Goal: Information Seeking & Learning: Learn about a topic

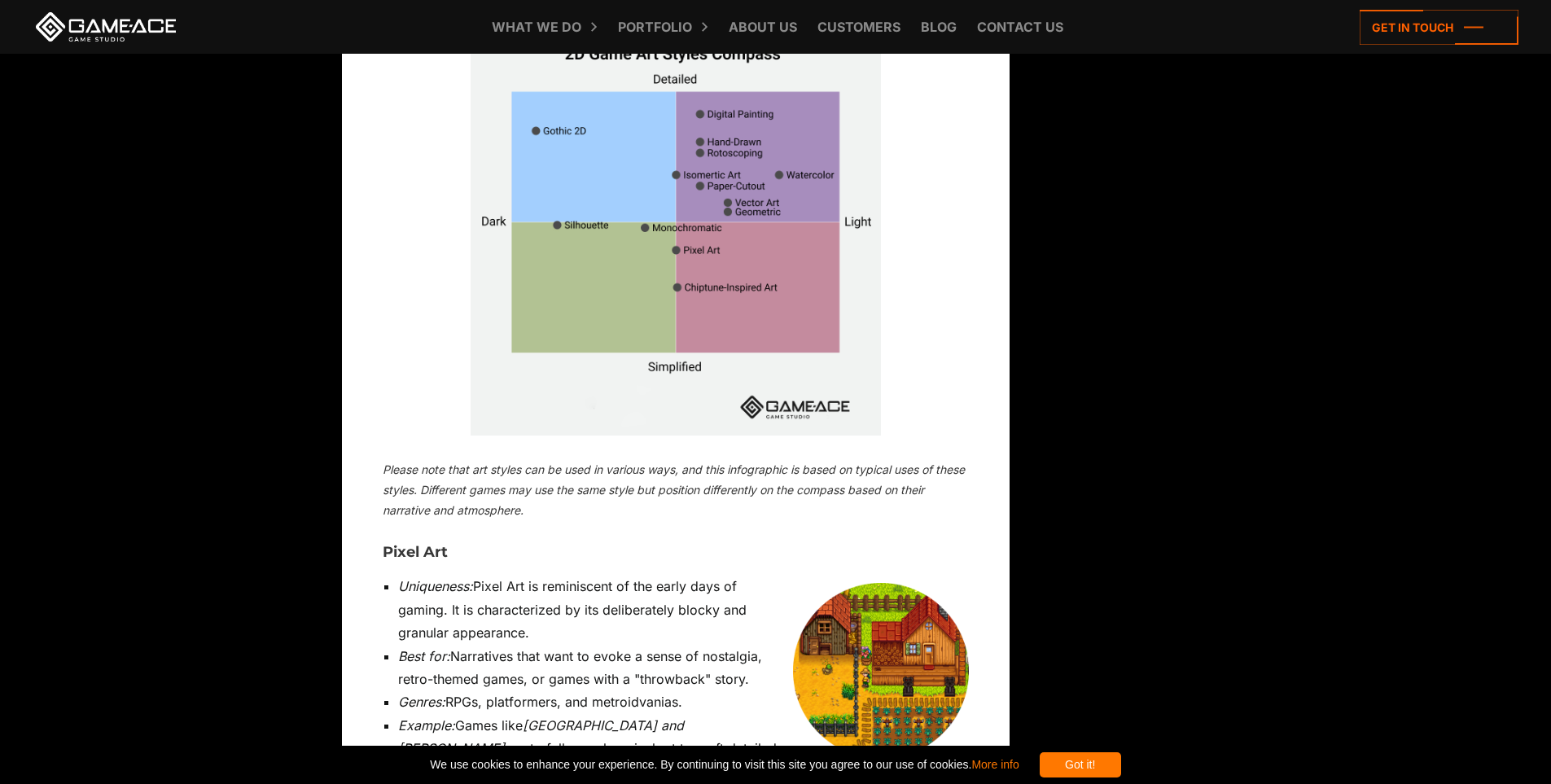
scroll to position [5045, 0]
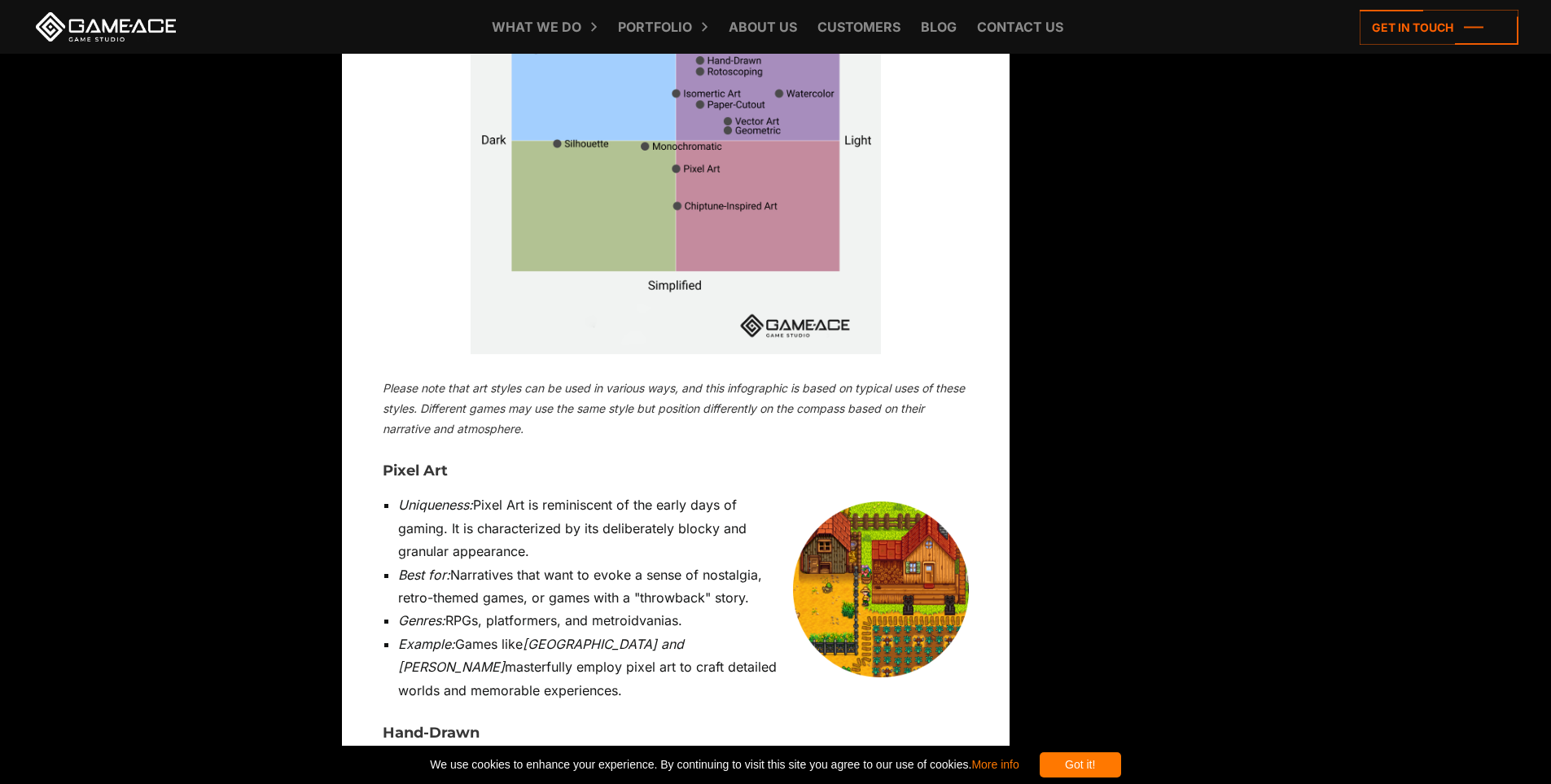
click at [901, 502] on img at bounding box center [881, 589] width 176 height 176
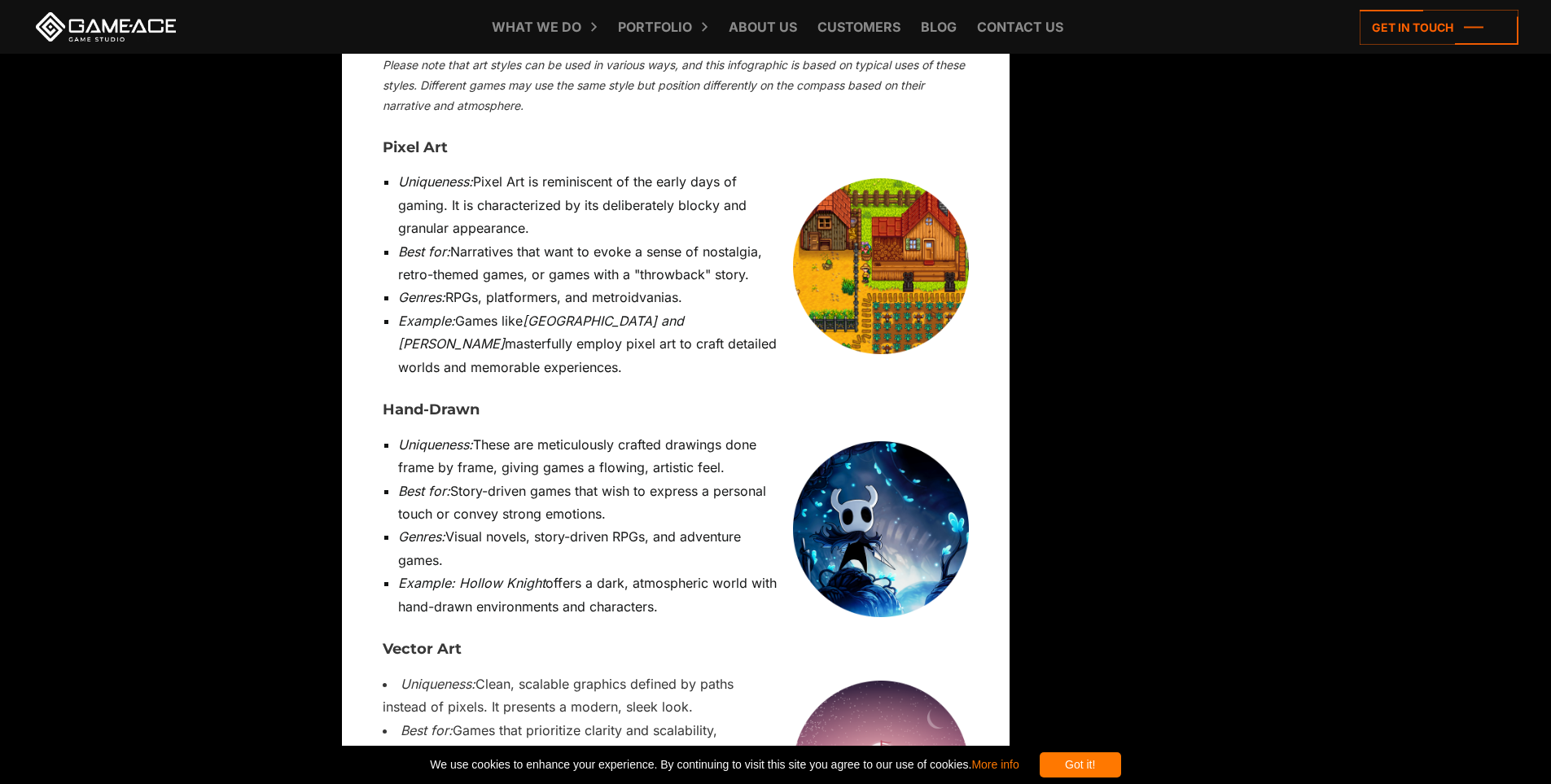
scroll to position [5371, 0]
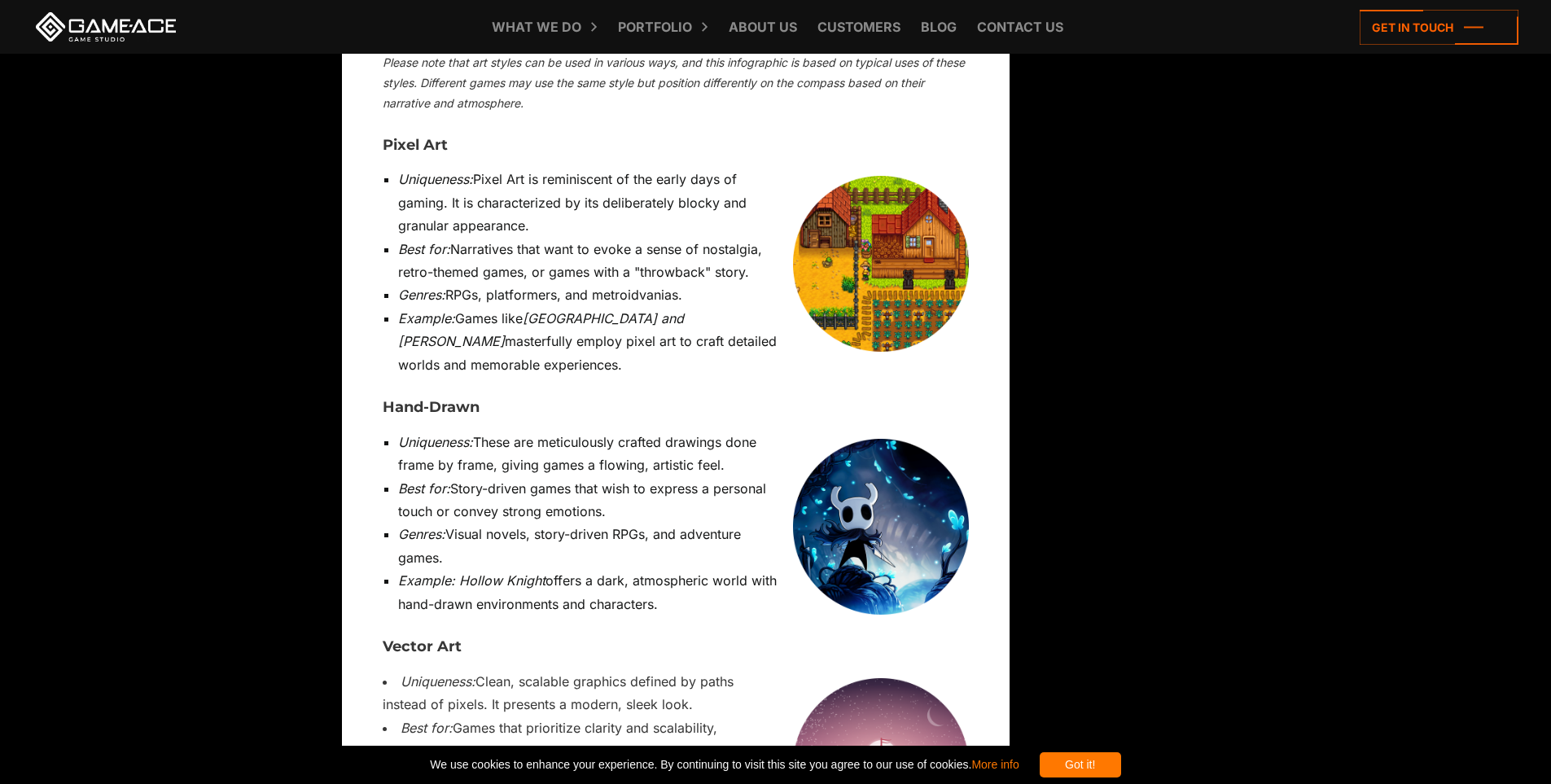
click at [887, 439] on img at bounding box center [881, 526] width 176 height 176
click at [899, 678] on img at bounding box center [881, 765] width 176 height 176
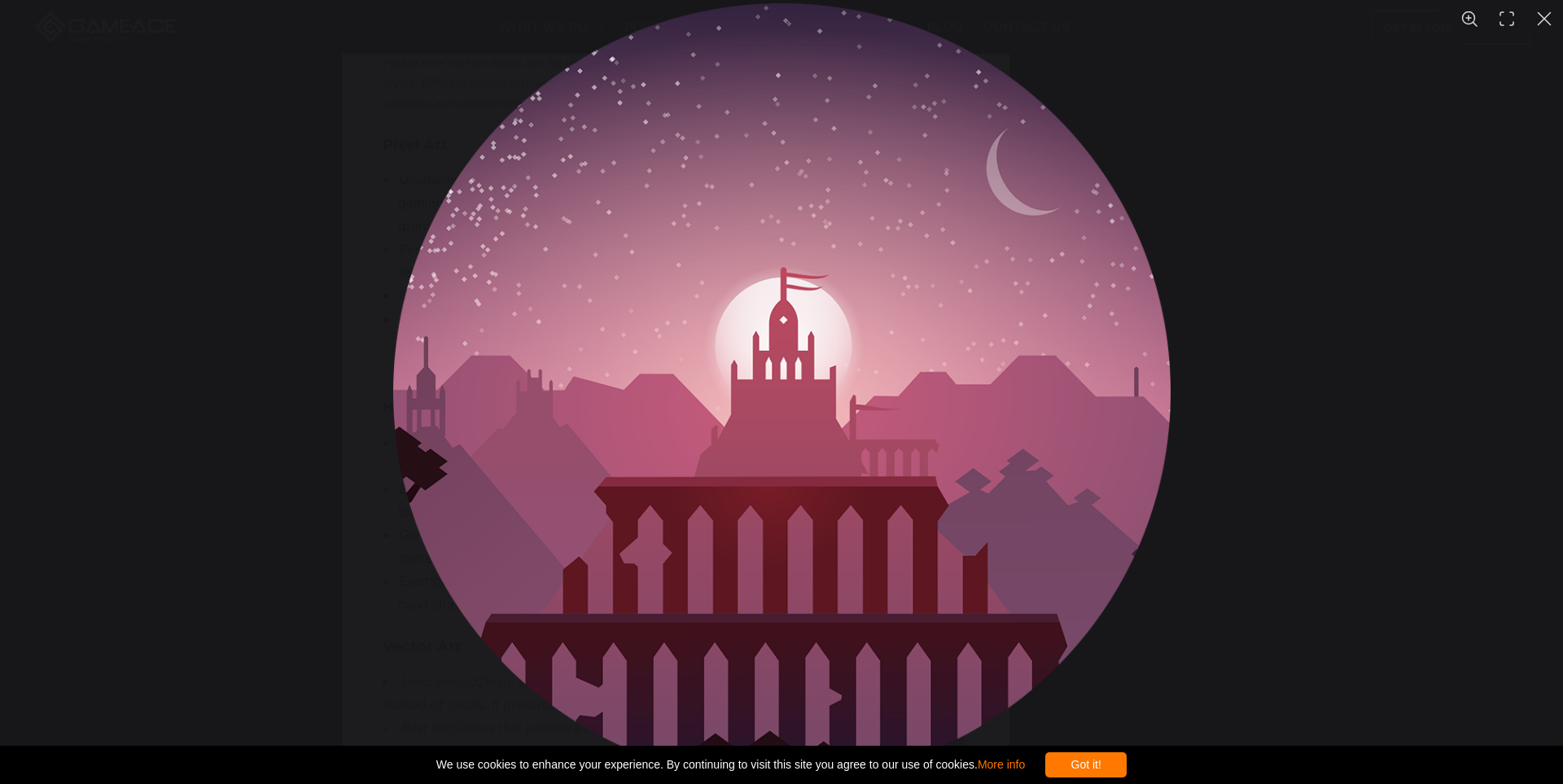
click at [644, 314] on img "You can close this modal content with the ESC key" at bounding box center [782, 392] width 778 height 777
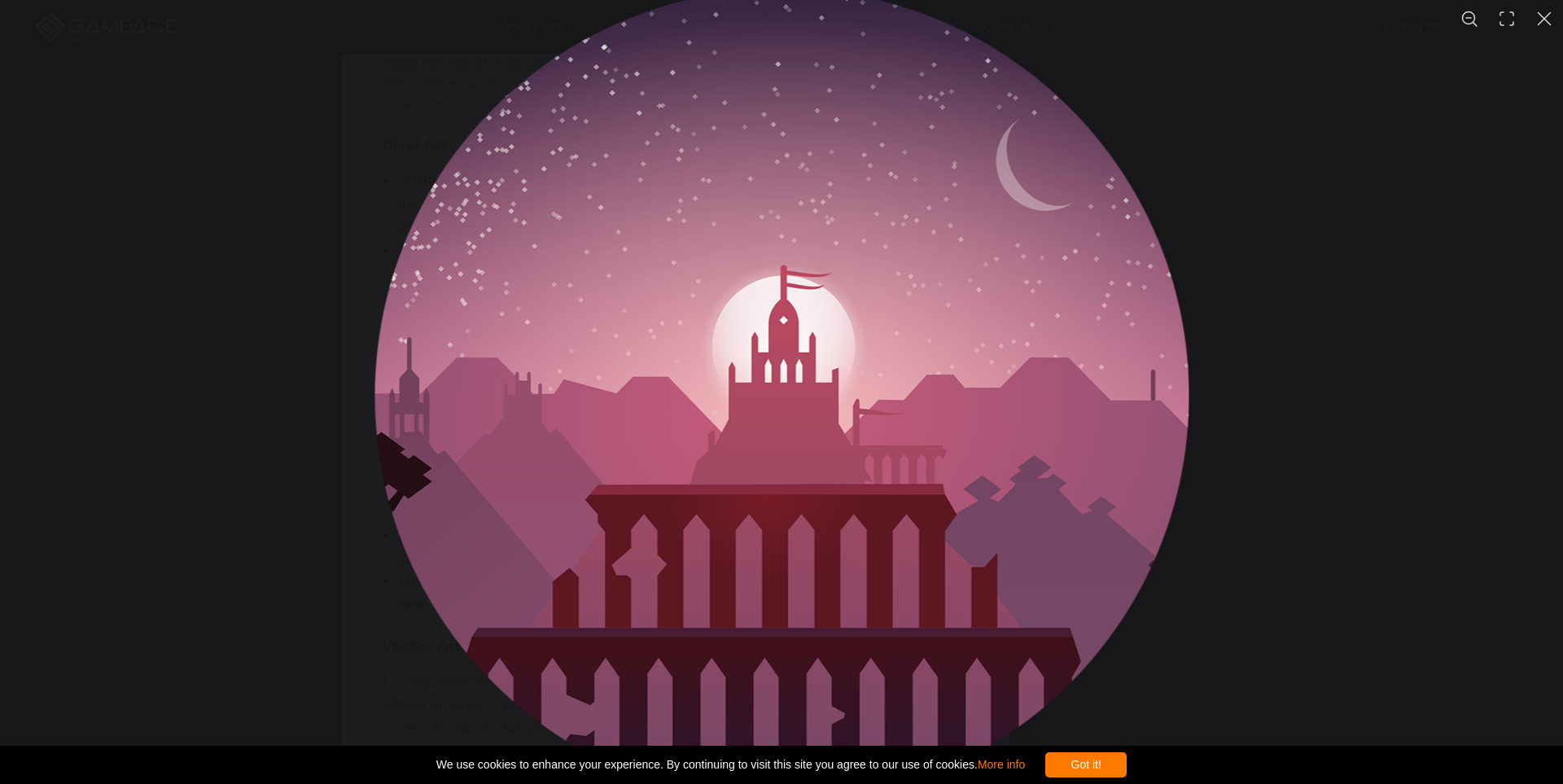
click at [1444, 410] on div "You can close this modal content with the ESC key" at bounding box center [781, 392] width 1563 height 784
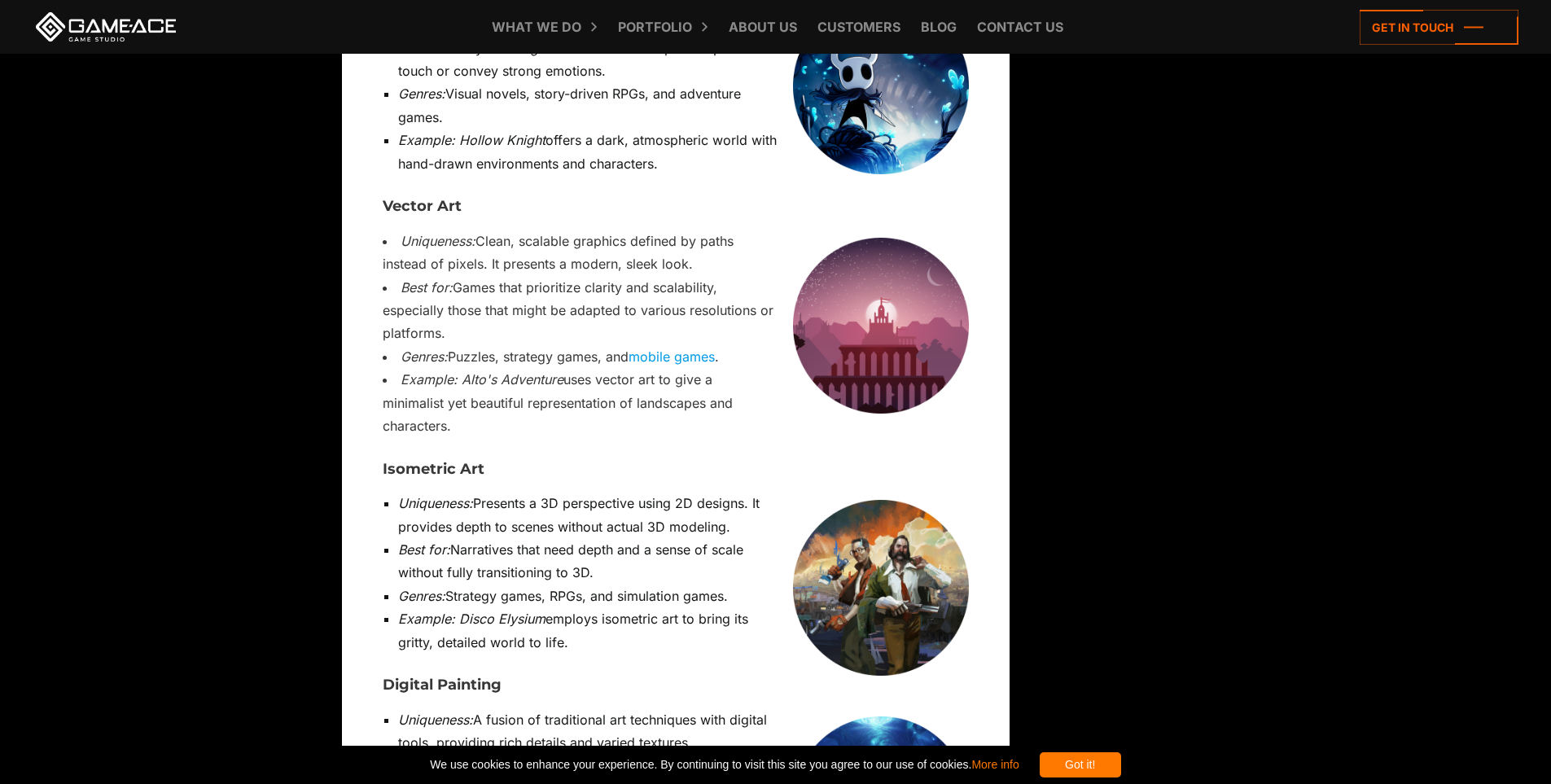
scroll to position [5859, 0]
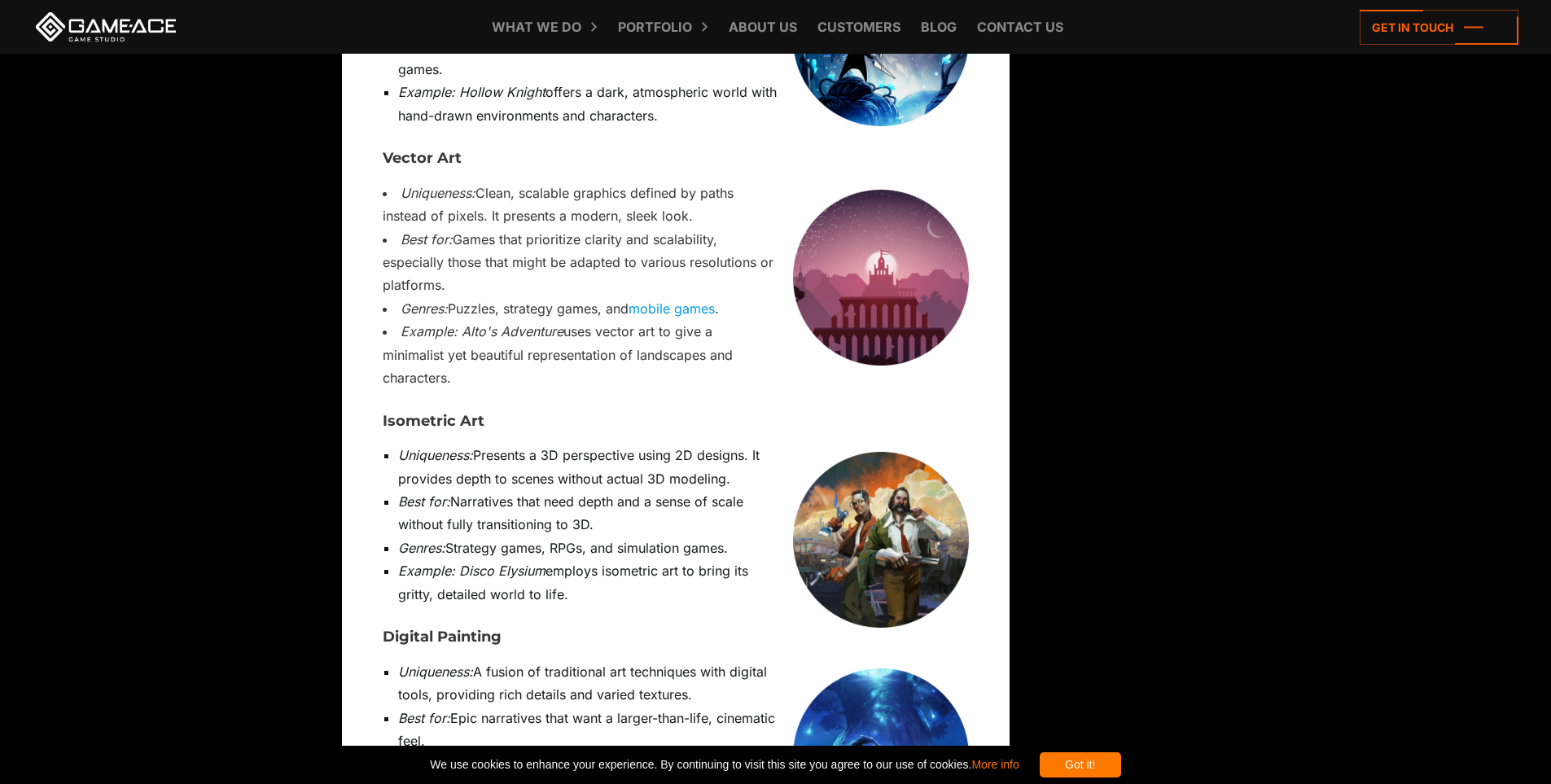
click at [918, 452] on img at bounding box center [881, 539] width 176 height 176
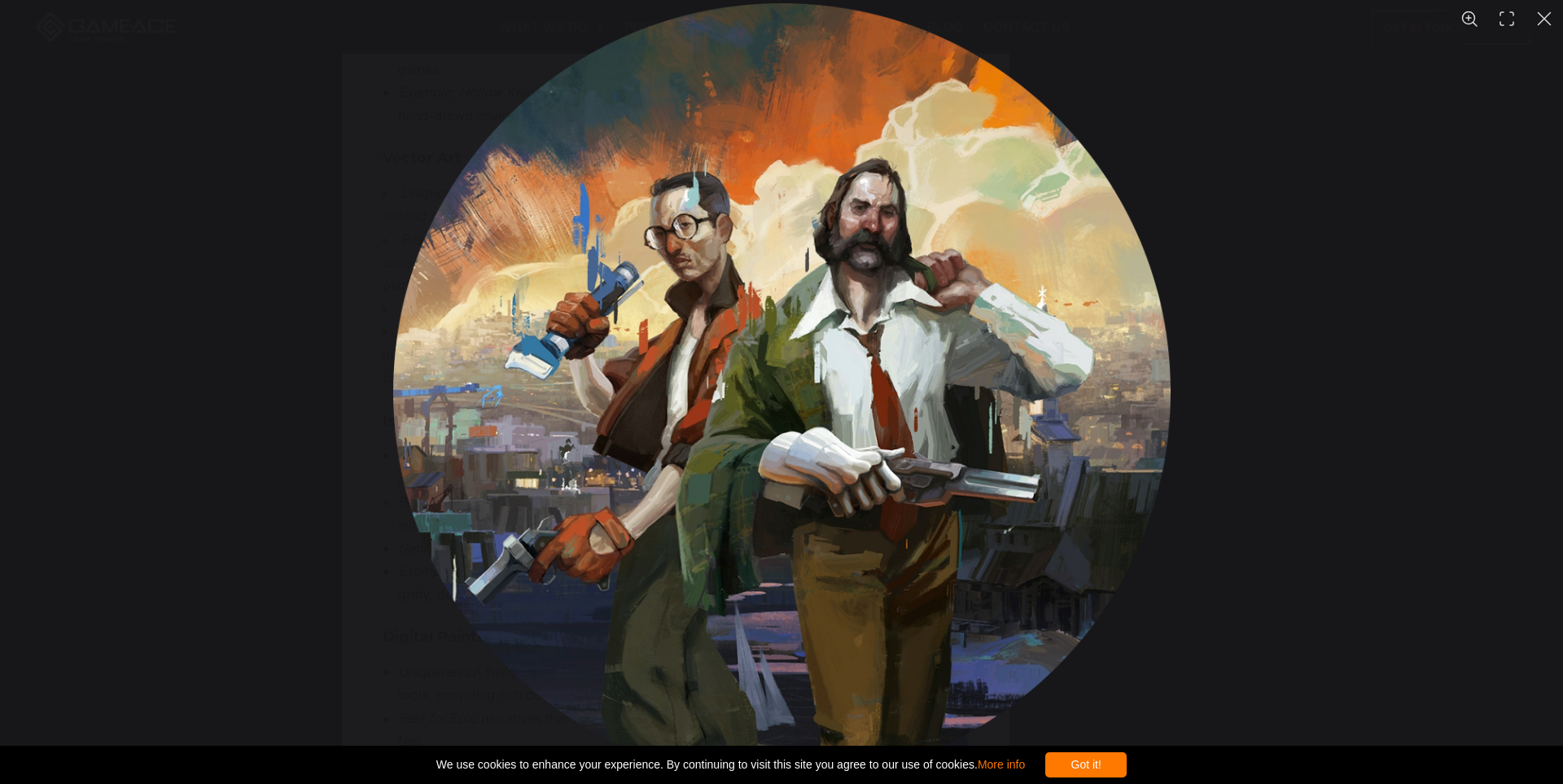
click at [1357, 348] on div "You can close this modal content with the ESC key" at bounding box center [781, 392] width 1563 height 784
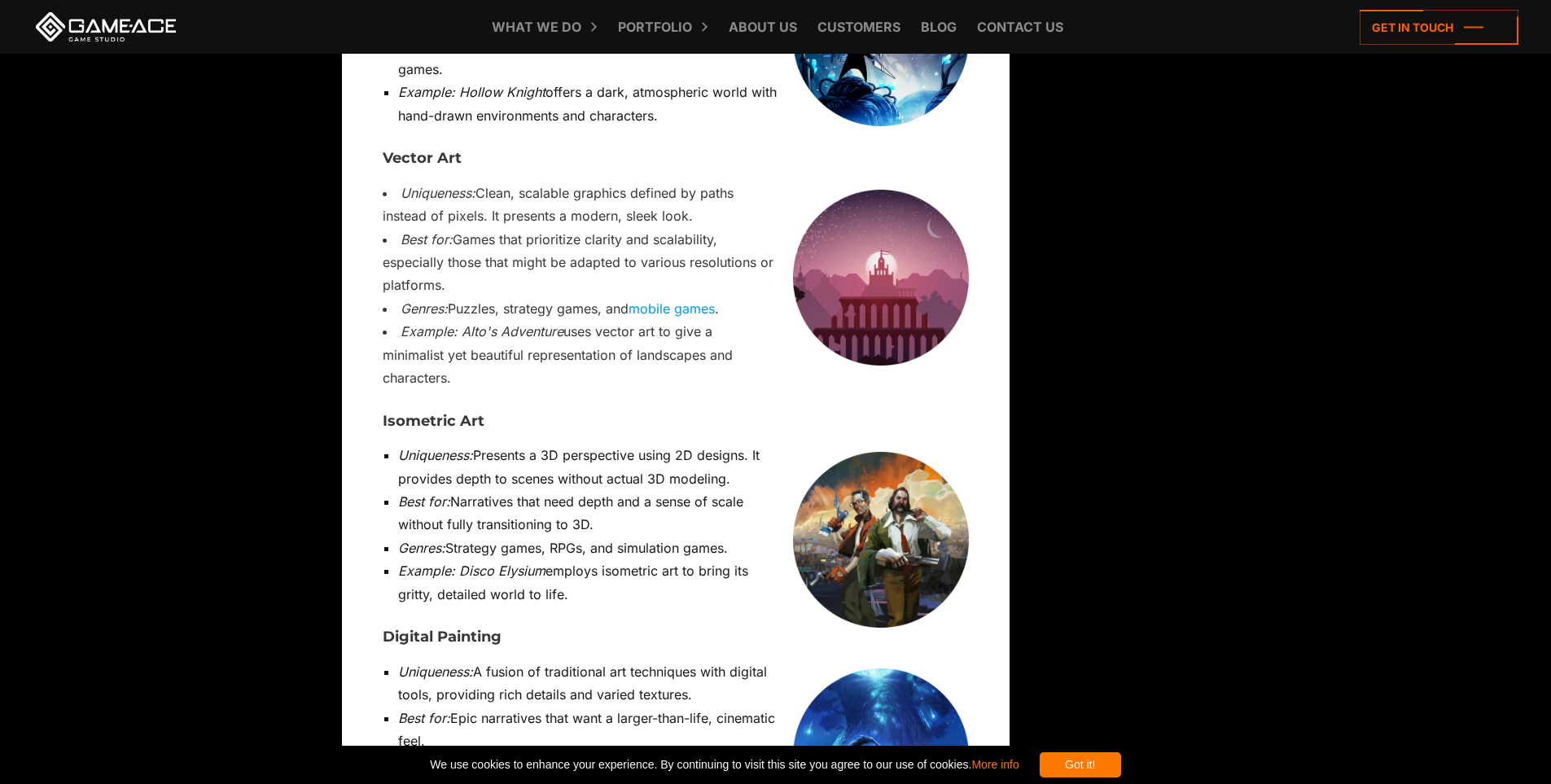
click at [904, 668] on img at bounding box center [881, 756] width 176 height 176
drag, startPoint x: 459, startPoint y: 601, endPoint x: 601, endPoint y: 609, distance: 142.2
copy em "Ori and the Blind Forest"
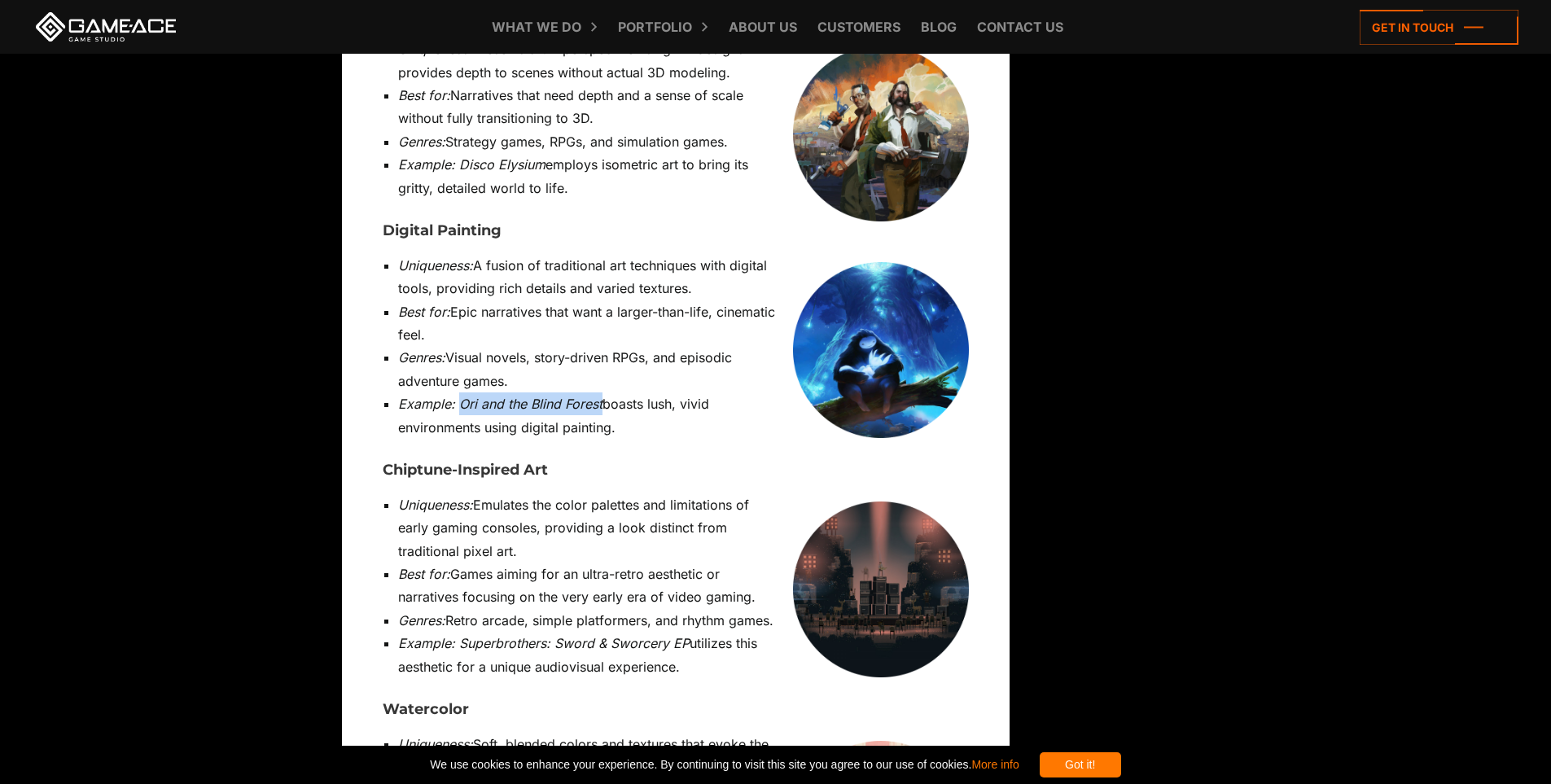
scroll to position [6266, 0]
click at [916, 501] on img at bounding box center [881, 588] width 176 height 176
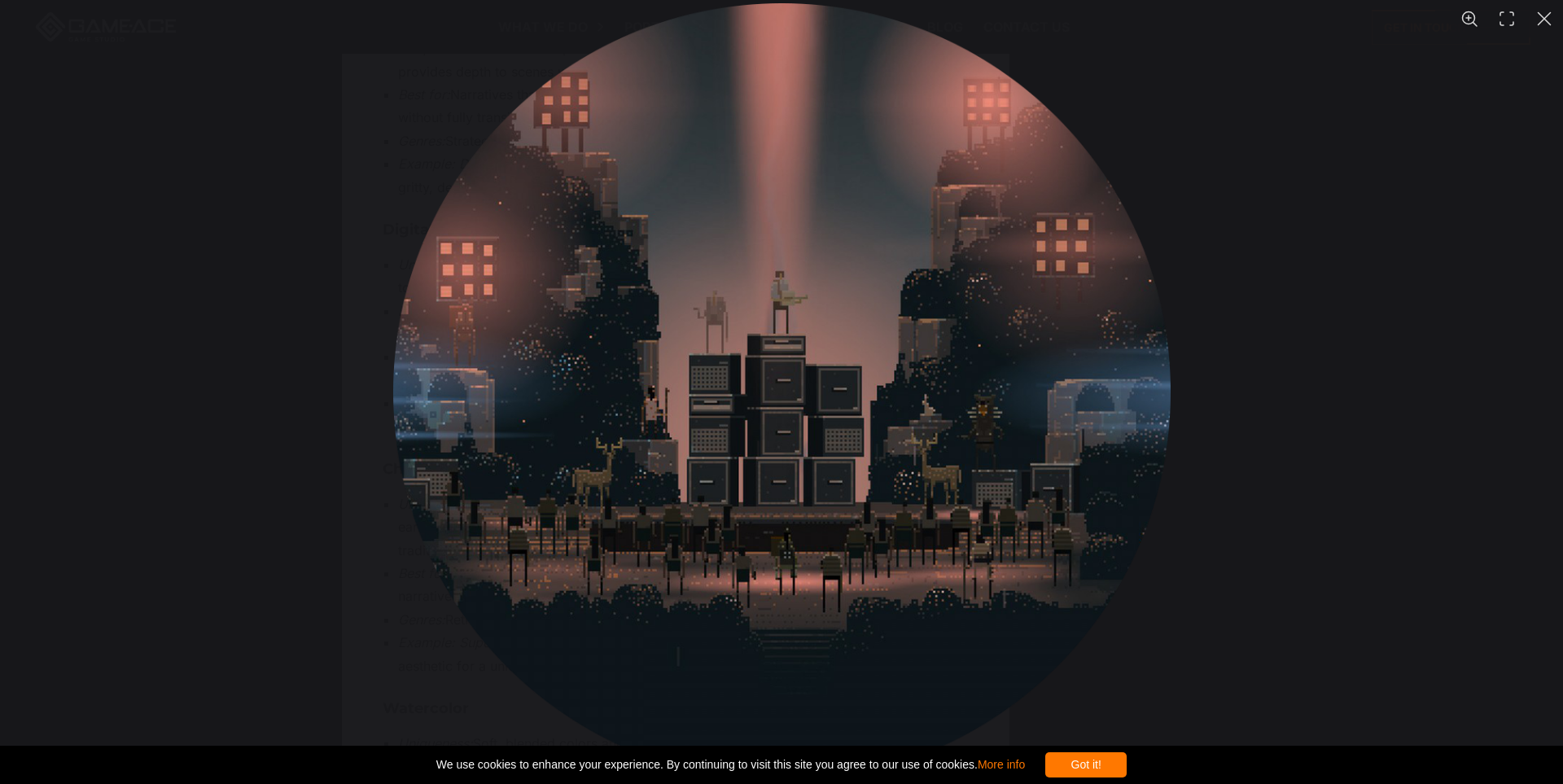
click at [1269, 474] on div "You can close this modal content with the ESC key" at bounding box center [781, 392] width 1563 height 784
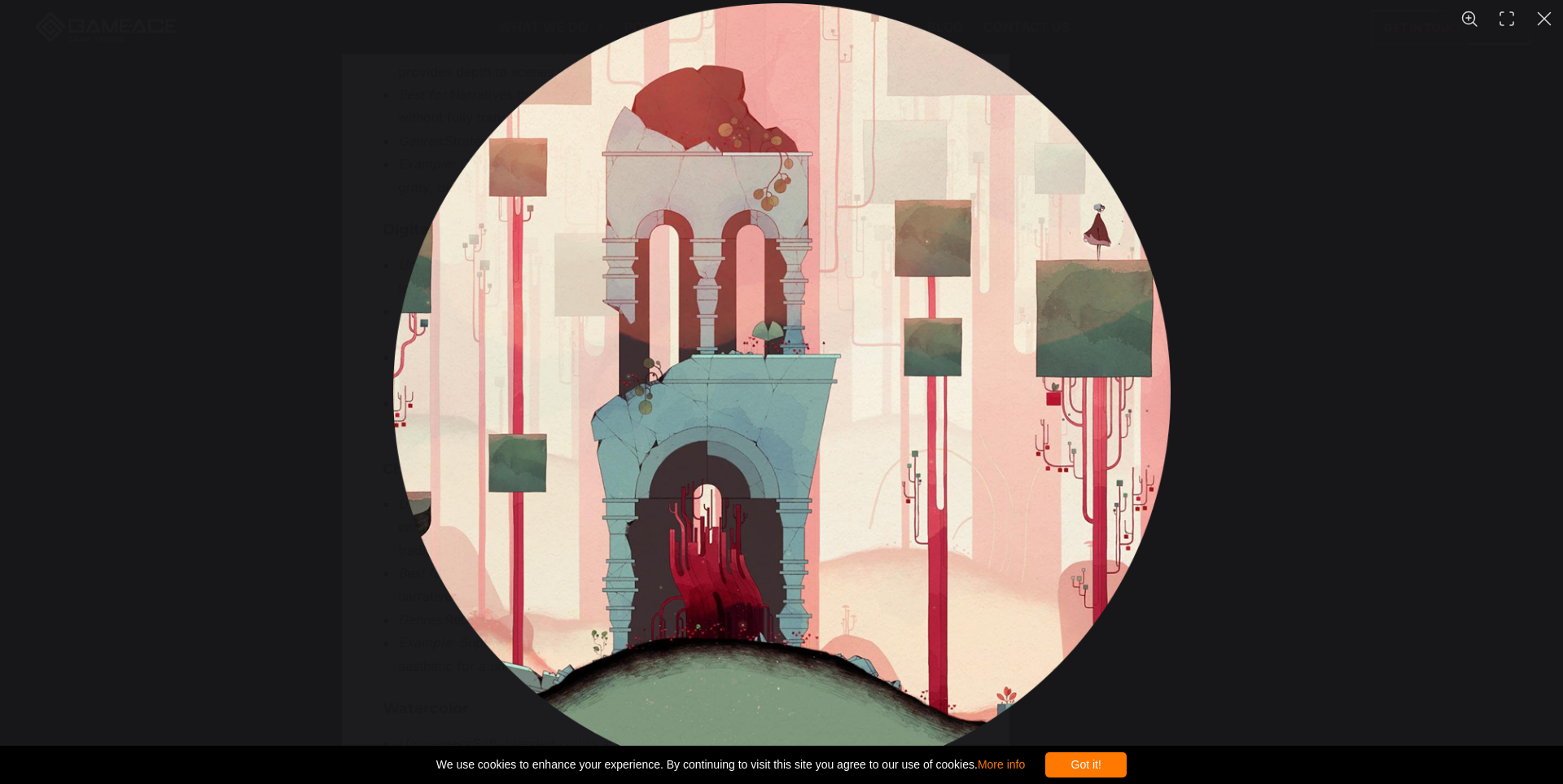
click at [1297, 573] on div "You can close this modal content with the ESC key" at bounding box center [781, 392] width 1563 height 784
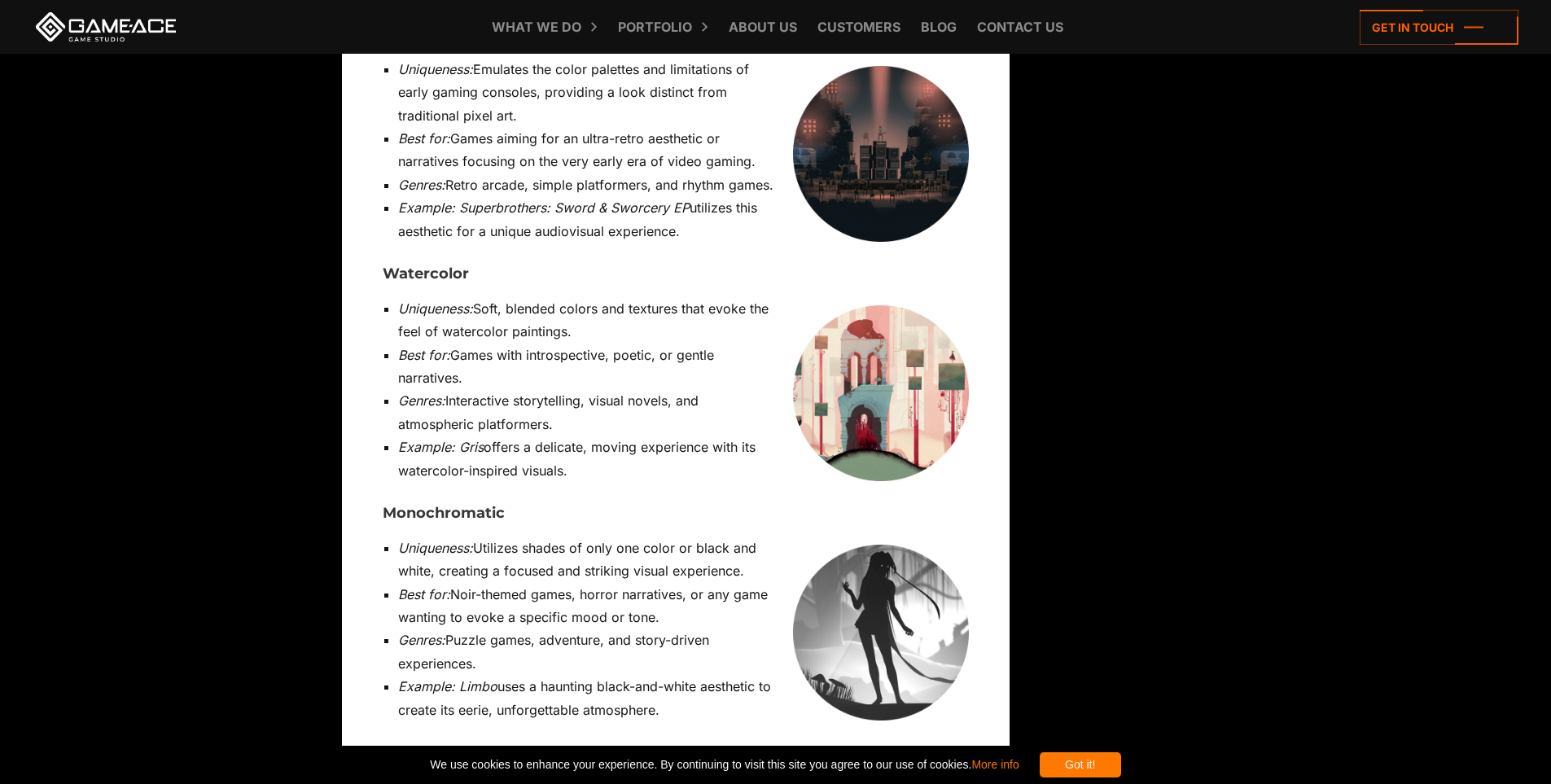
scroll to position [6754, 0]
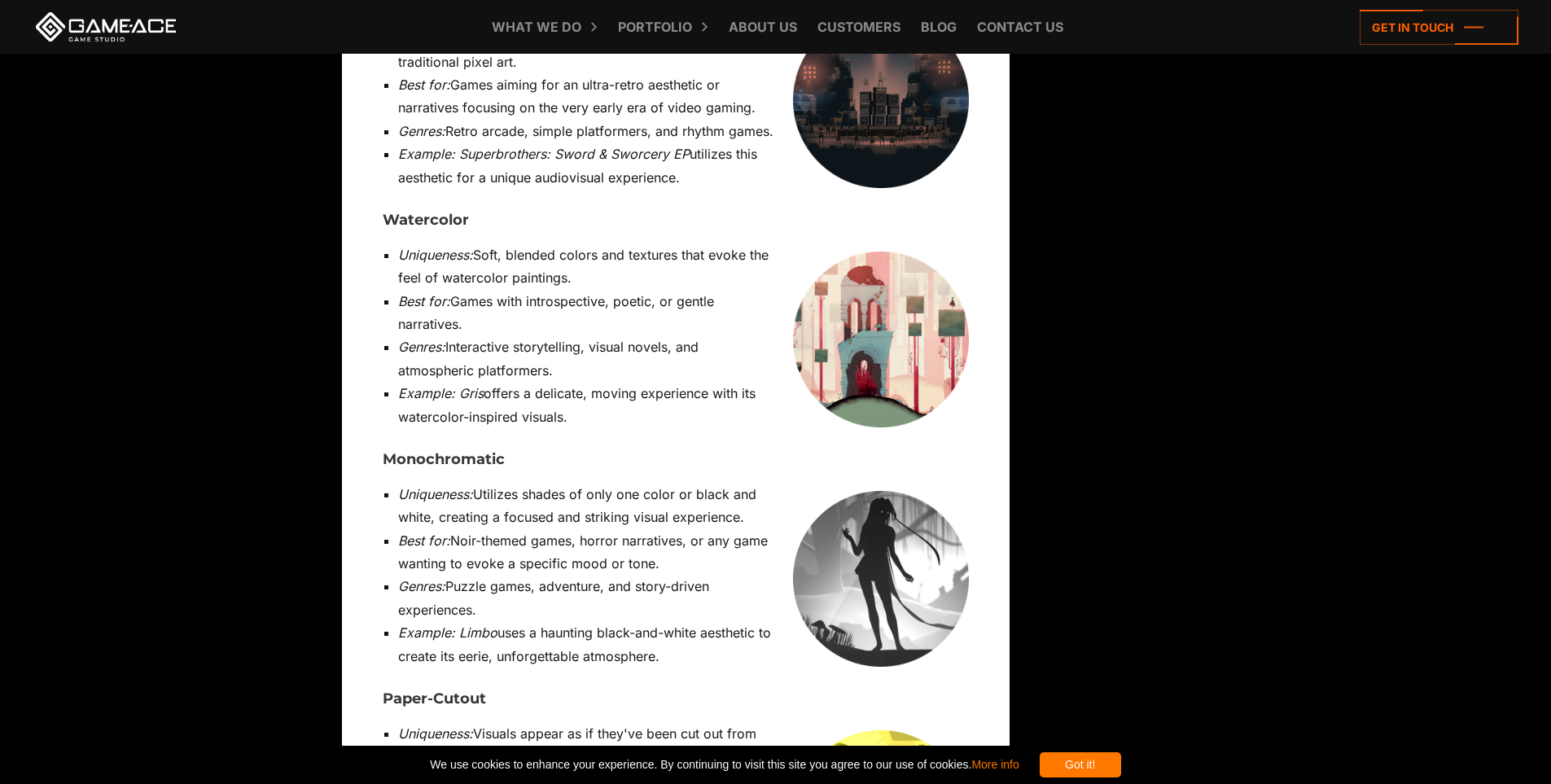
click at [884, 491] on img at bounding box center [881, 578] width 176 height 176
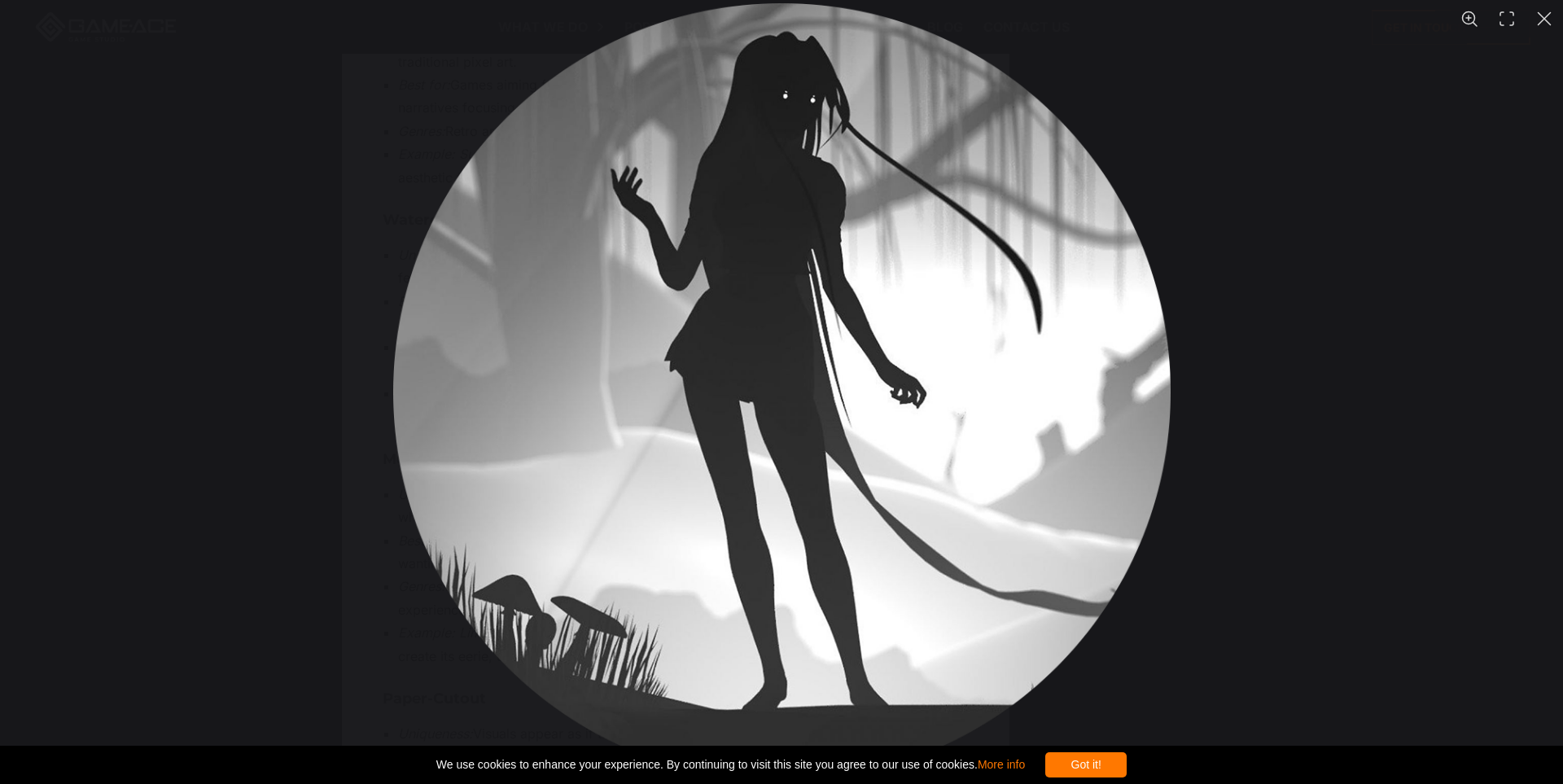
click at [1273, 490] on div "You can close this modal content with the ESC key" at bounding box center [781, 392] width 1563 height 784
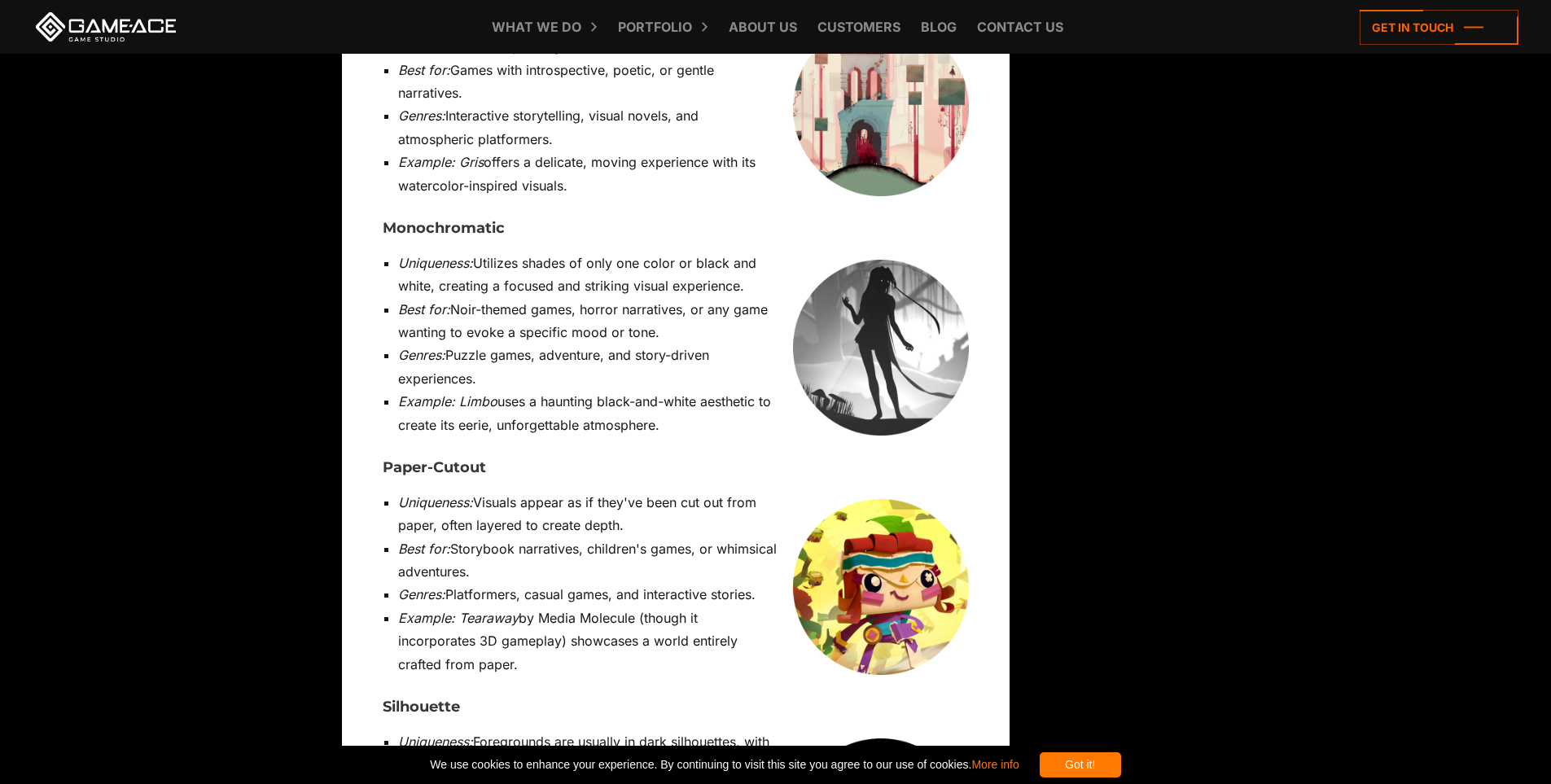
scroll to position [6998, 0]
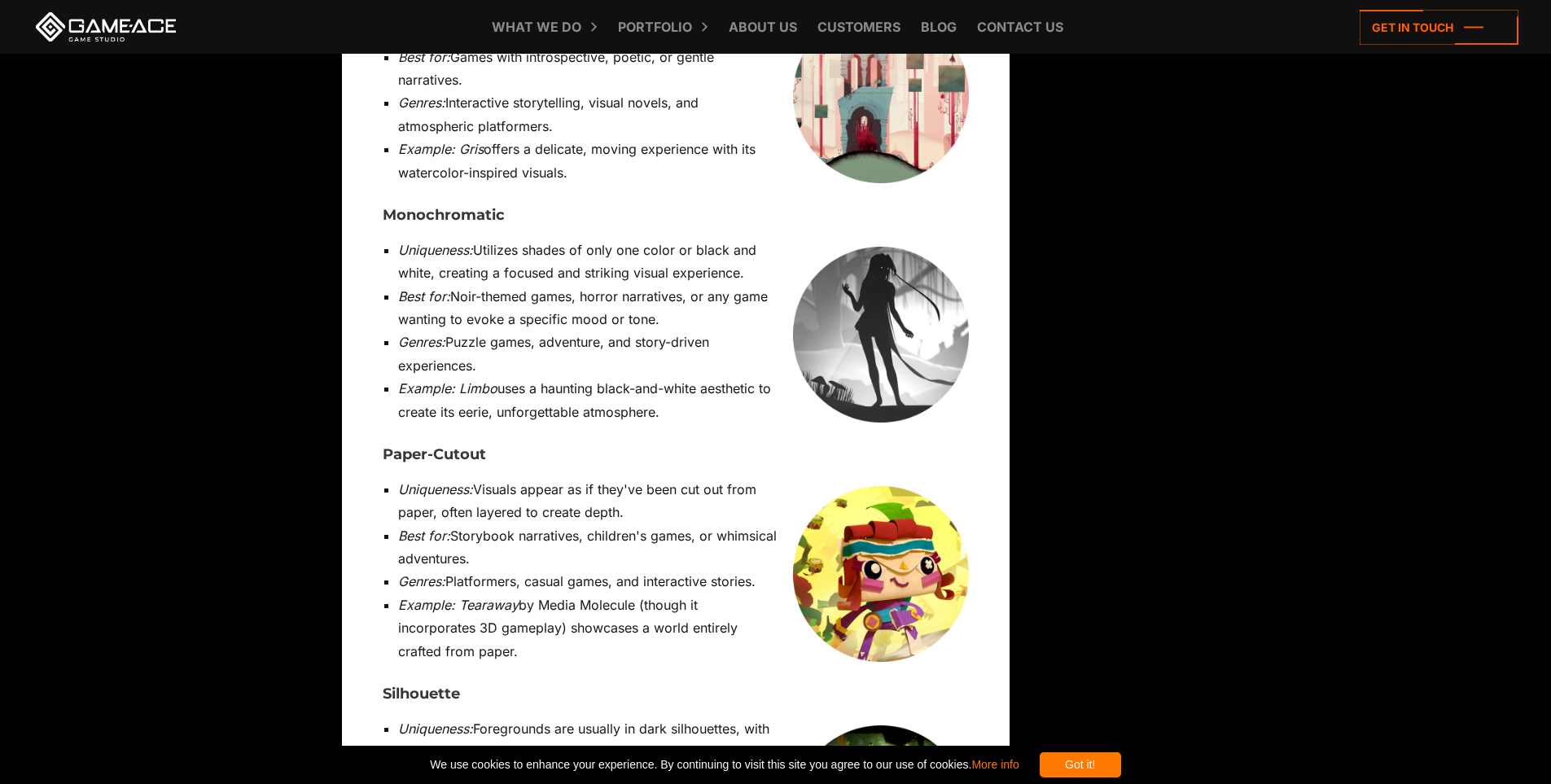
click at [899, 486] on img at bounding box center [881, 573] width 176 height 176
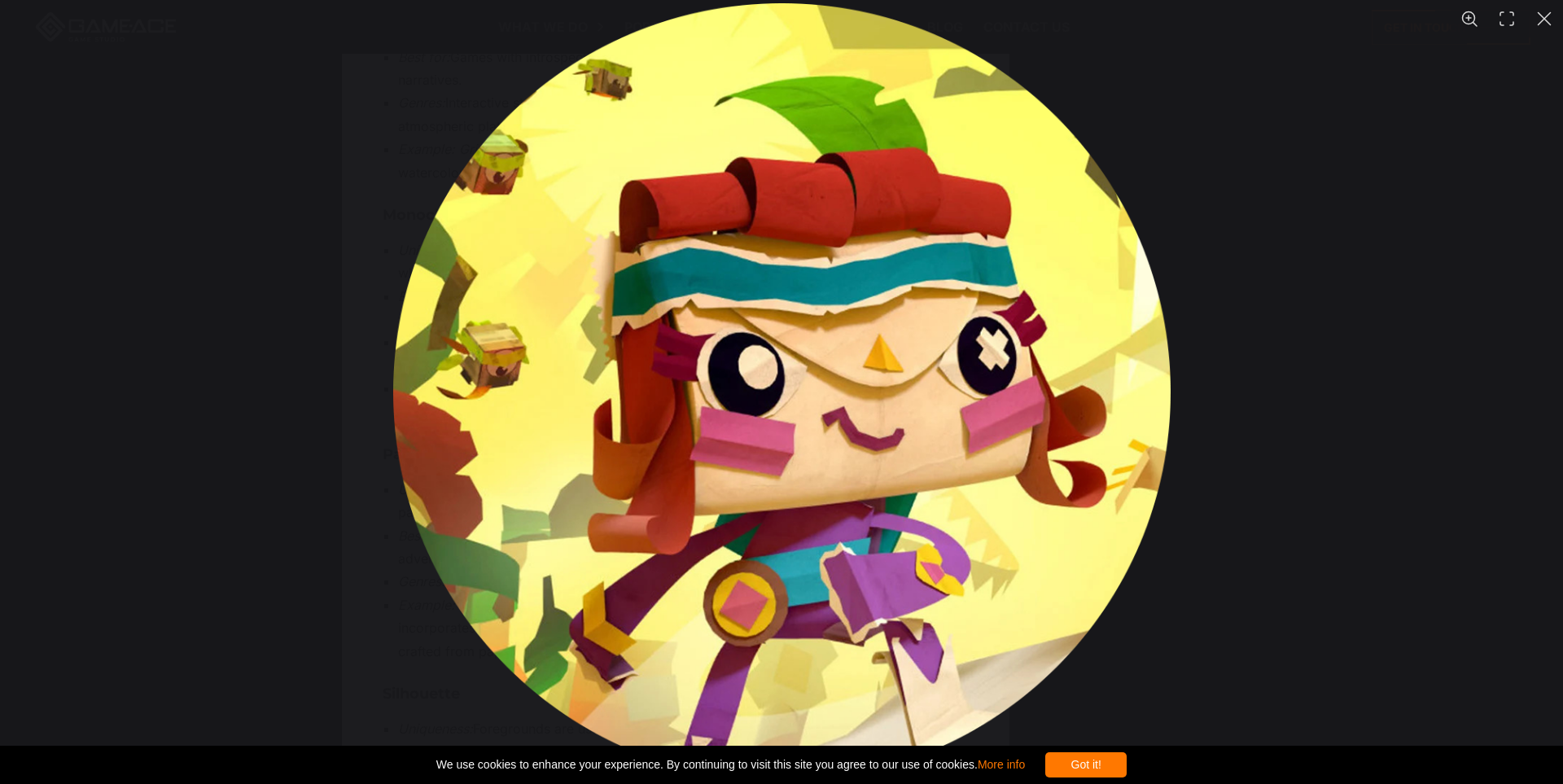
click at [1294, 543] on div "You can close this modal content with the ESC key" at bounding box center [781, 392] width 1563 height 784
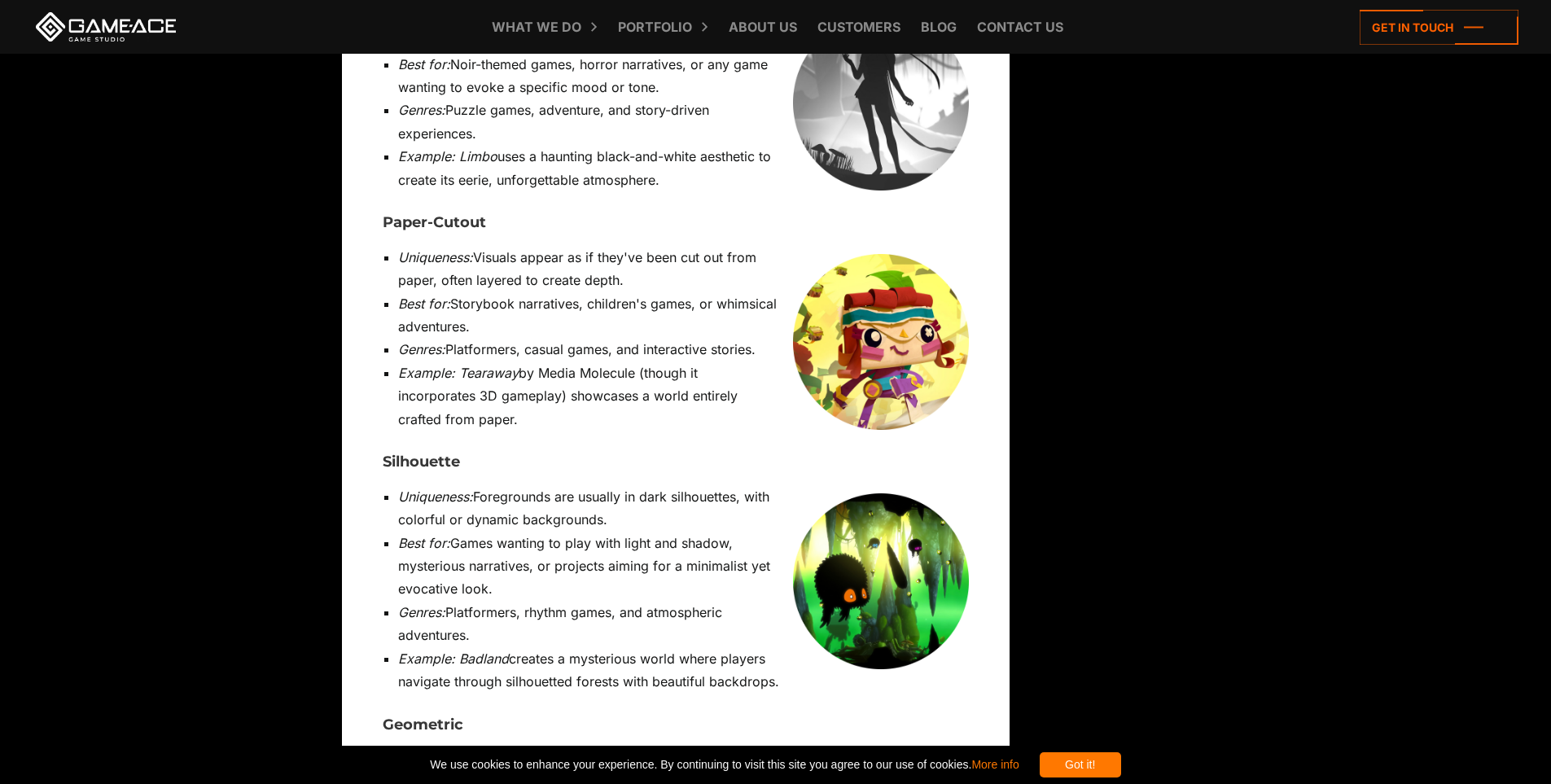
scroll to position [7242, 0]
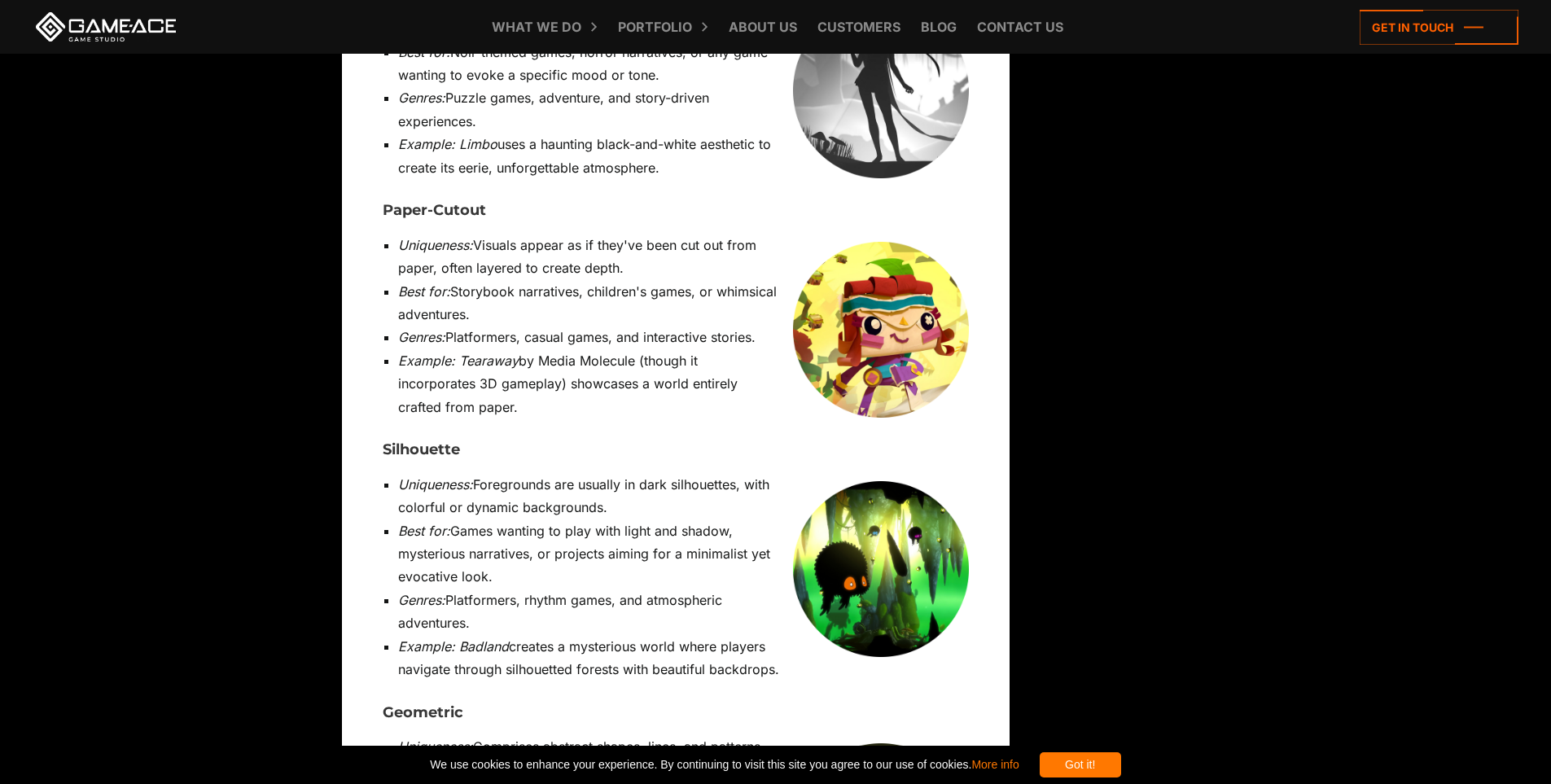
click at [881, 481] on img at bounding box center [881, 569] width 176 height 176
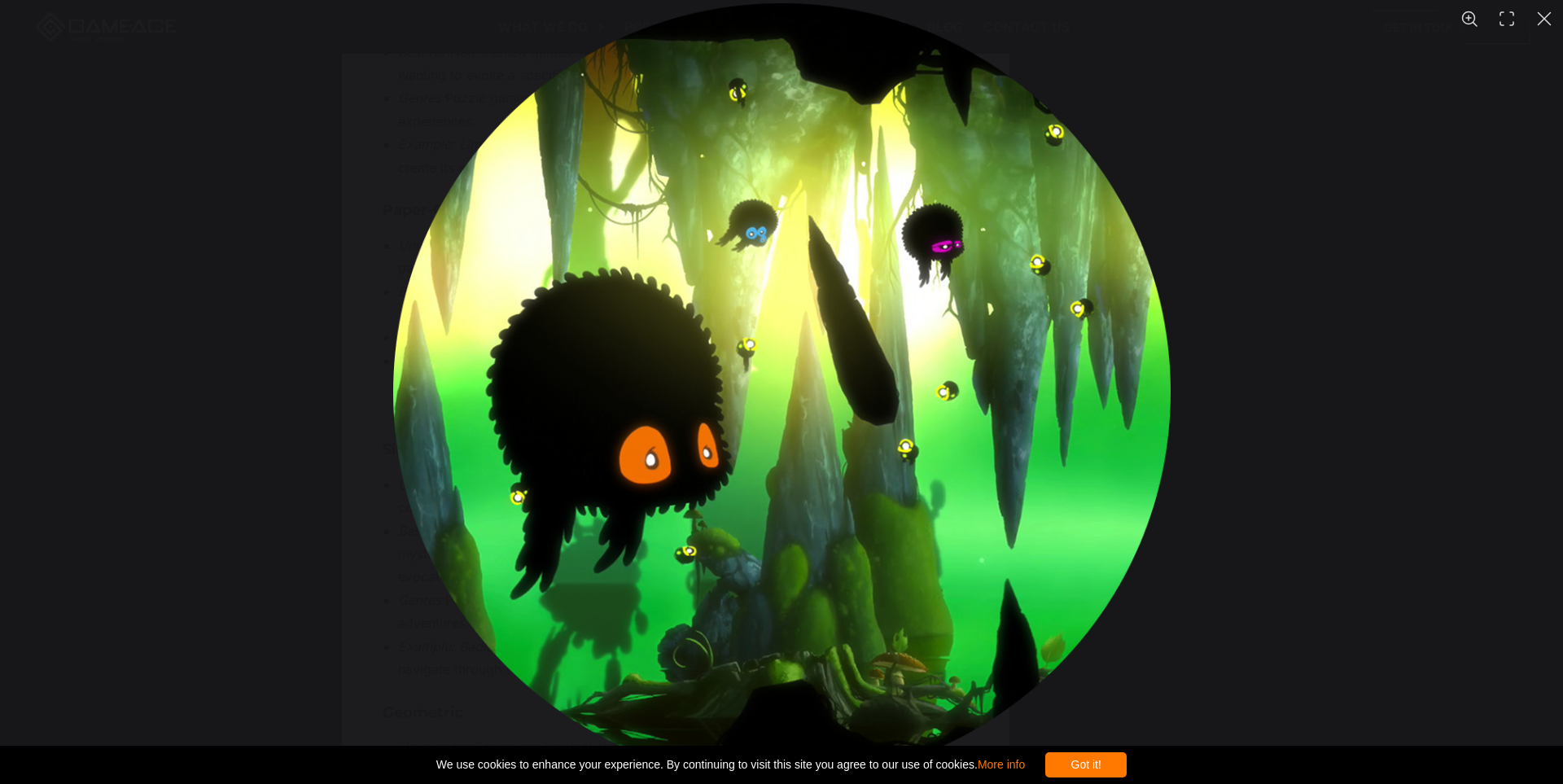
click at [1311, 406] on div "You can close this modal content with the ESC key" at bounding box center [781, 392] width 1563 height 784
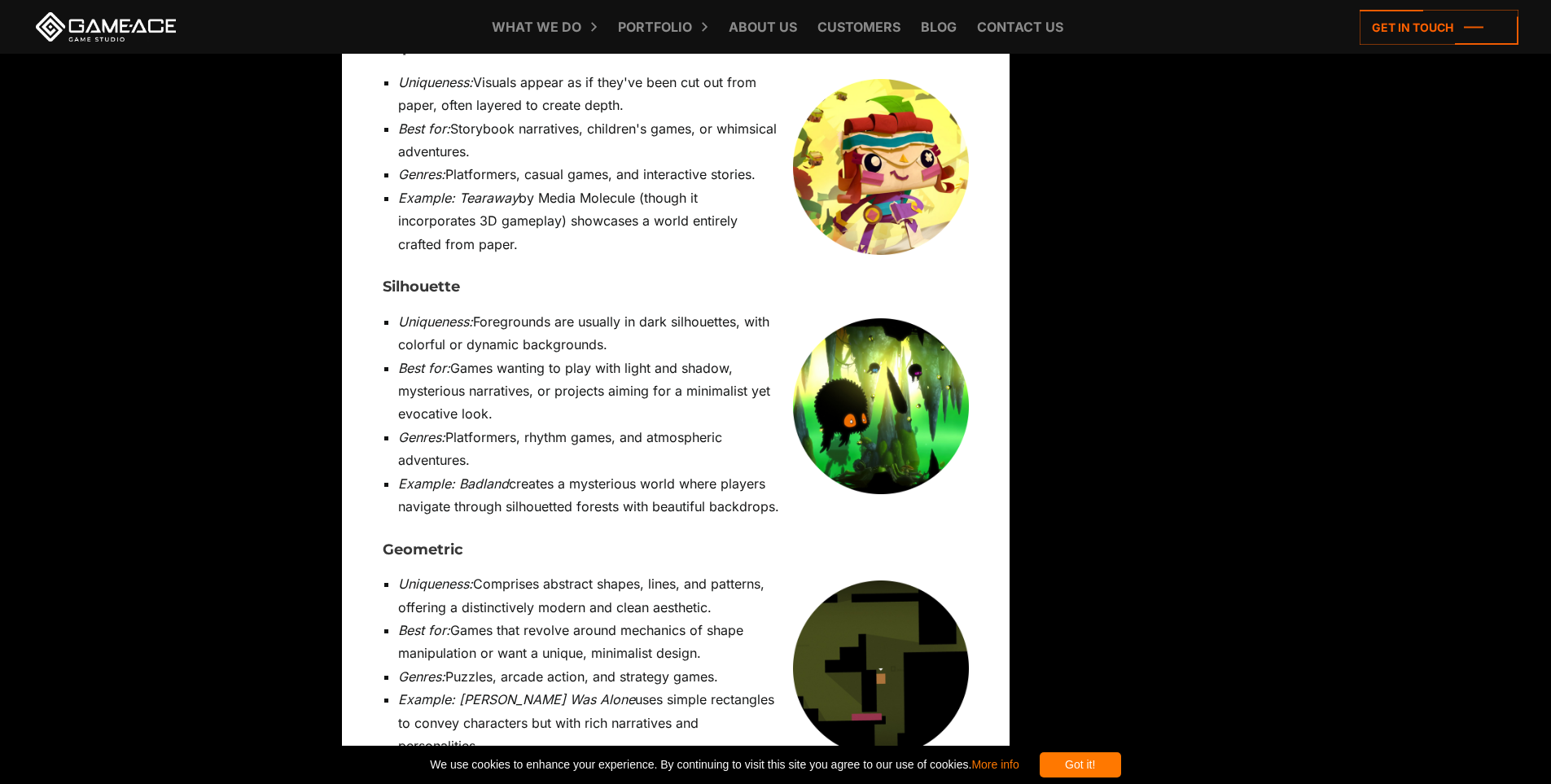
scroll to position [7486, 0]
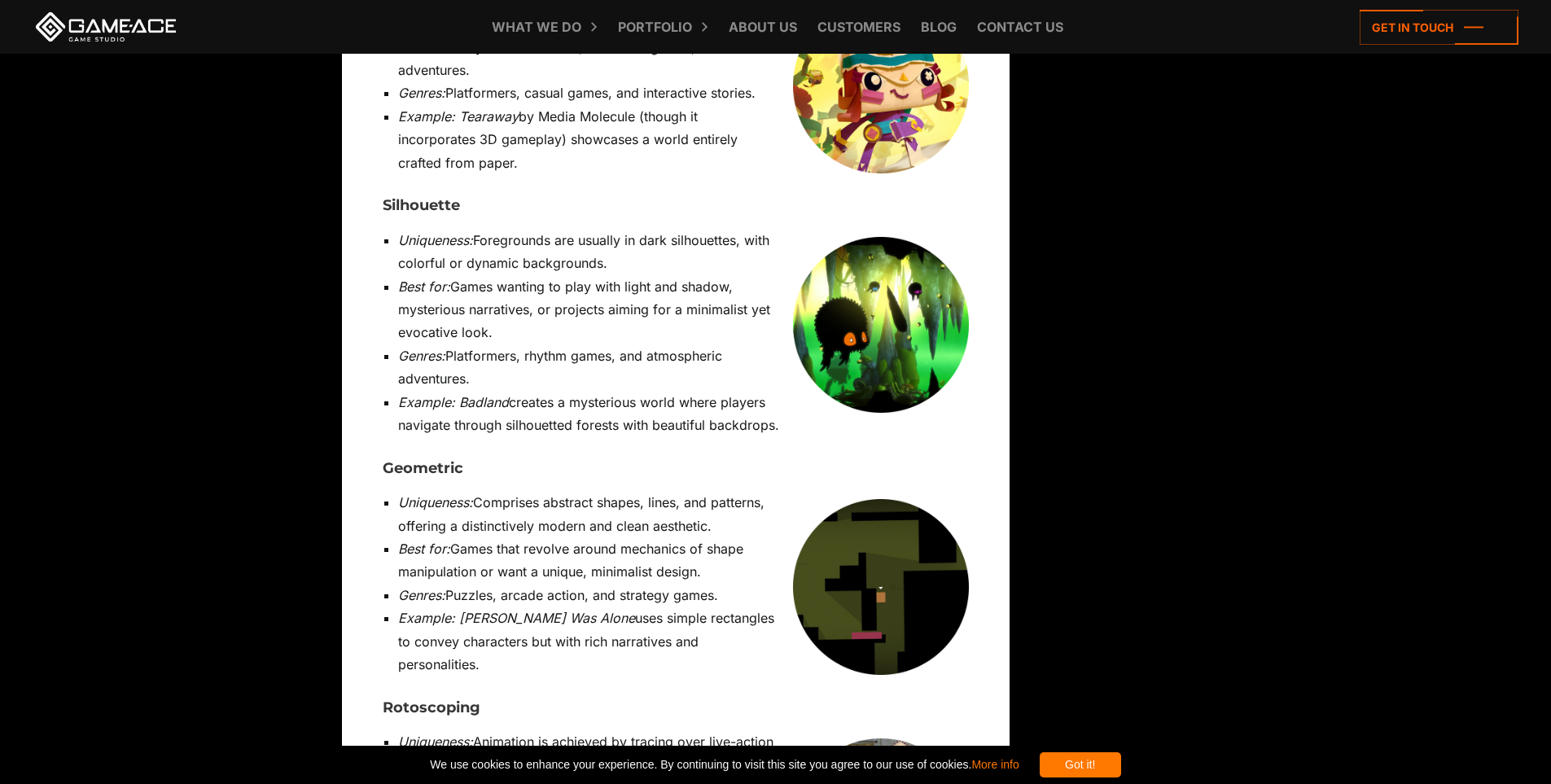
click at [875, 499] on img at bounding box center [881, 587] width 176 height 176
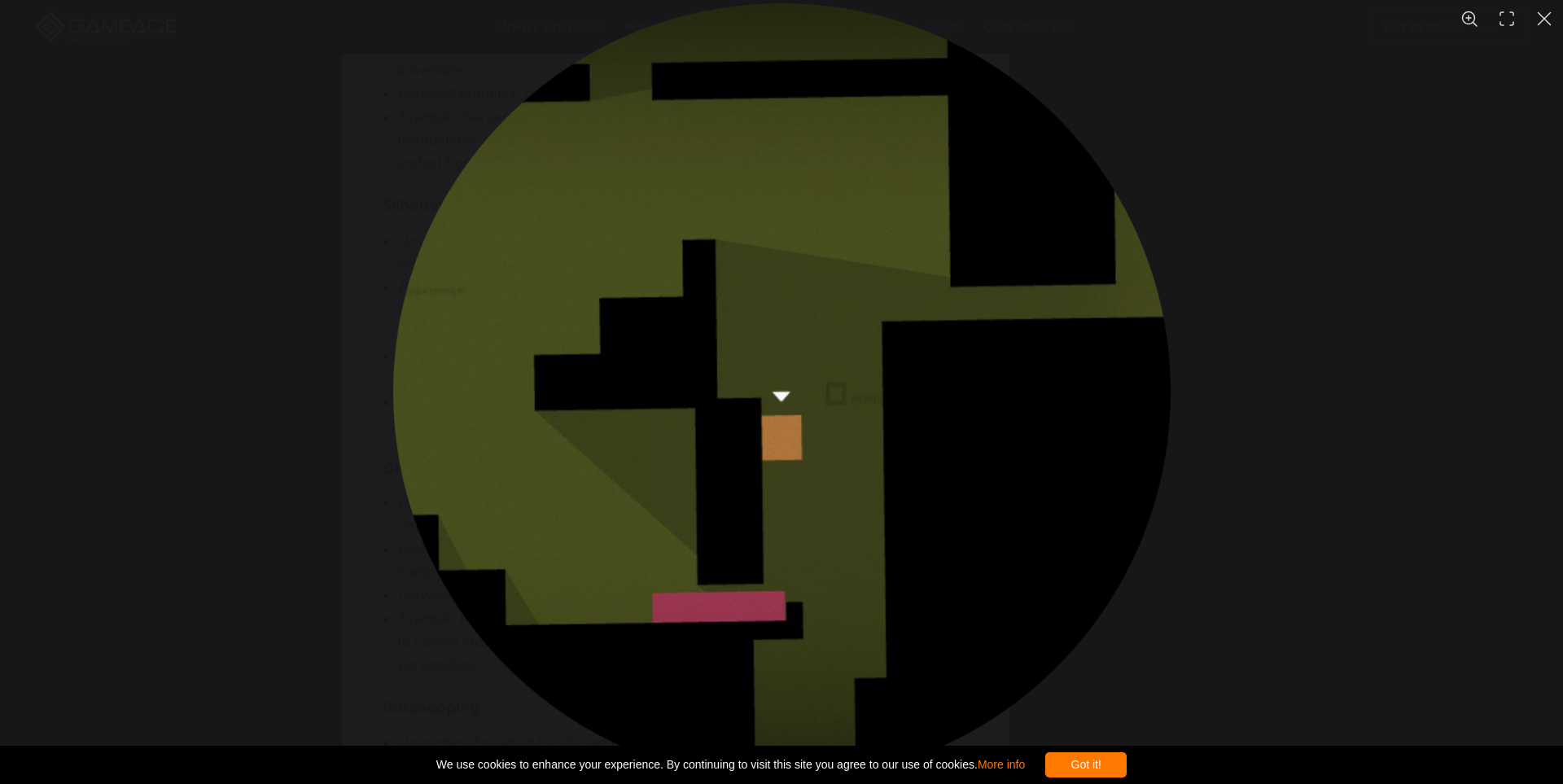
click at [1246, 451] on div "You can close this modal content with the ESC key" at bounding box center [781, 392] width 1563 height 784
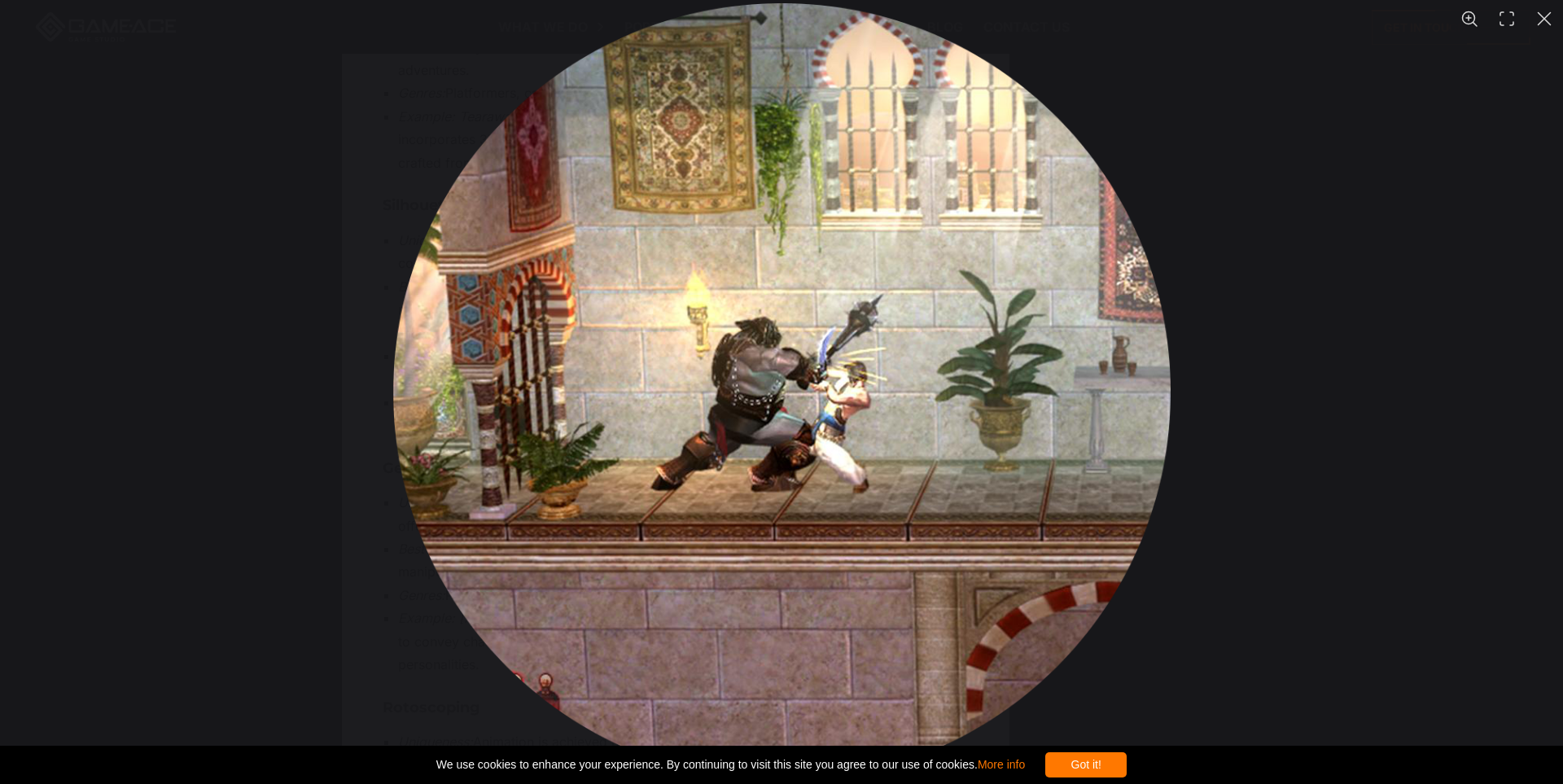
click at [1351, 516] on div "You can close this modal content with the ESC key" at bounding box center [781, 392] width 1563 height 784
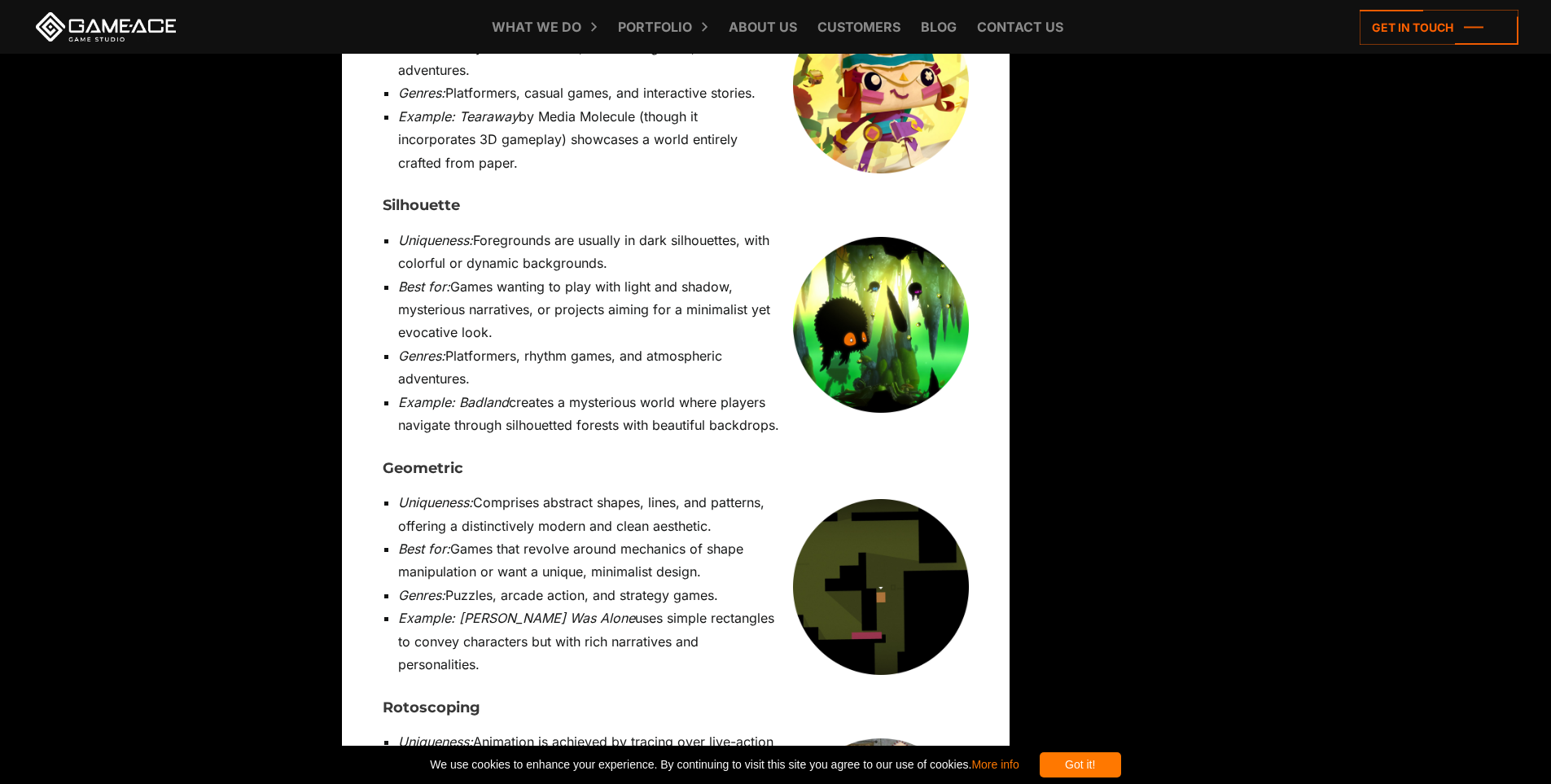
drag, startPoint x: 530, startPoint y: 650, endPoint x: 630, endPoint y: 655, distance: 100.1
copy em "Prince of Persia"
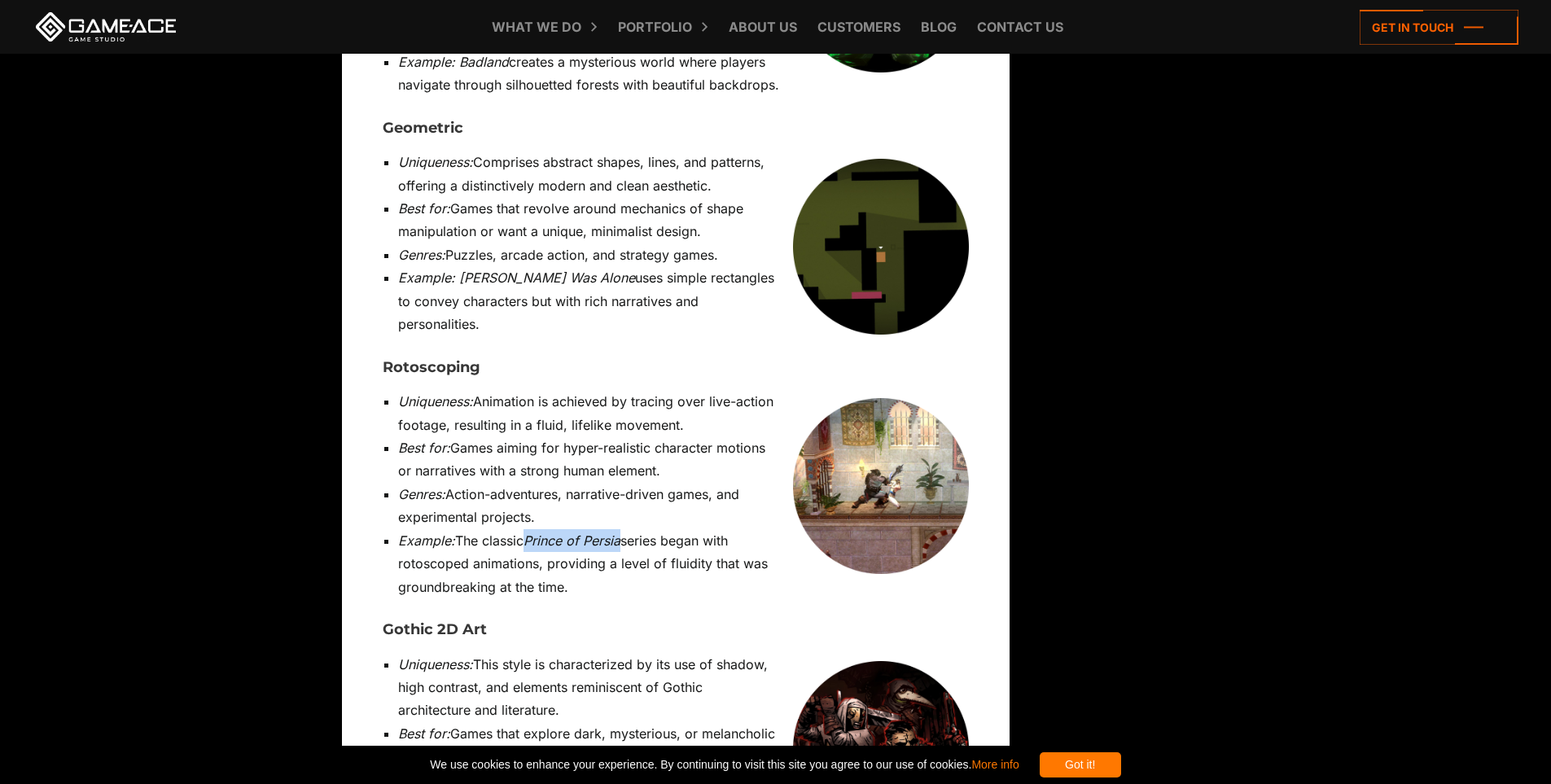
scroll to position [7975, 0]
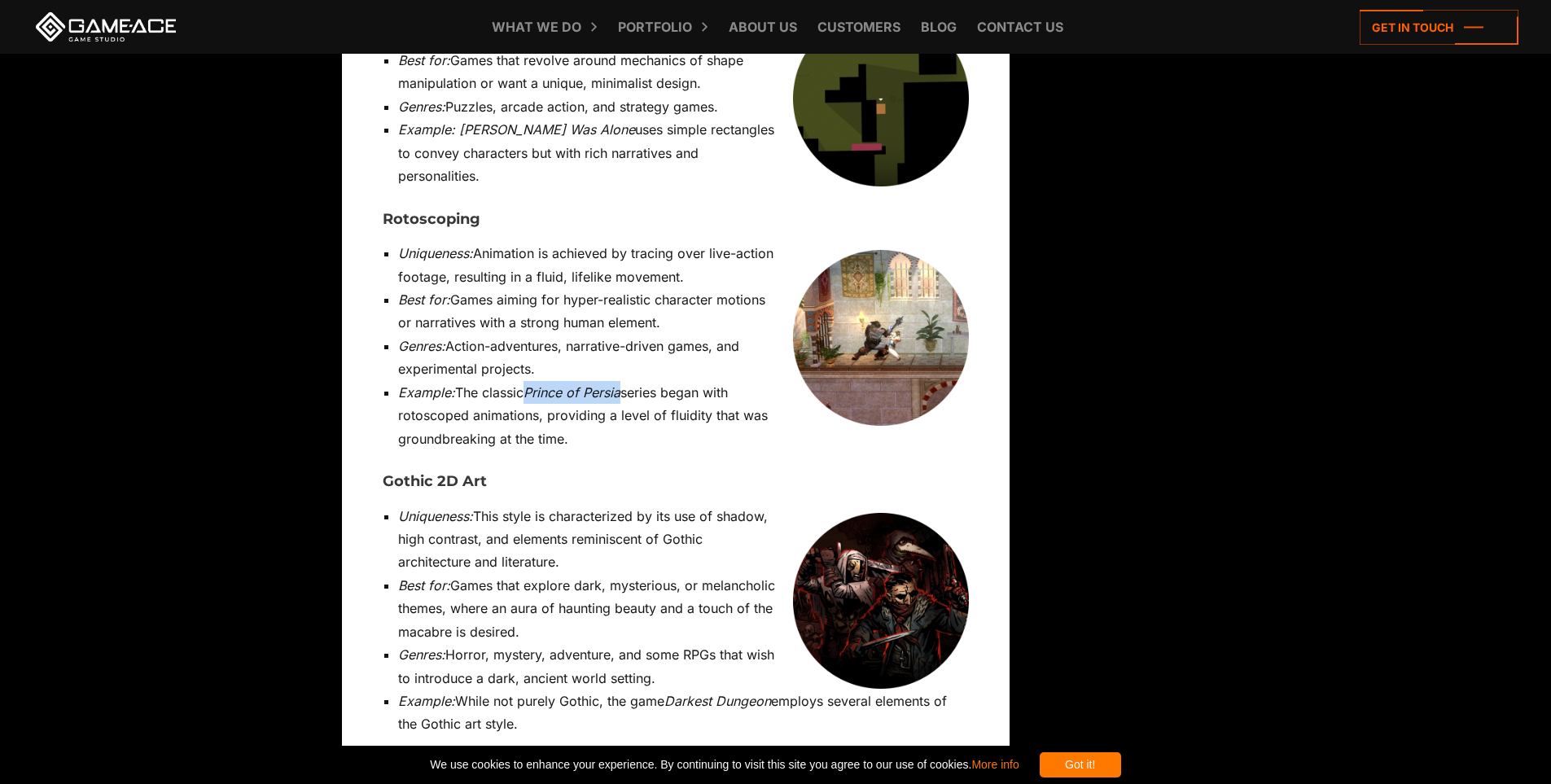
click at [910, 513] on img at bounding box center [881, 600] width 176 height 176
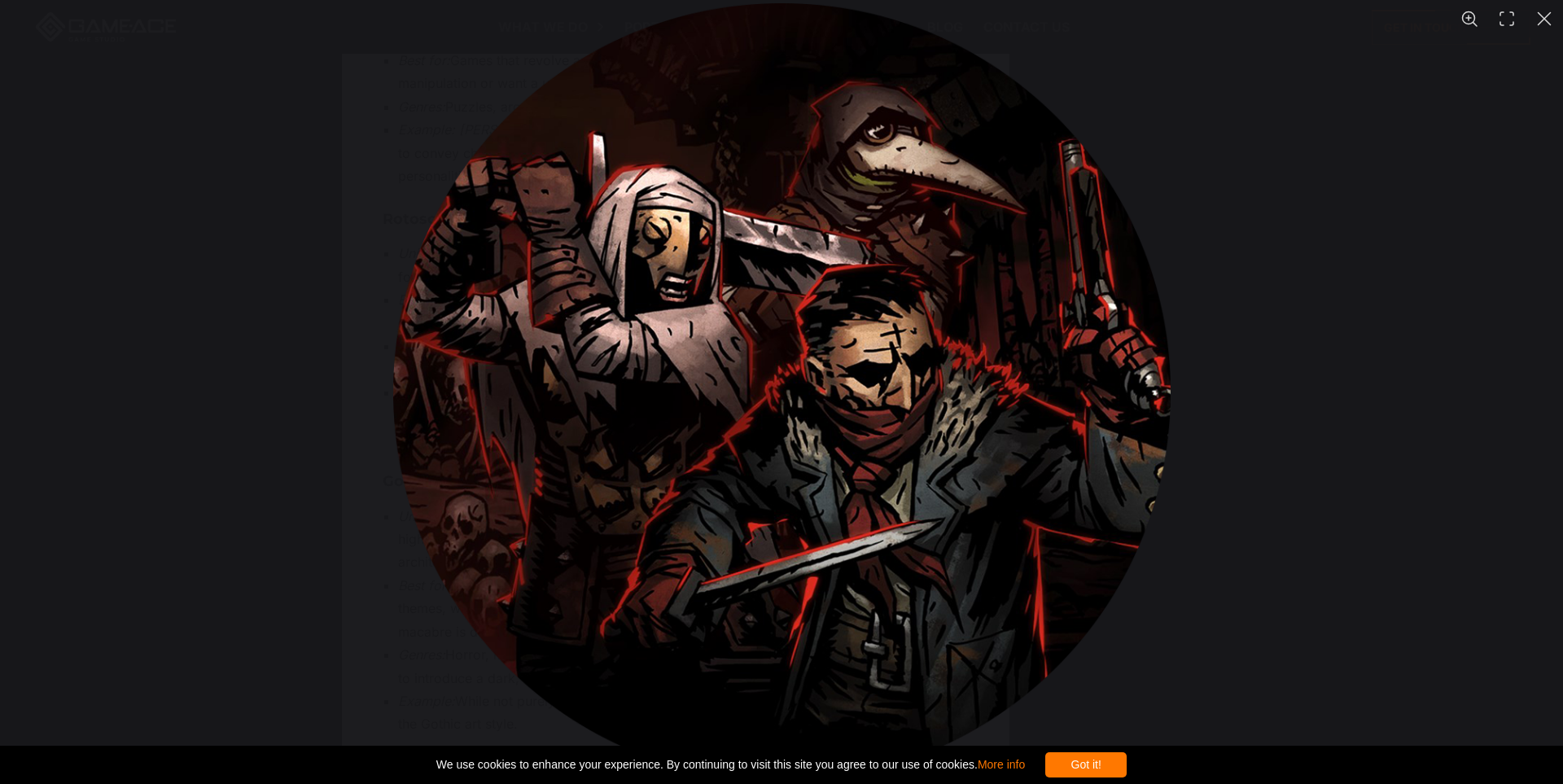
click at [1281, 489] on div "You can close this modal content with the ESC key" at bounding box center [781, 392] width 1563 height 784
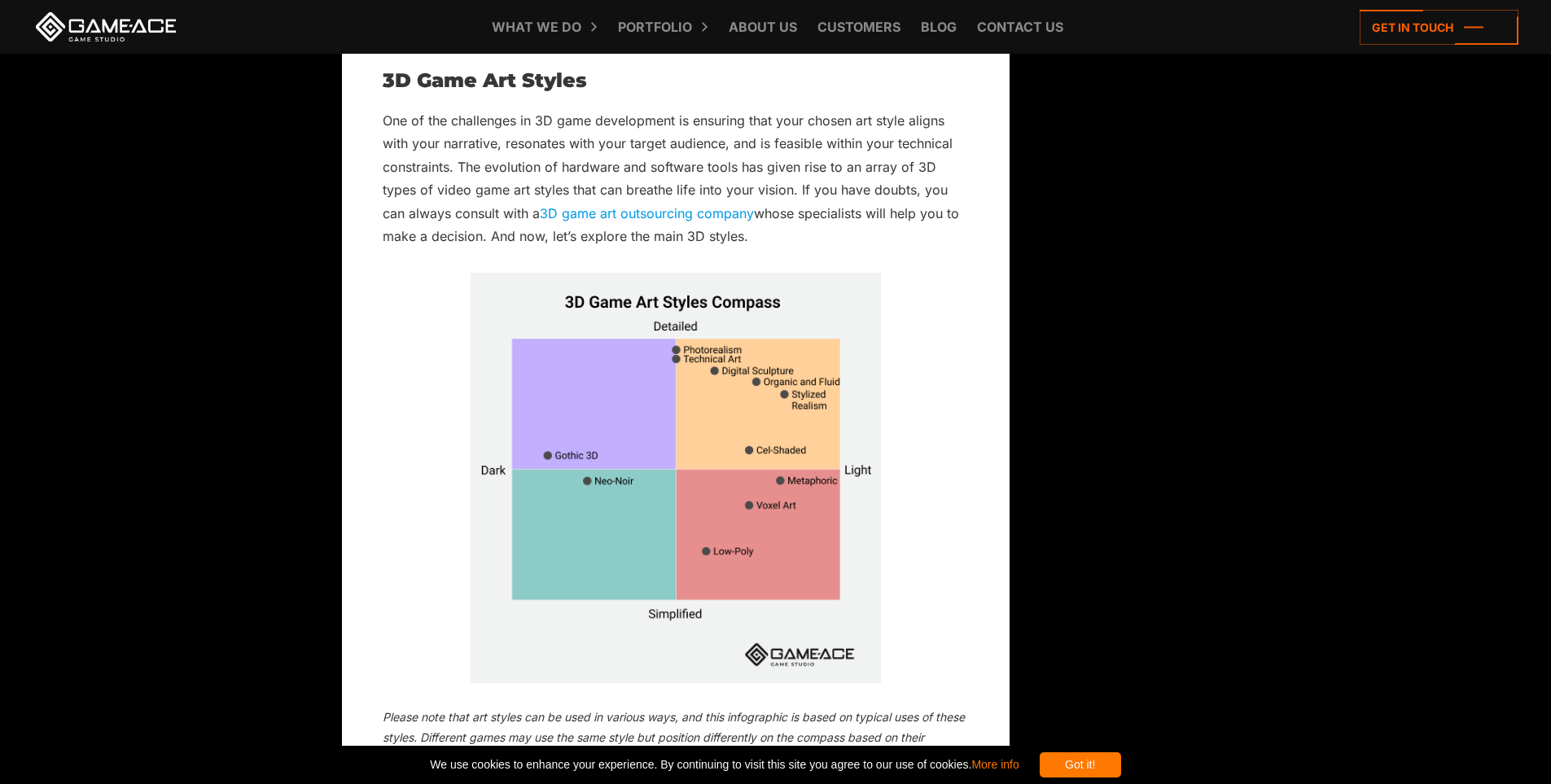
scroll to position [8951, 0]
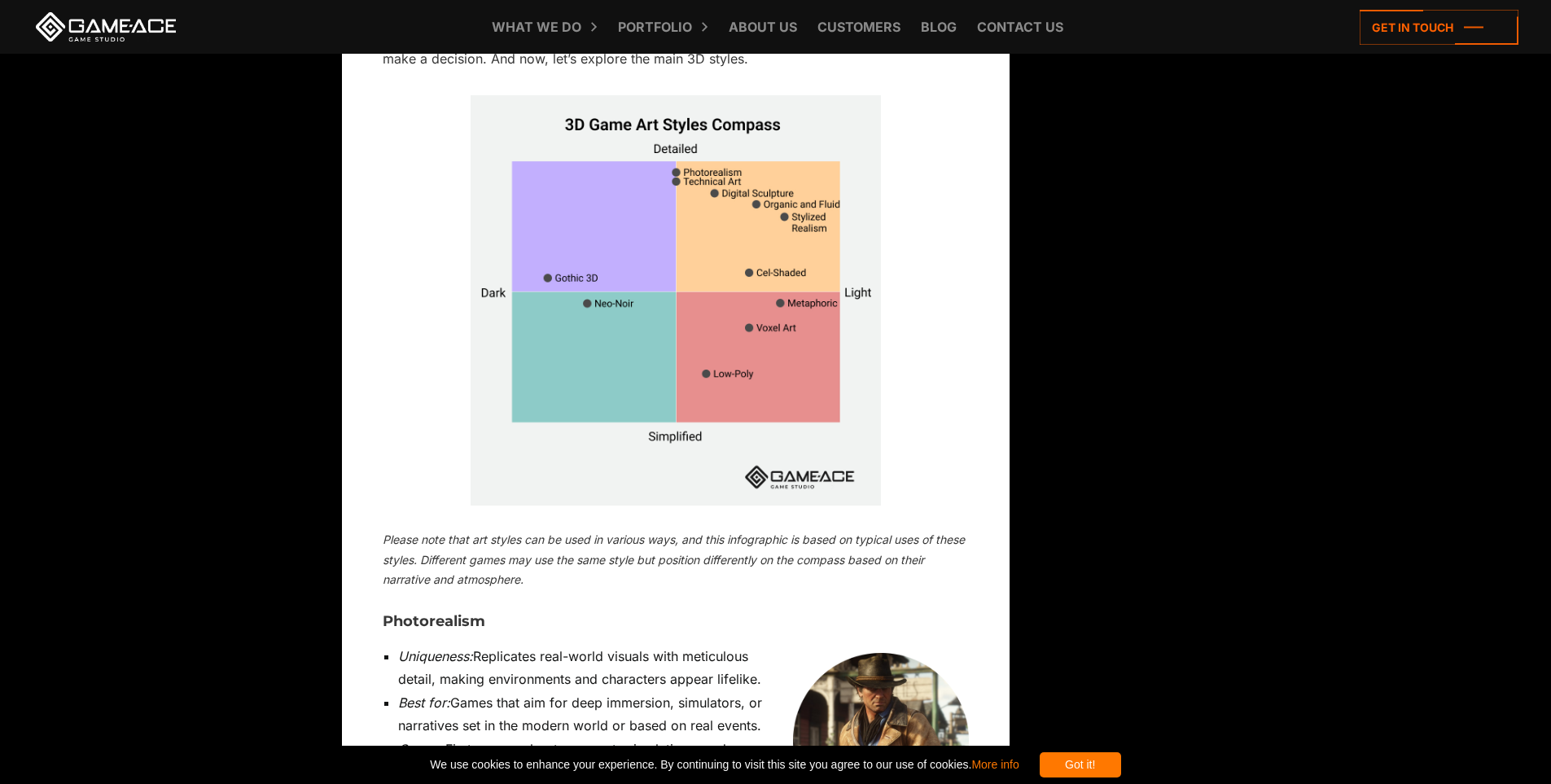
click at [876, 653] on img at bounding box center [881, 741] width 176 height 176
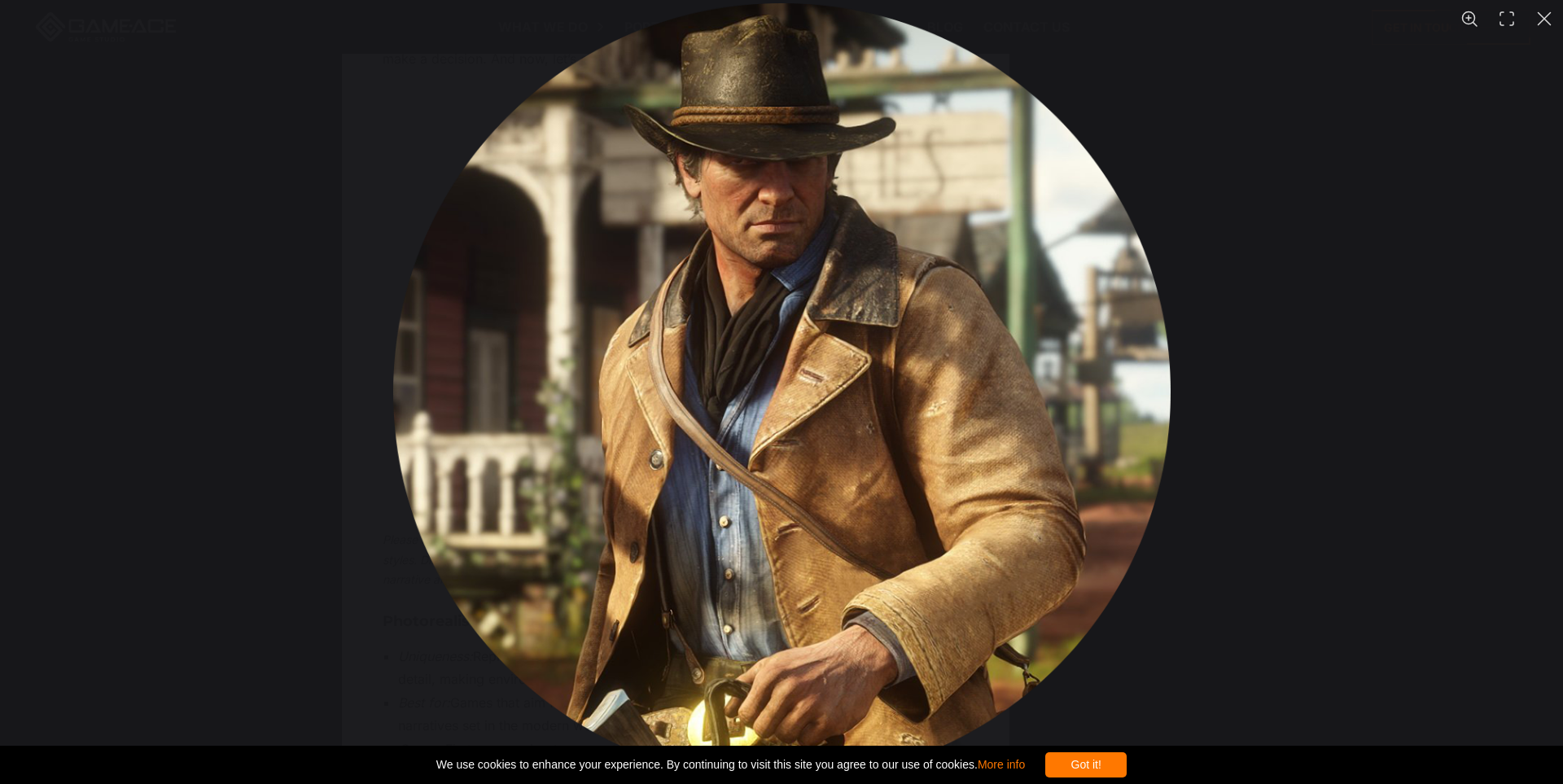
click at [1350, 533] on div "You can close this modal content with the ESC key" at bounding box center [781, 392] width 1563 height 784
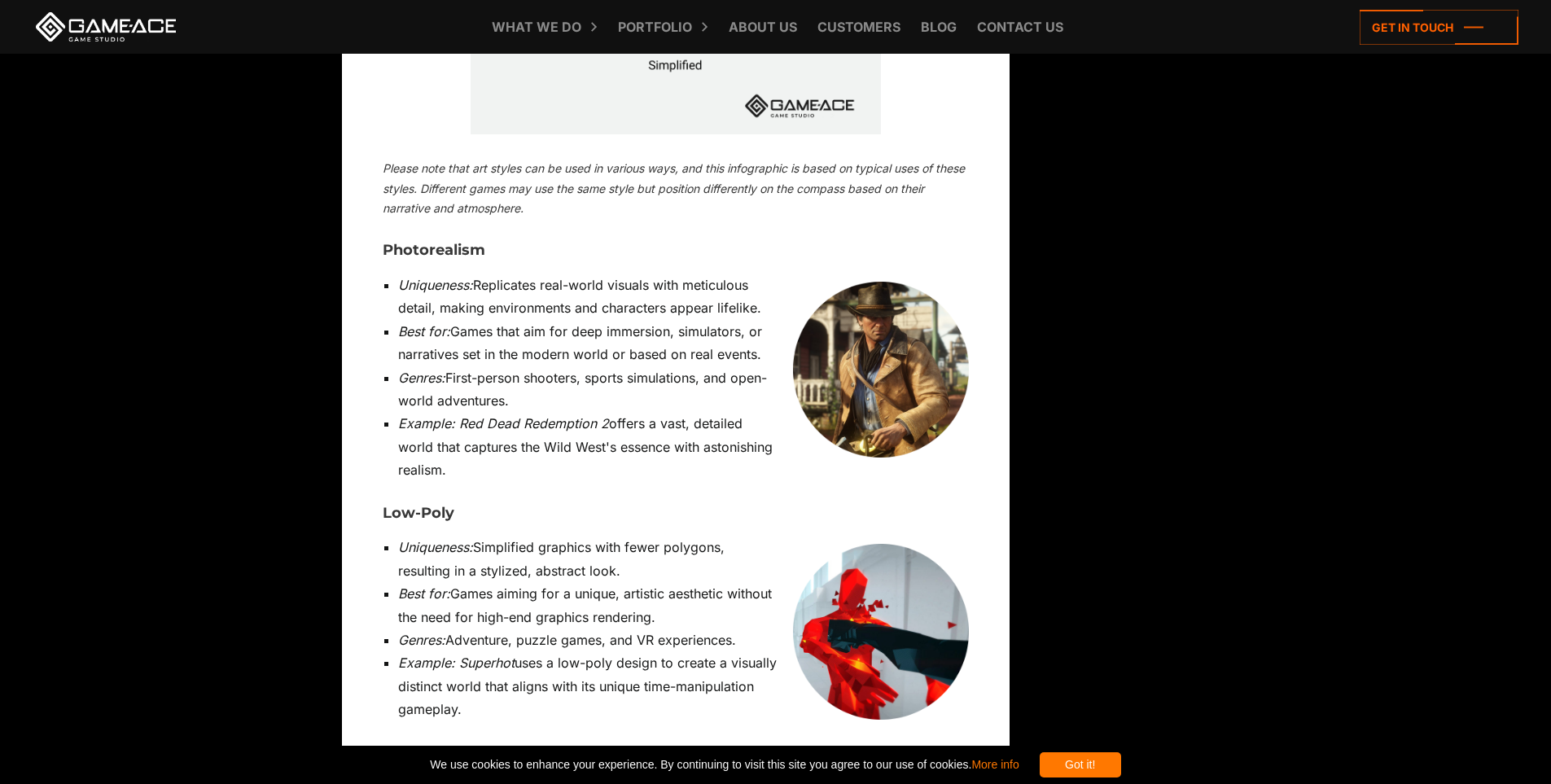
scroll to position [9359, 0]
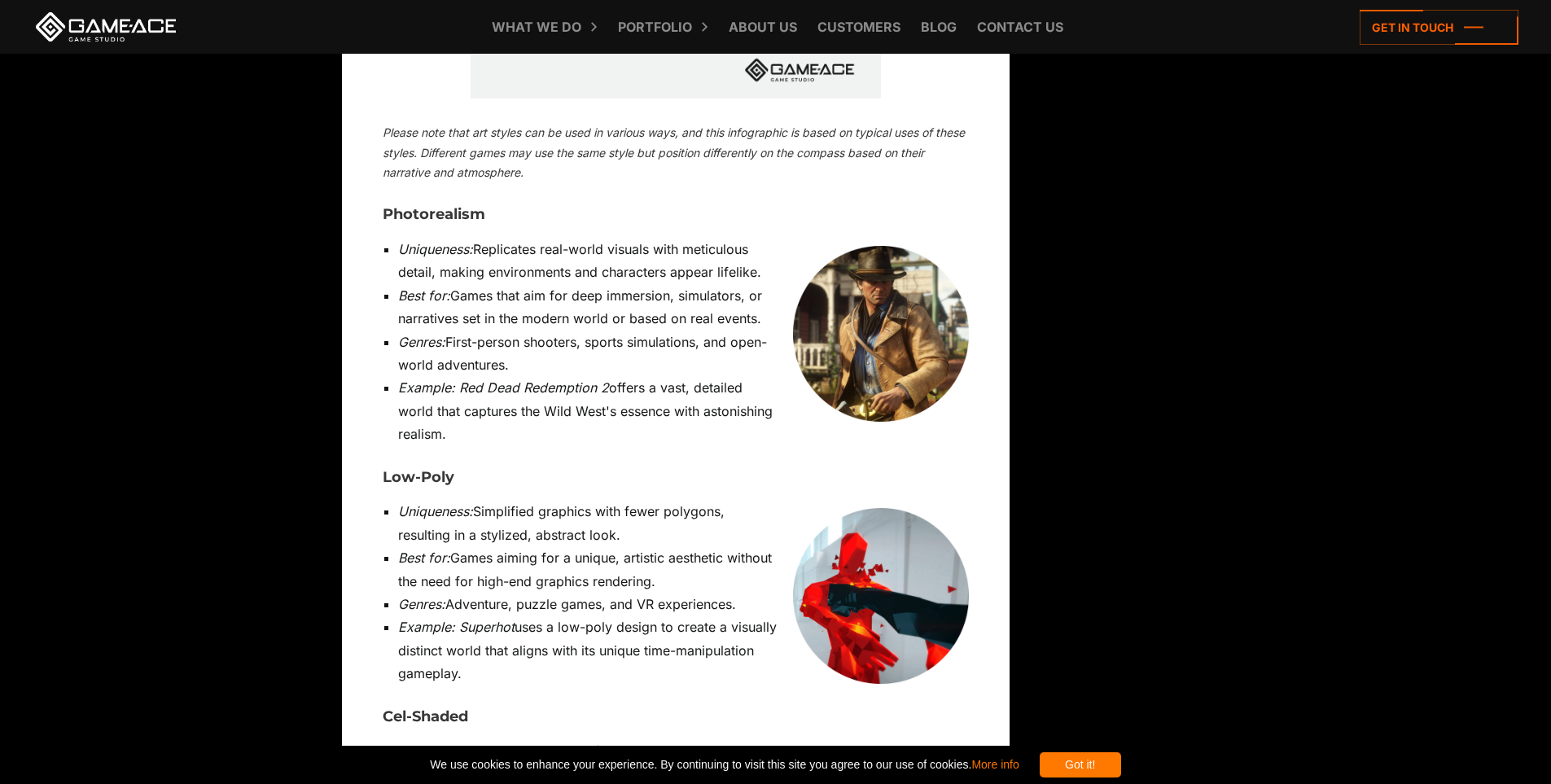
click at [903, 508] on img at bounding box center [881, 595] width 176 height 176
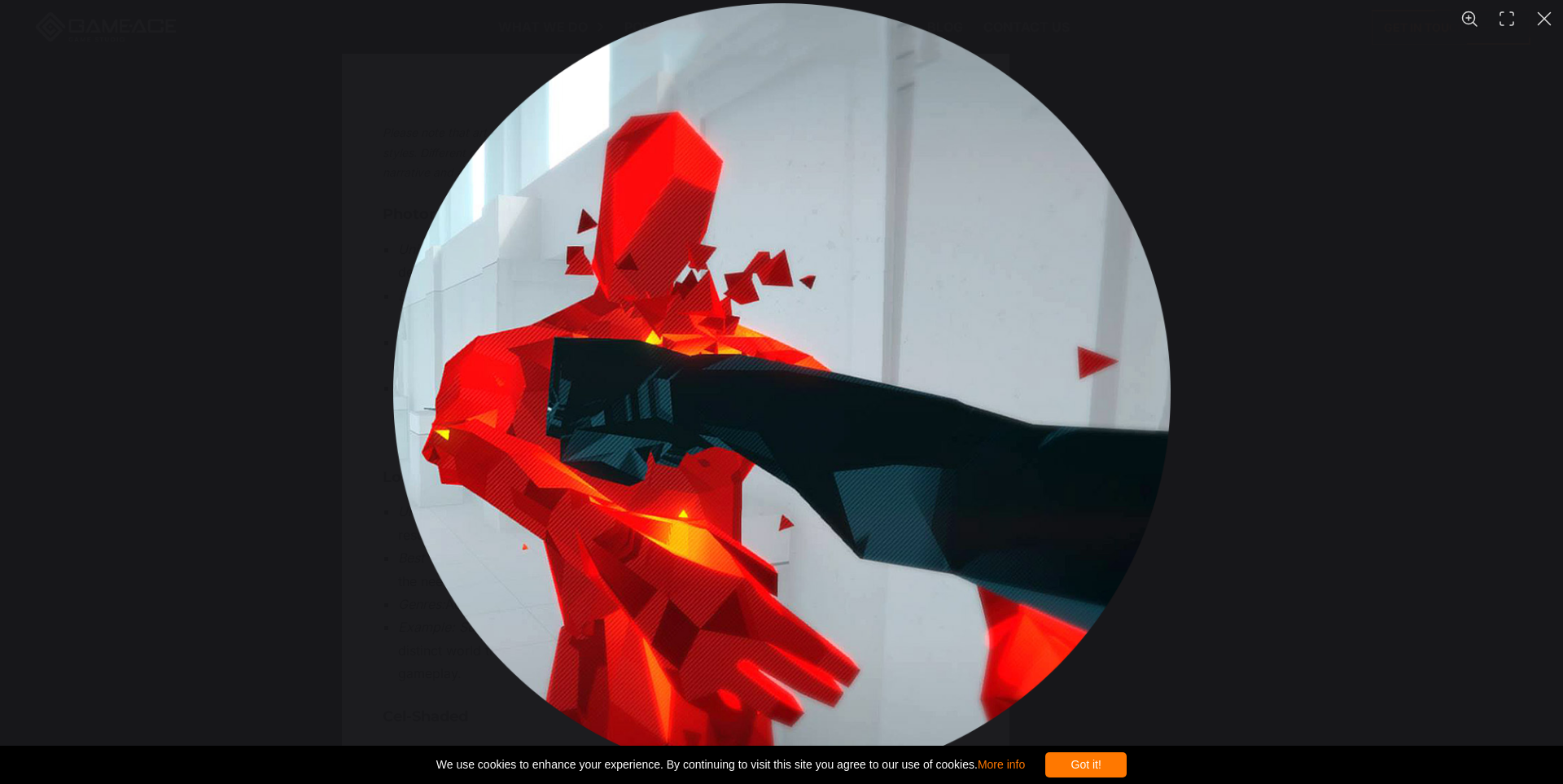
click at [1282, 384] on div "You can close this modal content with the ESC key" at bounding box center [781, 392] width 1563 height 784
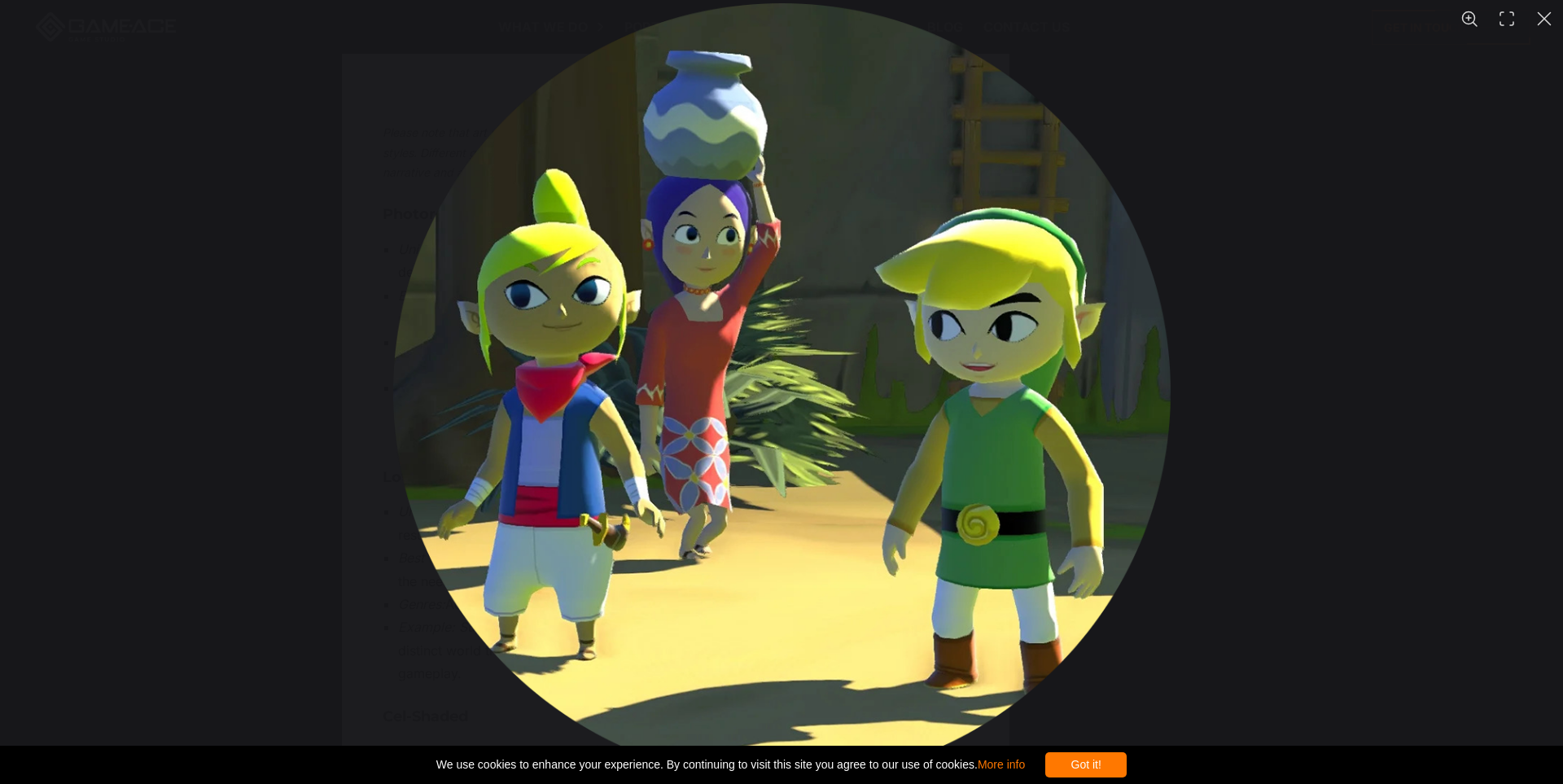
click at [1388, 483] on div "You can close this modal content with the ESC key" at bounding box center [781, 392] width 1563 height 784
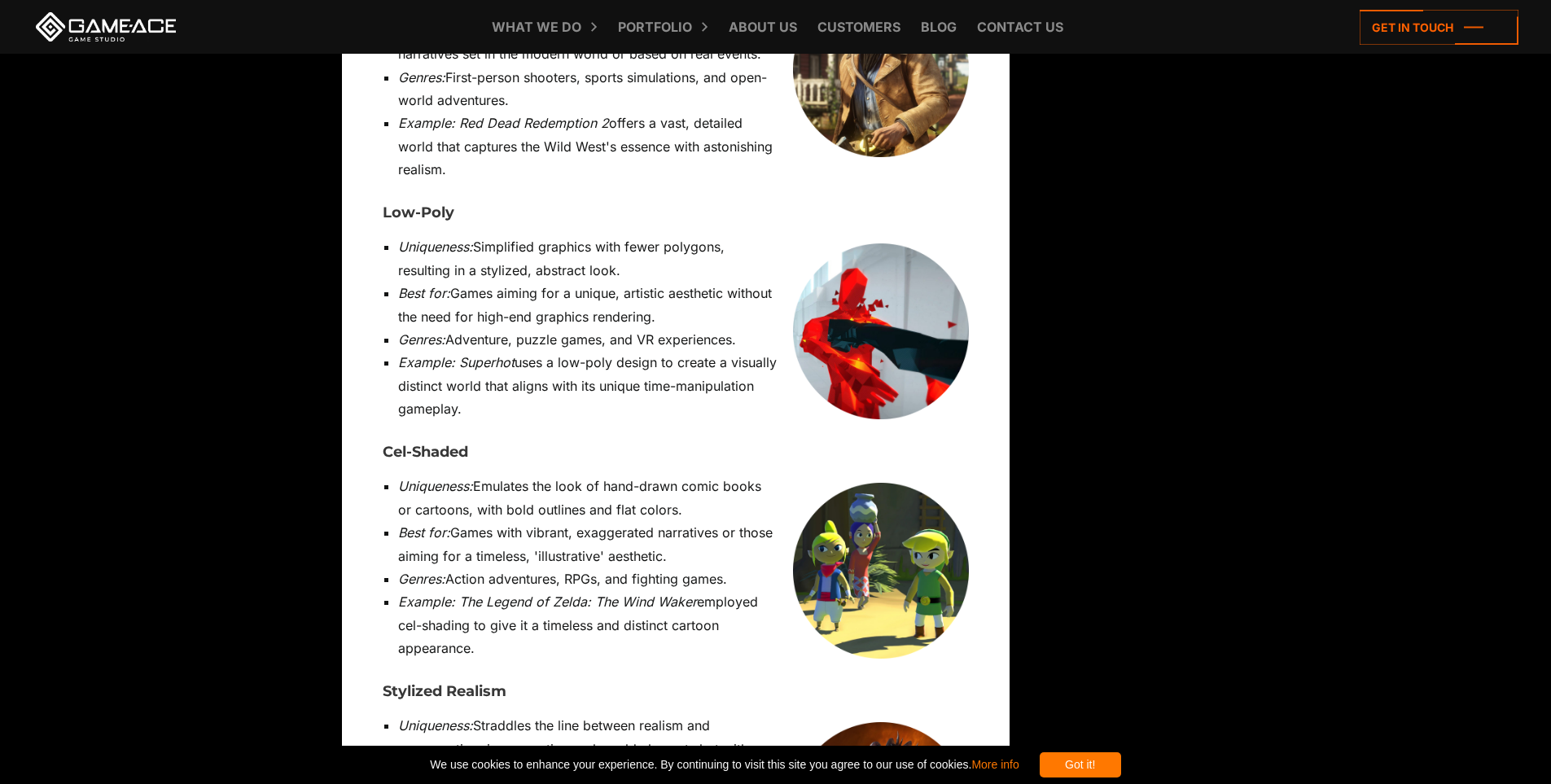
scroll to position [9684, 0]
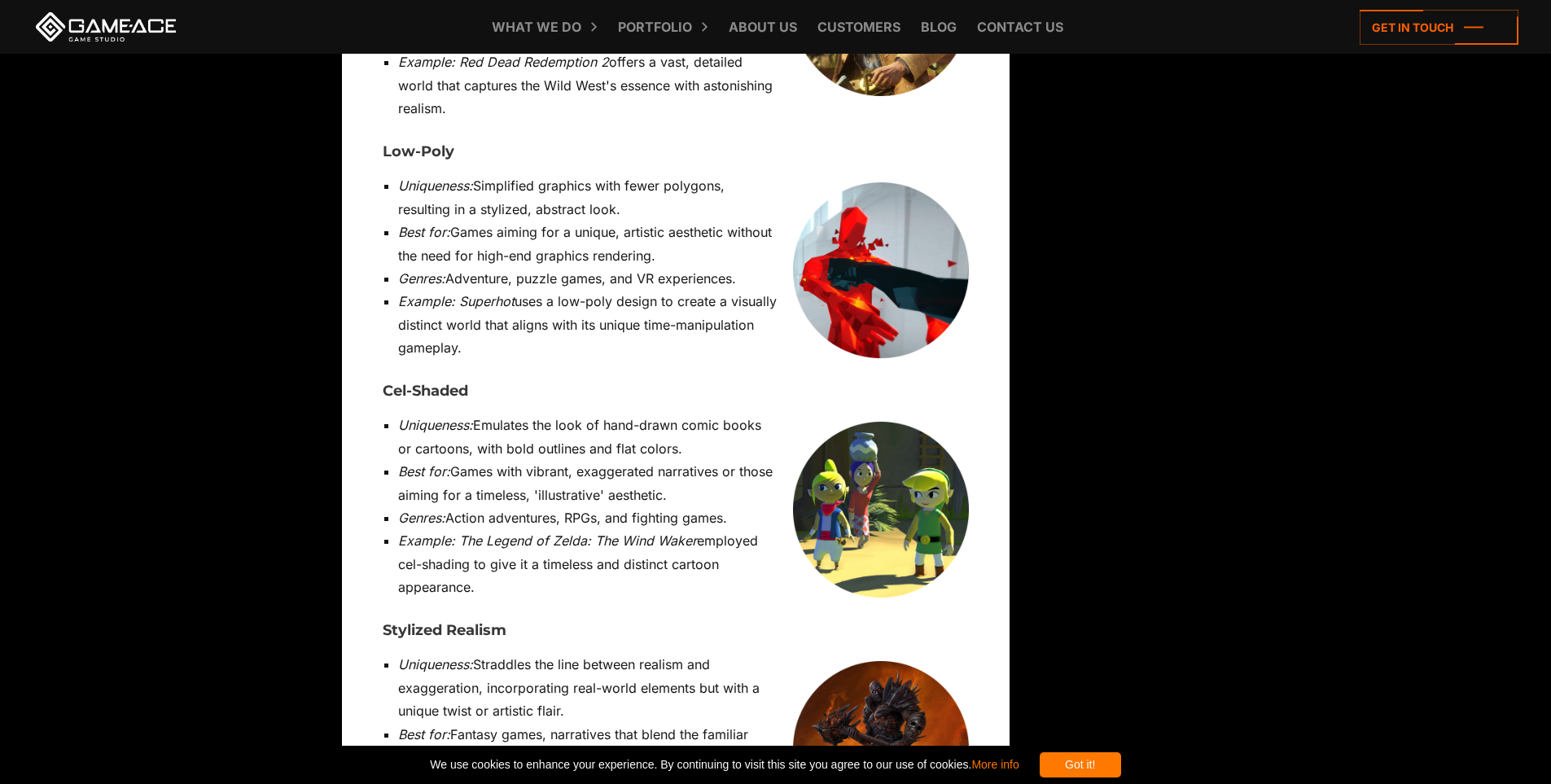
click at [901, 661] on img at bounding box center [881, 748] width 176 height 176
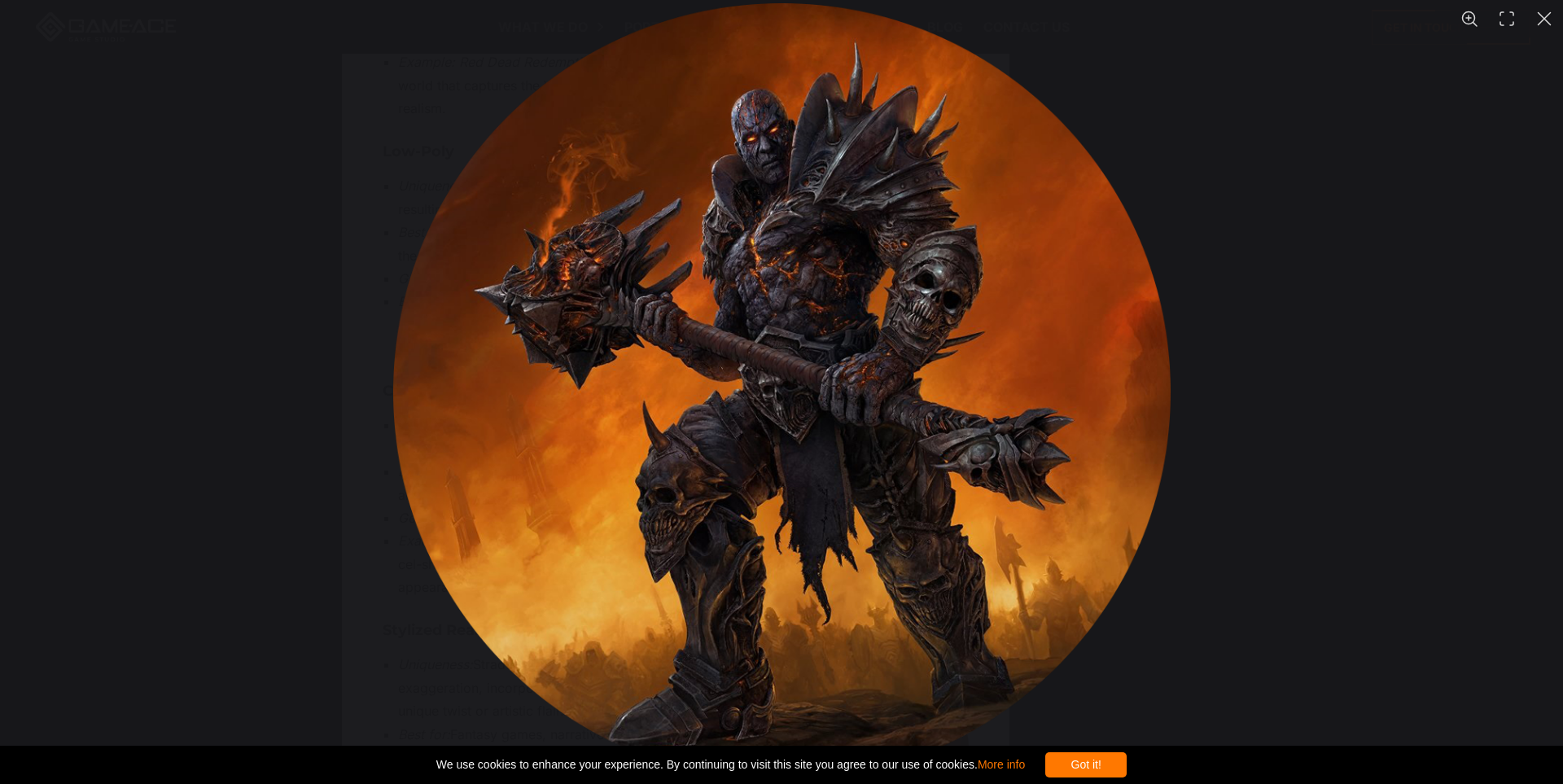
click at [1258, 445] on div "You can close this modal content with the ESC key" at bounding box center [781, 392] width 1563 height 784
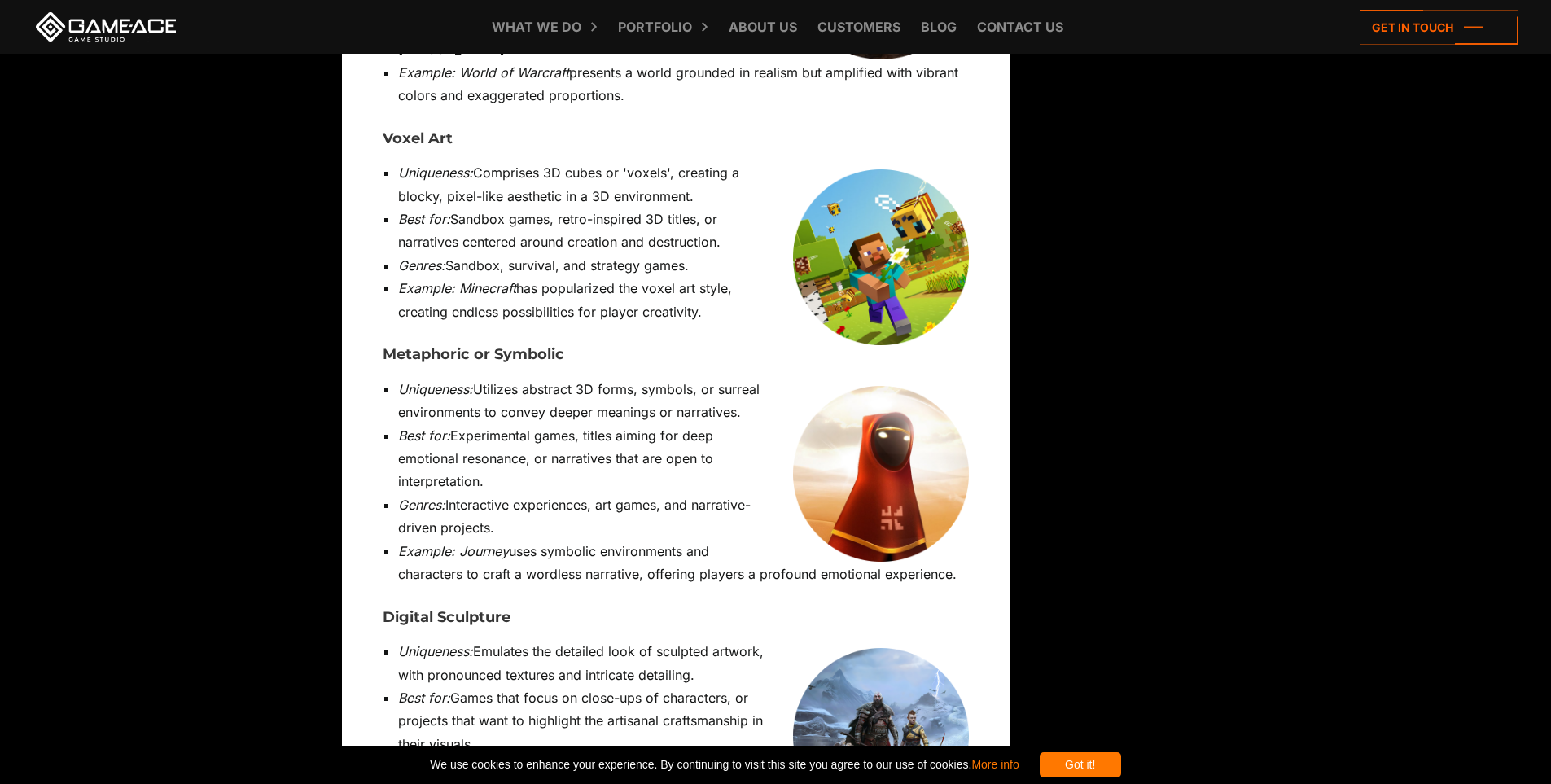
scroll to position [10579, 0]
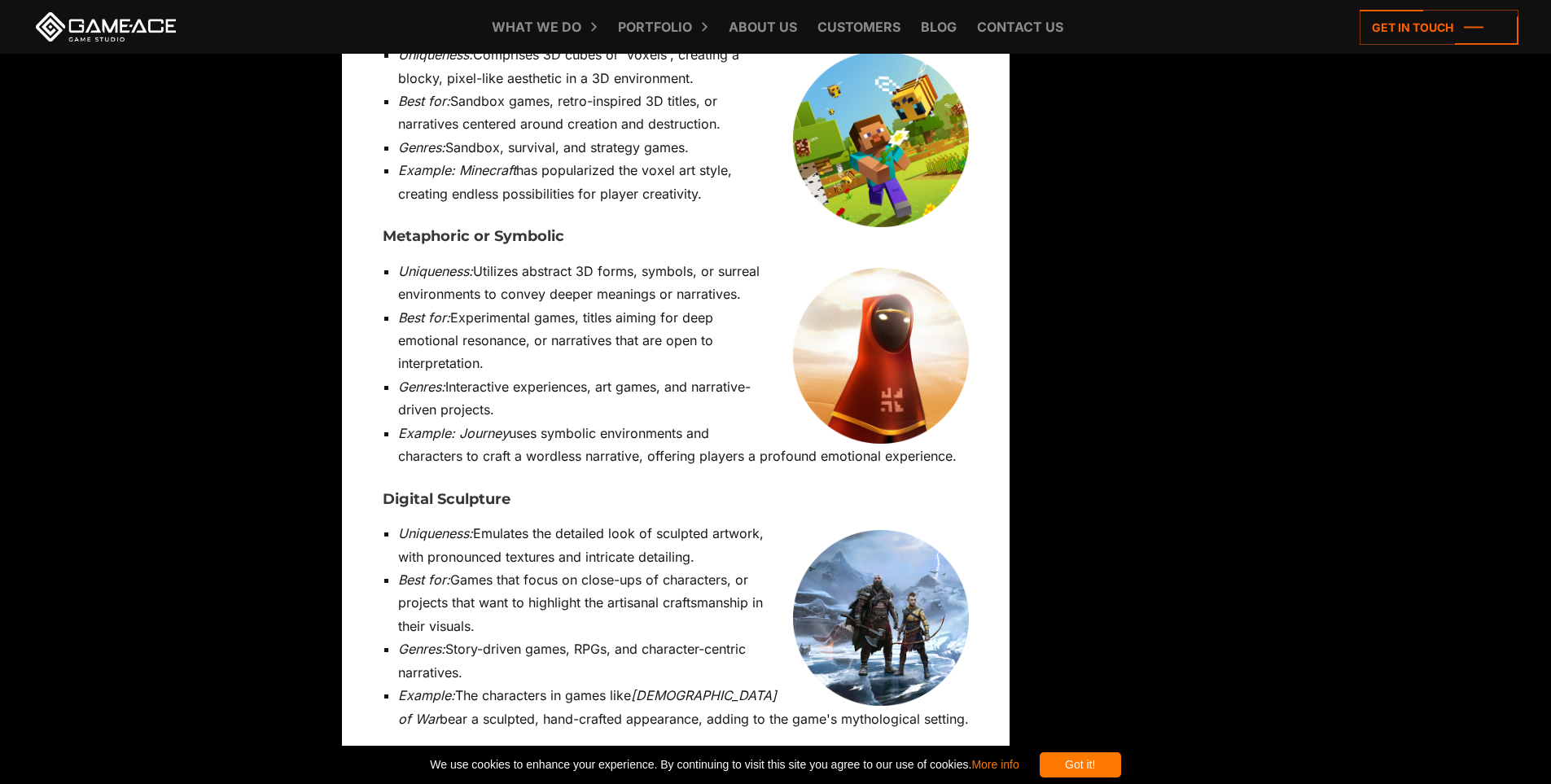
click at [924, 530] on img at bounding box center [881, 617] width 176 height 176
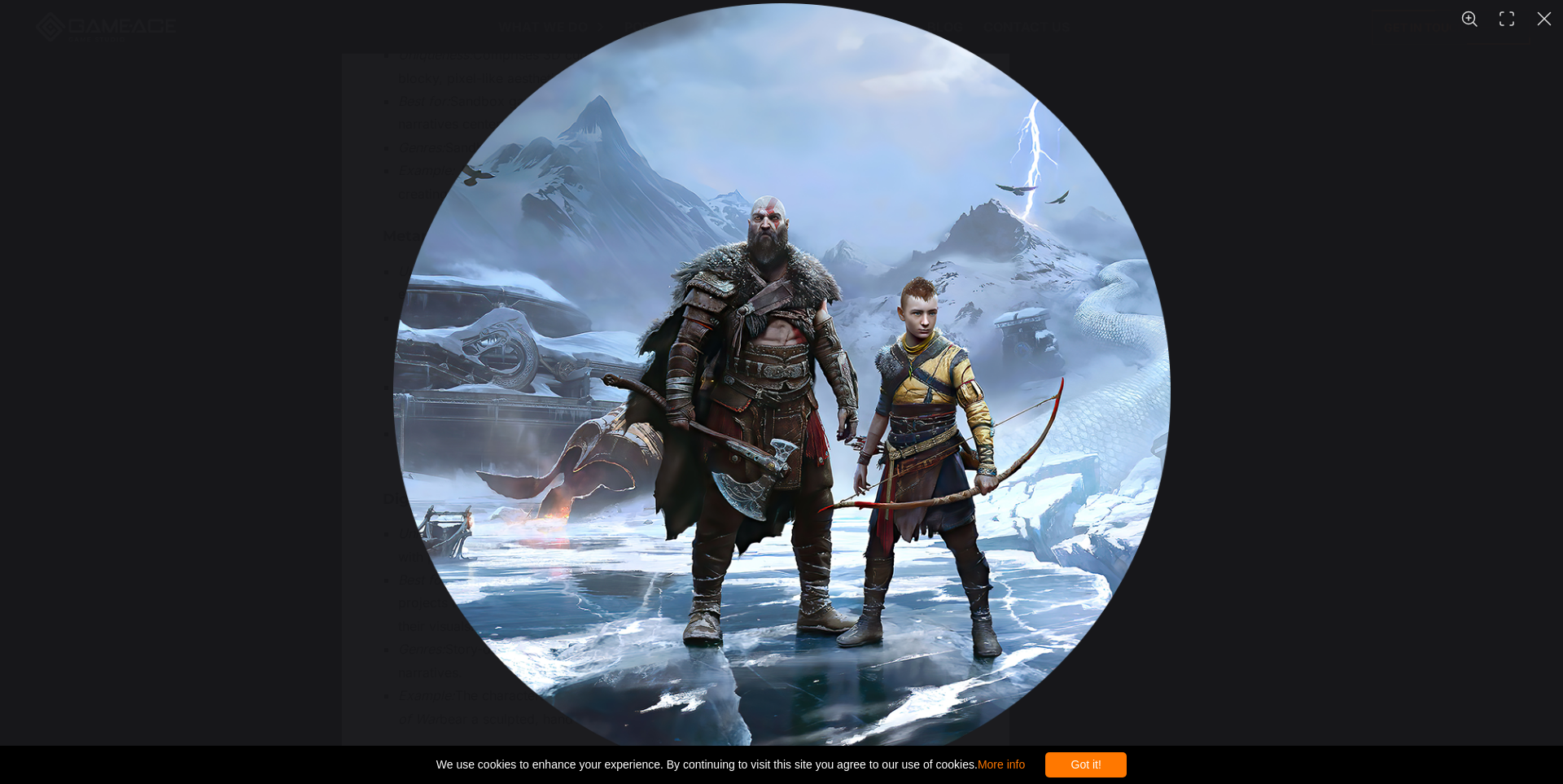
click at [1423, 499] on div "You can close this modal content with the ESC key" at bounding box center [781, 392] width 1563 height 784
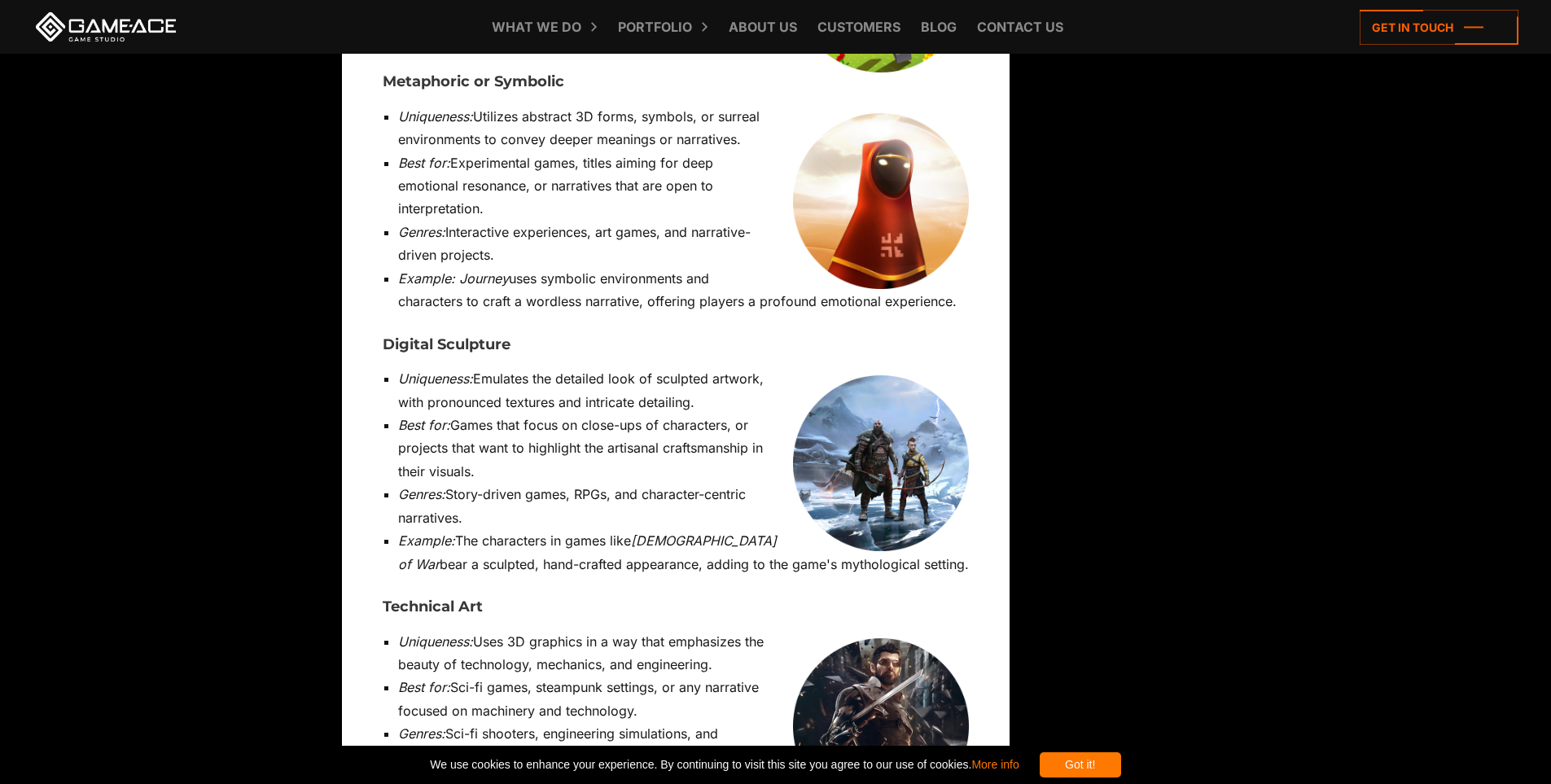
scroll to position [10741, 0]
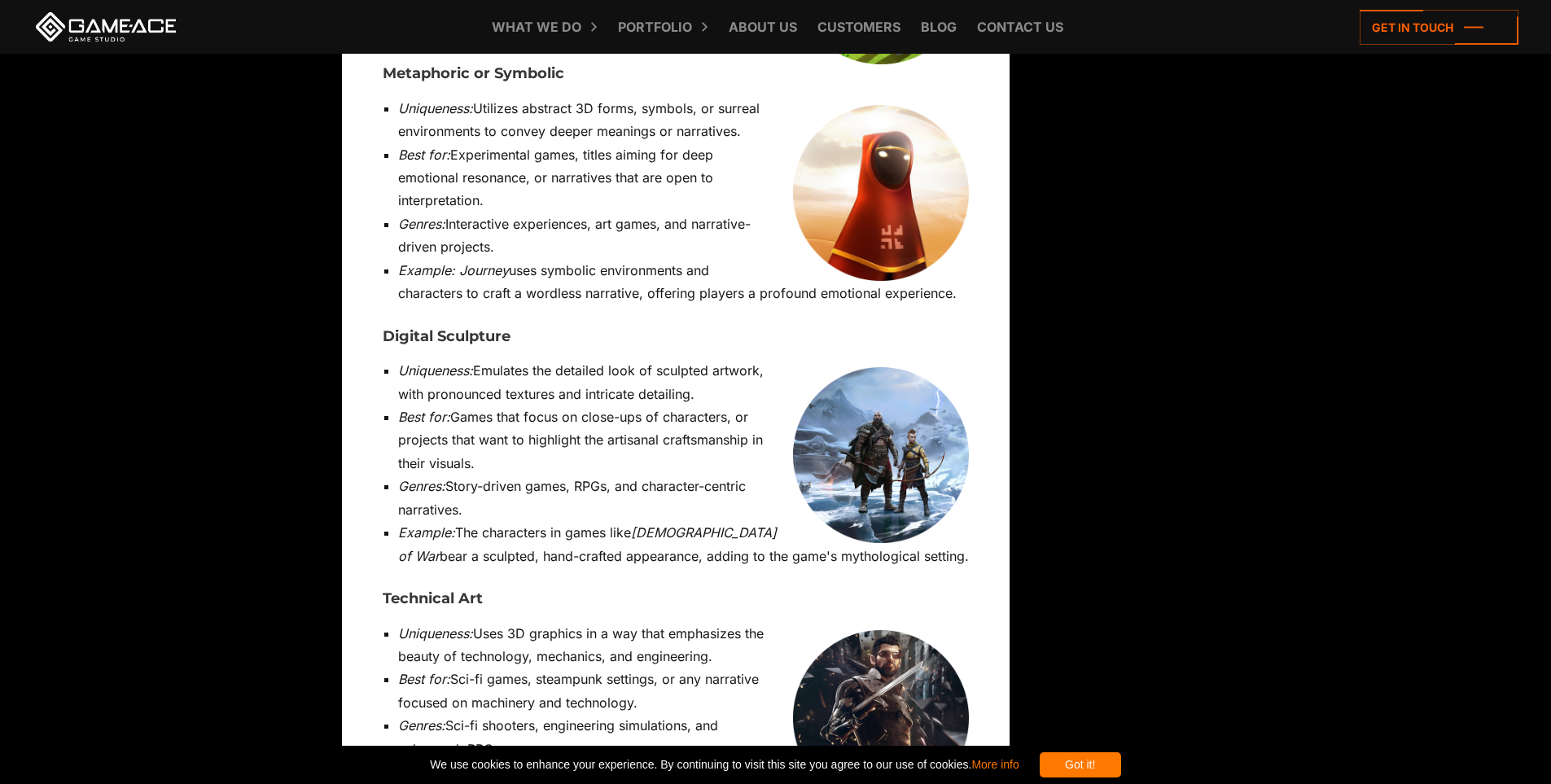
click at [925, 630] on img at bounding box center [881, 718] width 176 height 176
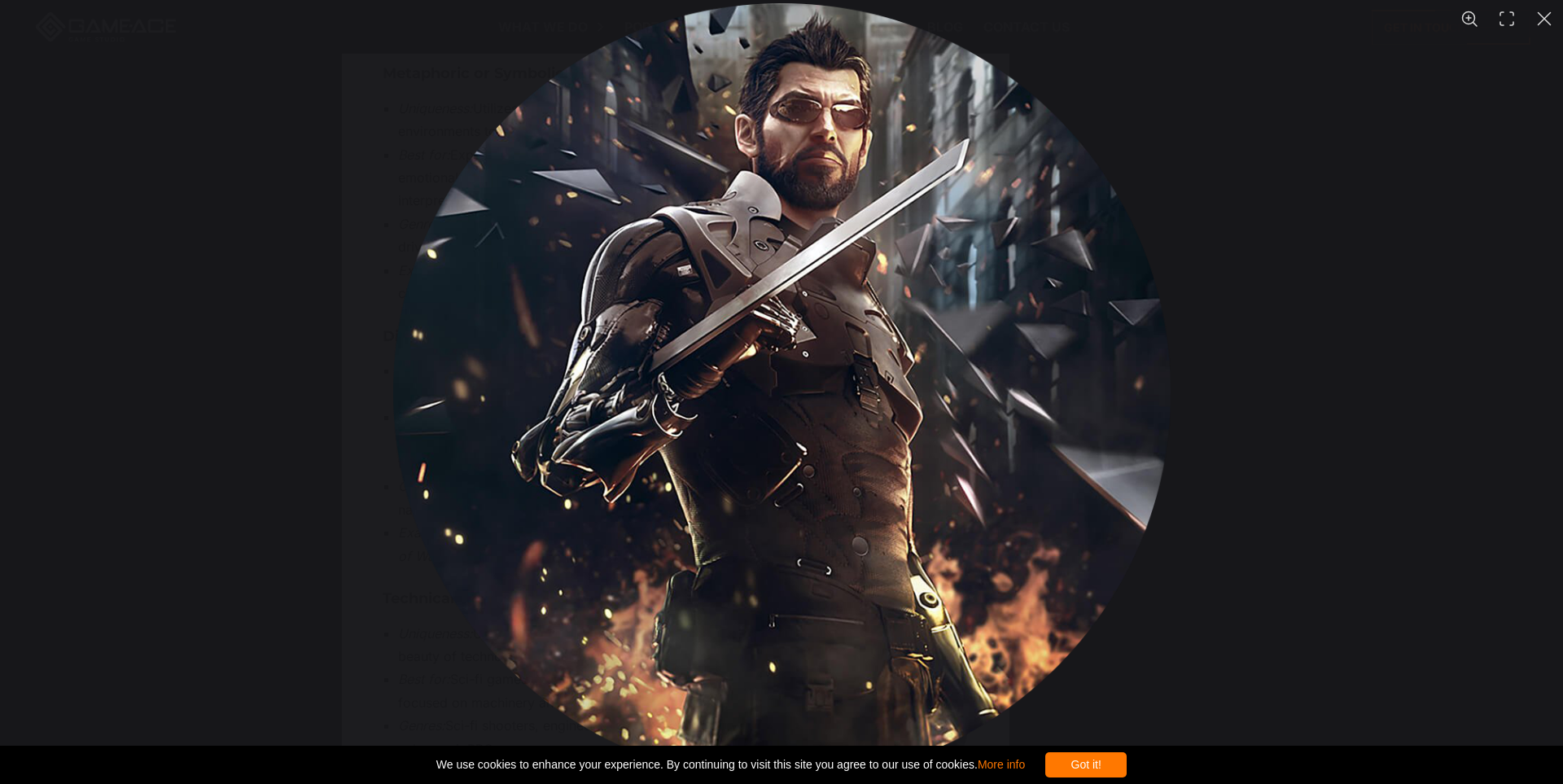
click at [1412, 455] on div "You can close this modal content with the ESC key" at bounding box center [781, 392] width 1563 height 784
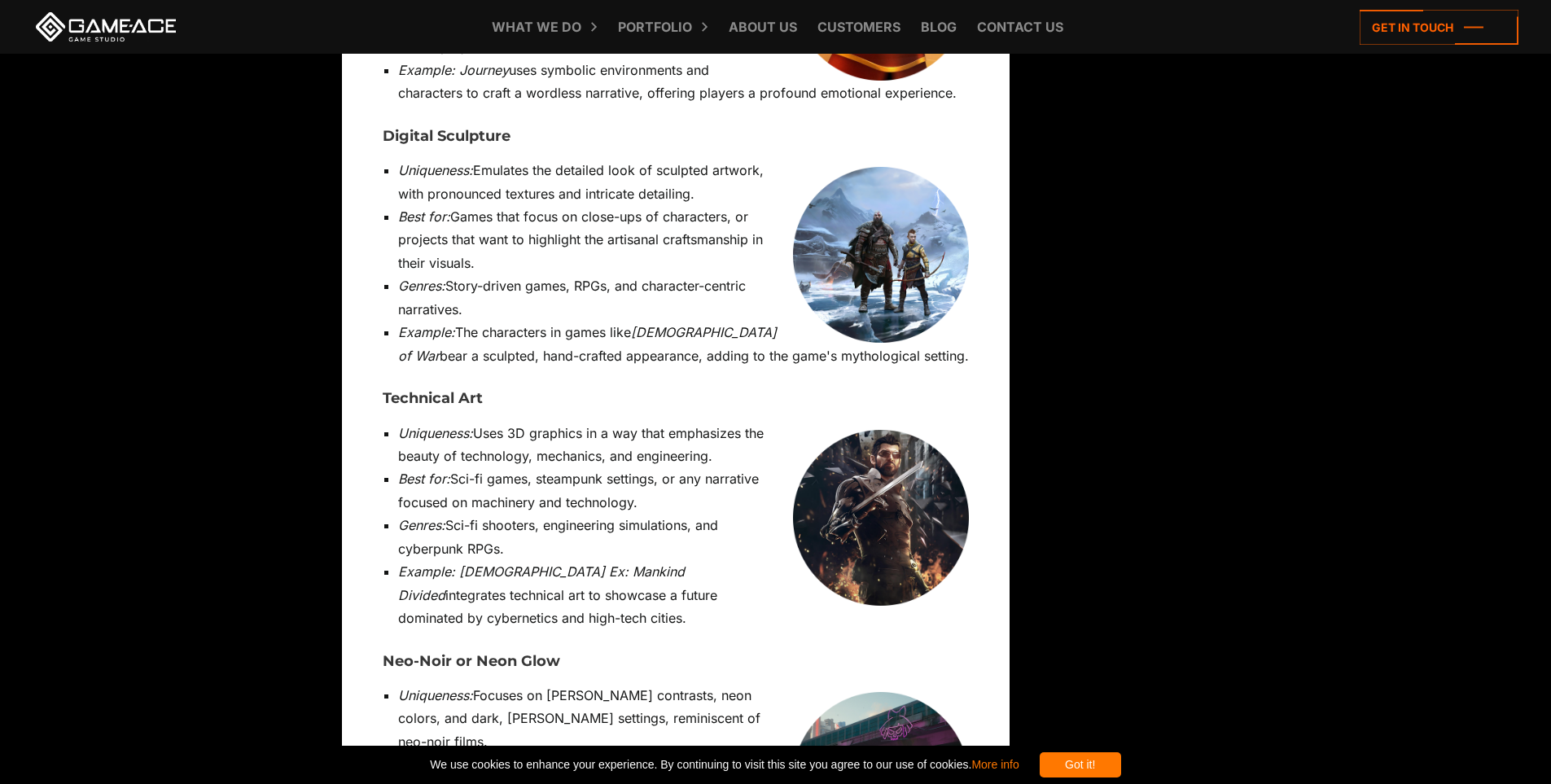
scroll to position [10986, 0]
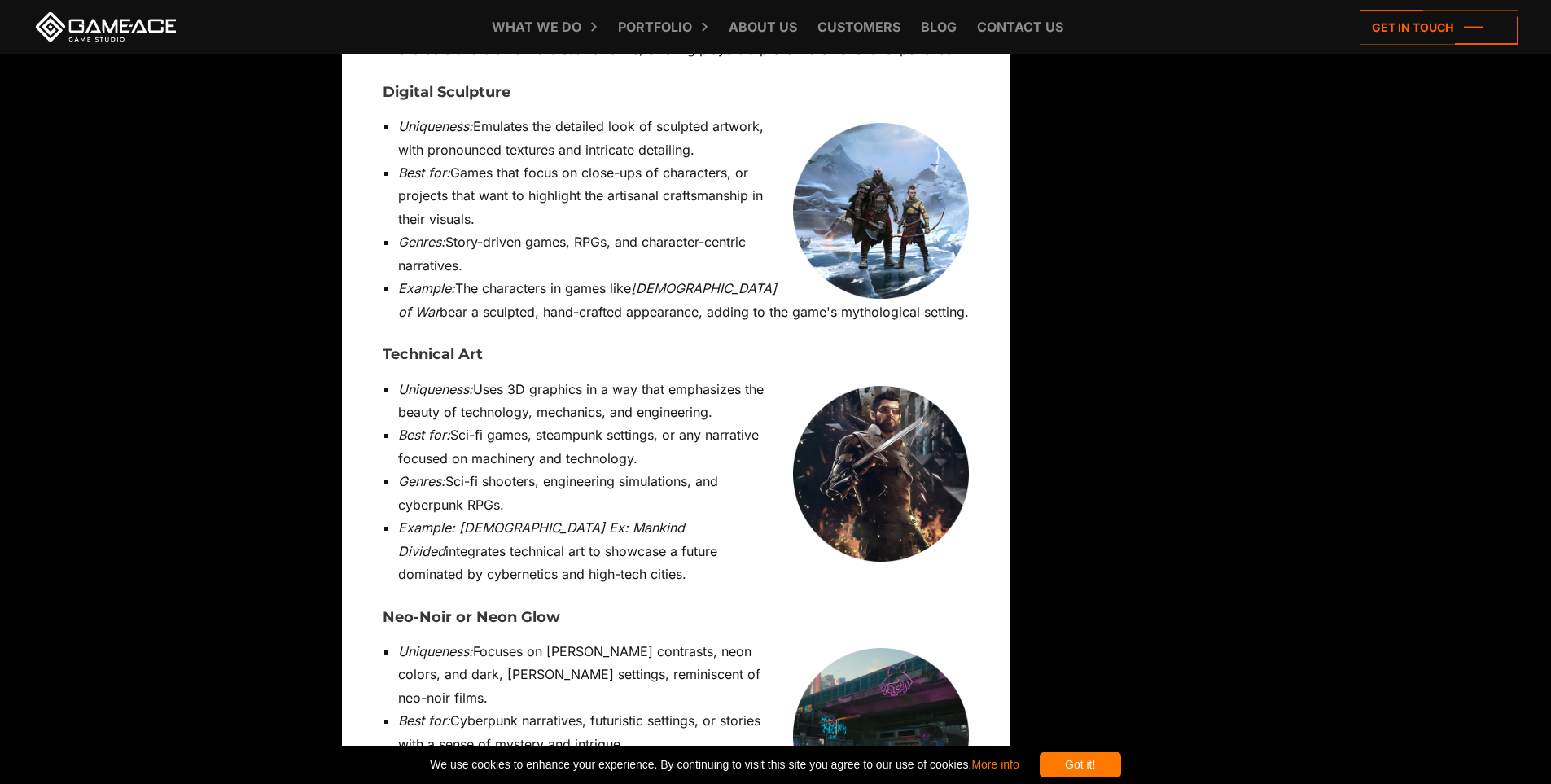
click at [885, 648] on img at bounding box center [881, 736] width 176 height 176
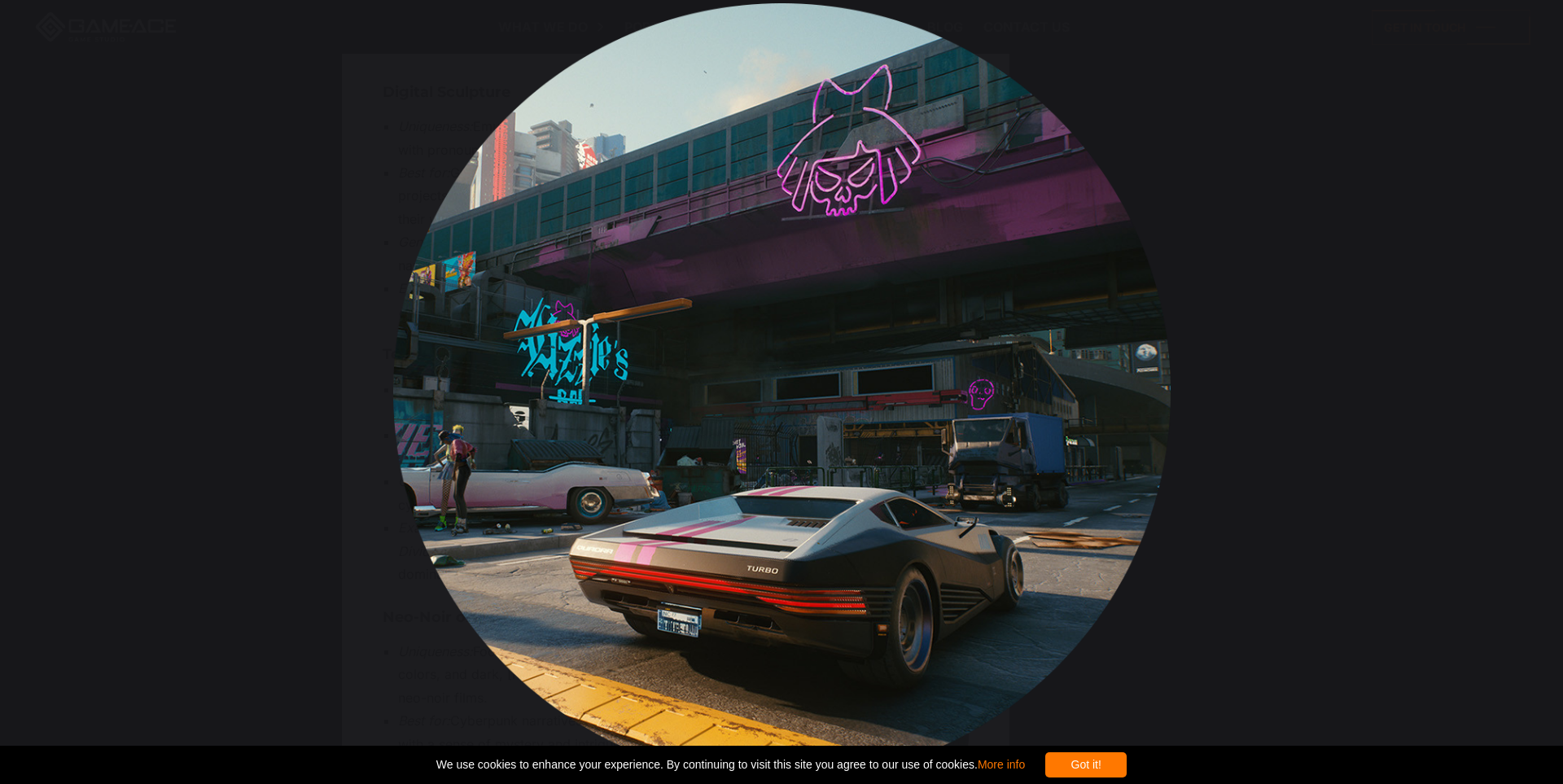
click at [1353, 464] on div "You can close this modal content with the ESC key" at bounding box center [781, 392] width 1563 height 784
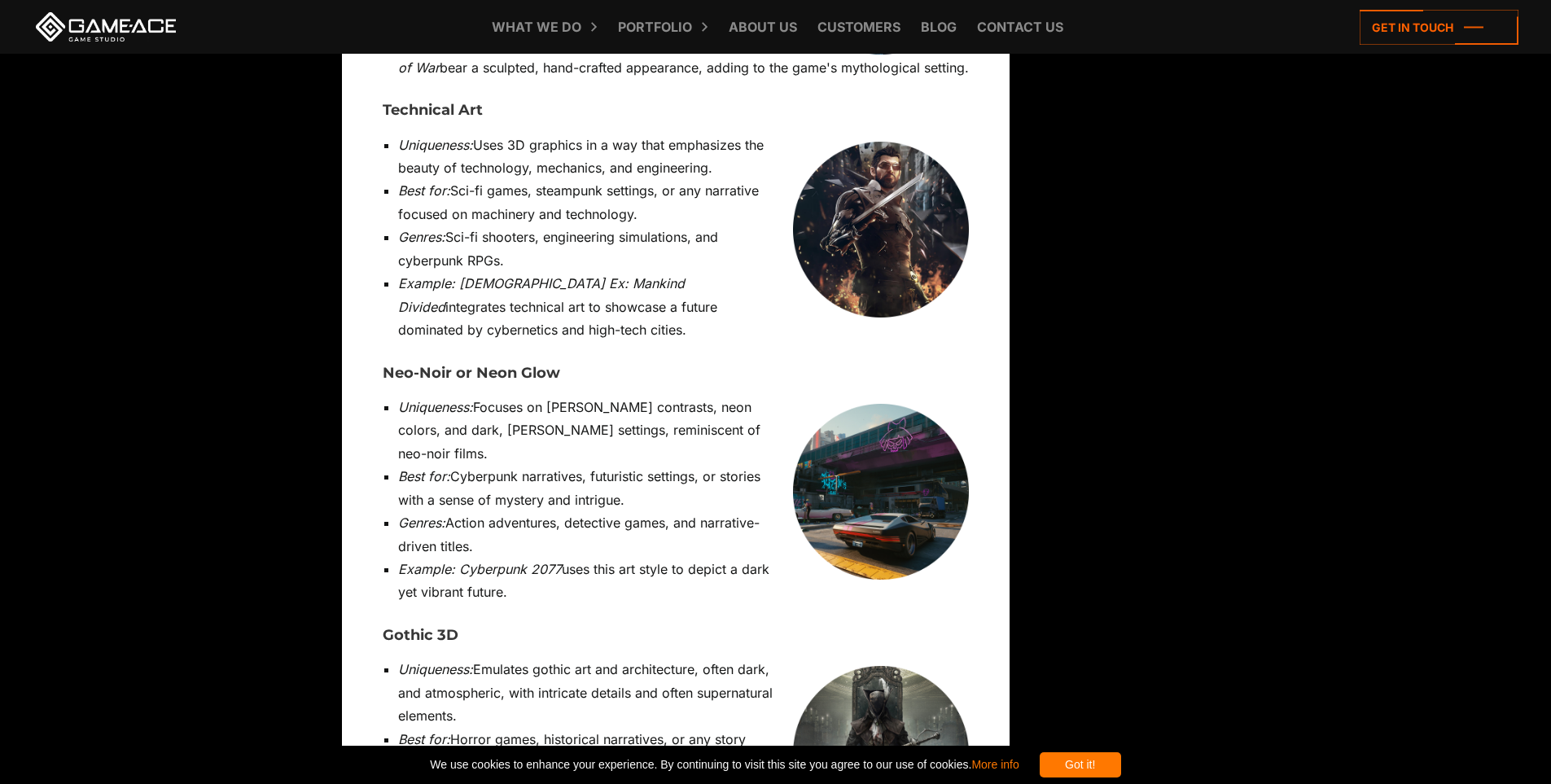
scroll to position [11393, 0]
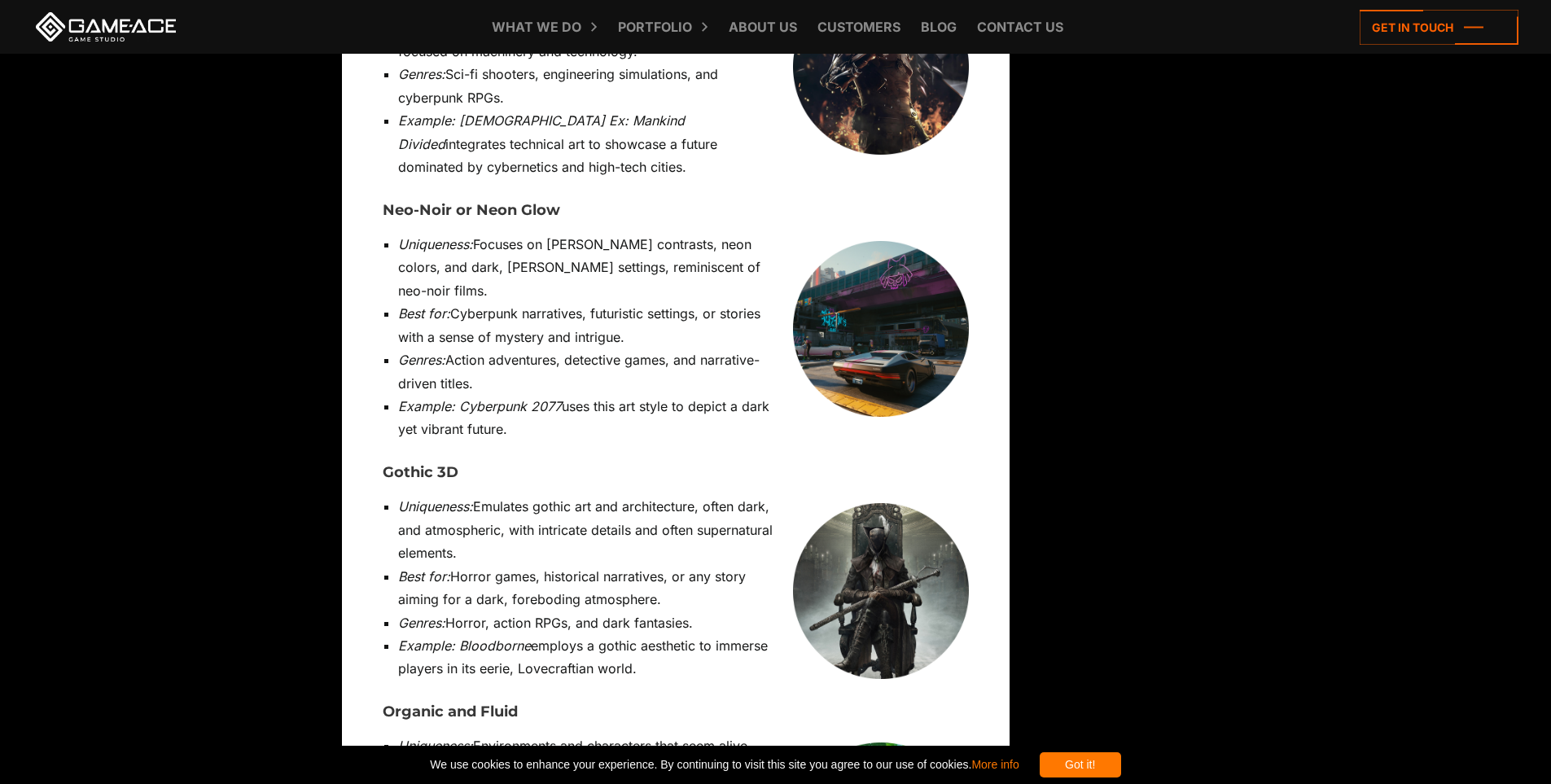
click at [895, 503] on img at bounding box center [881, 590] width 176 height 176
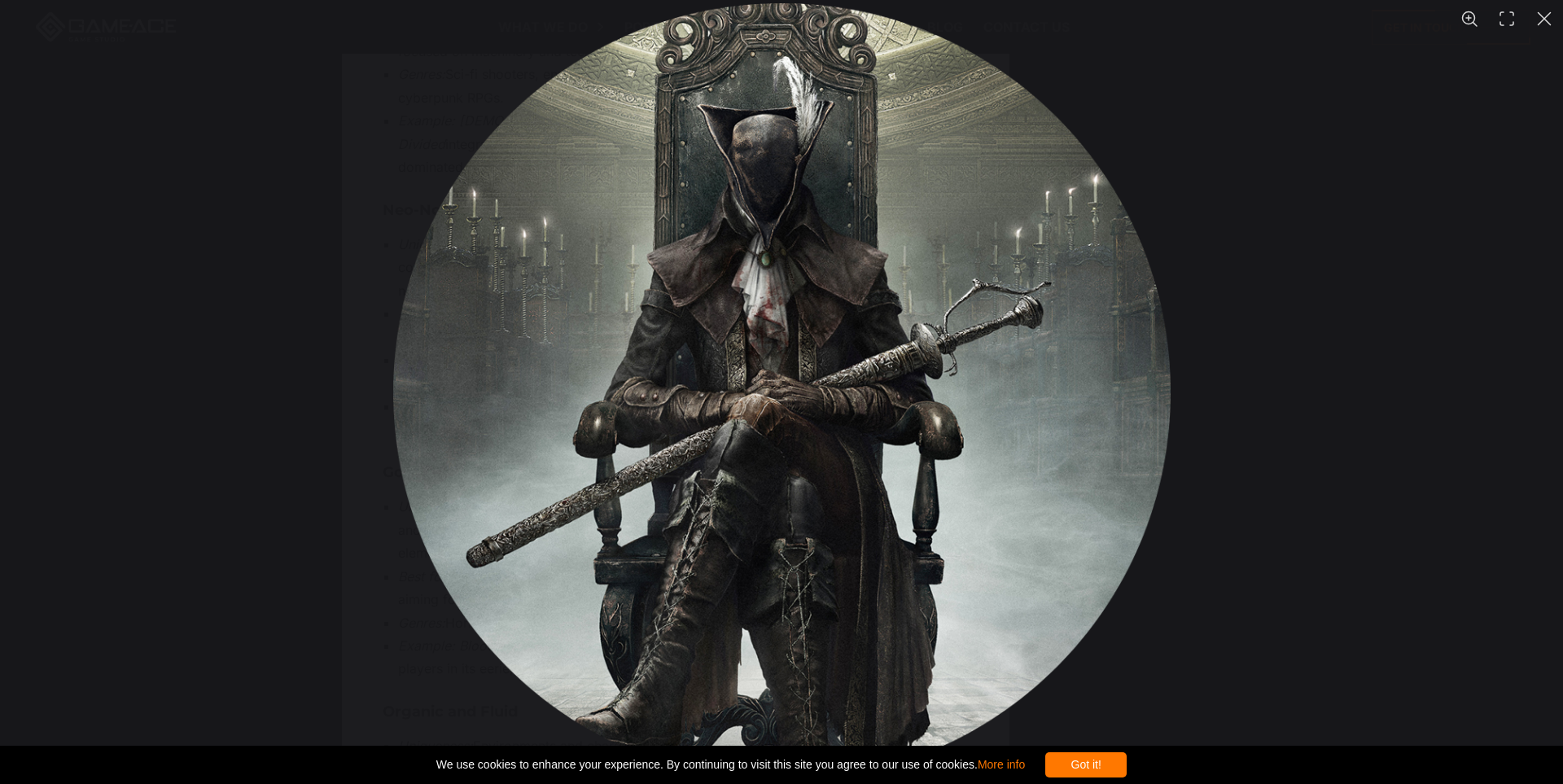
click at [1468, 353] on div "You can close this modal content with the ESC key" at bounding box center [781, 392] width 1563 height 784
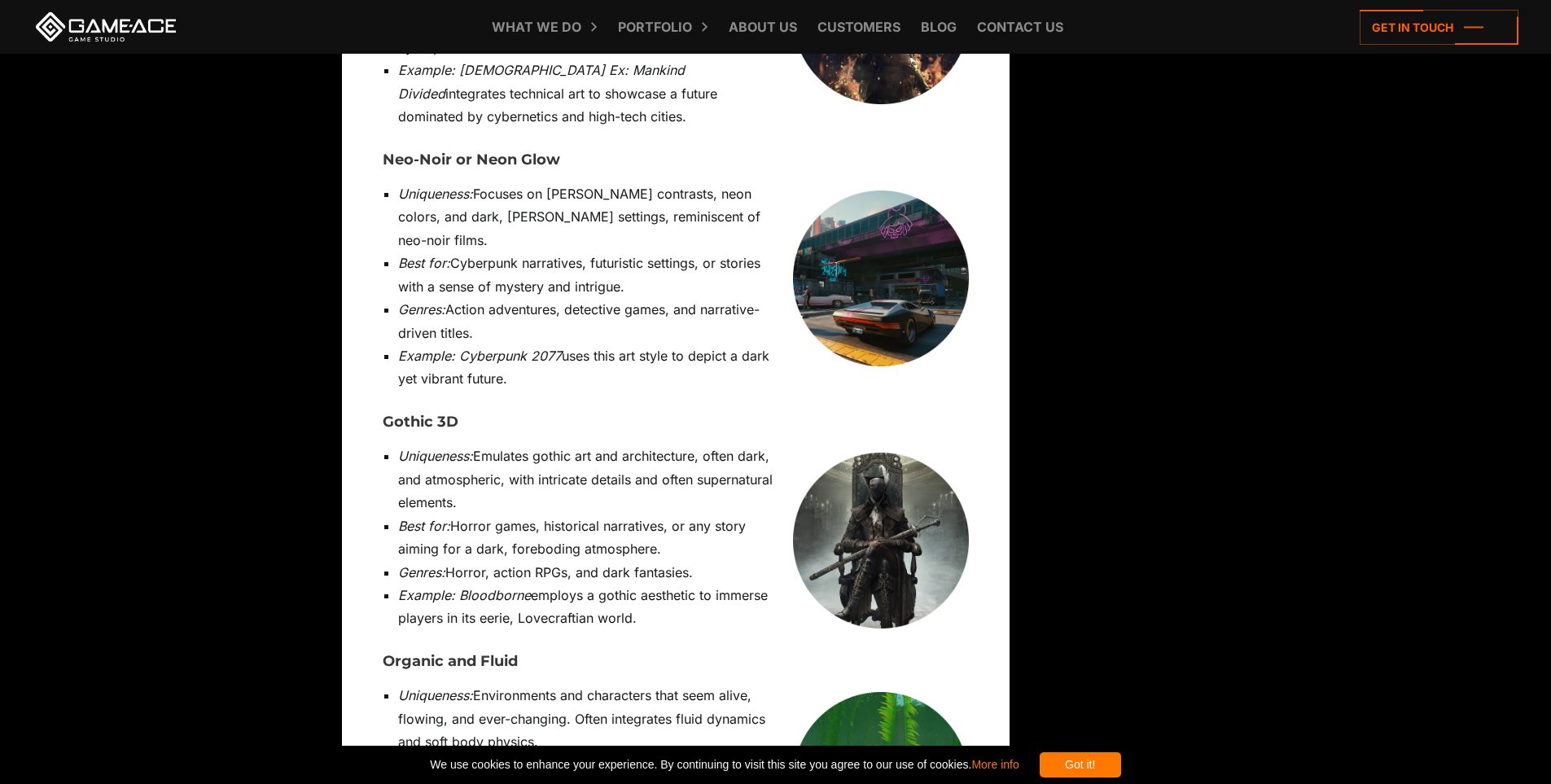
scroll to position [11474, 0]
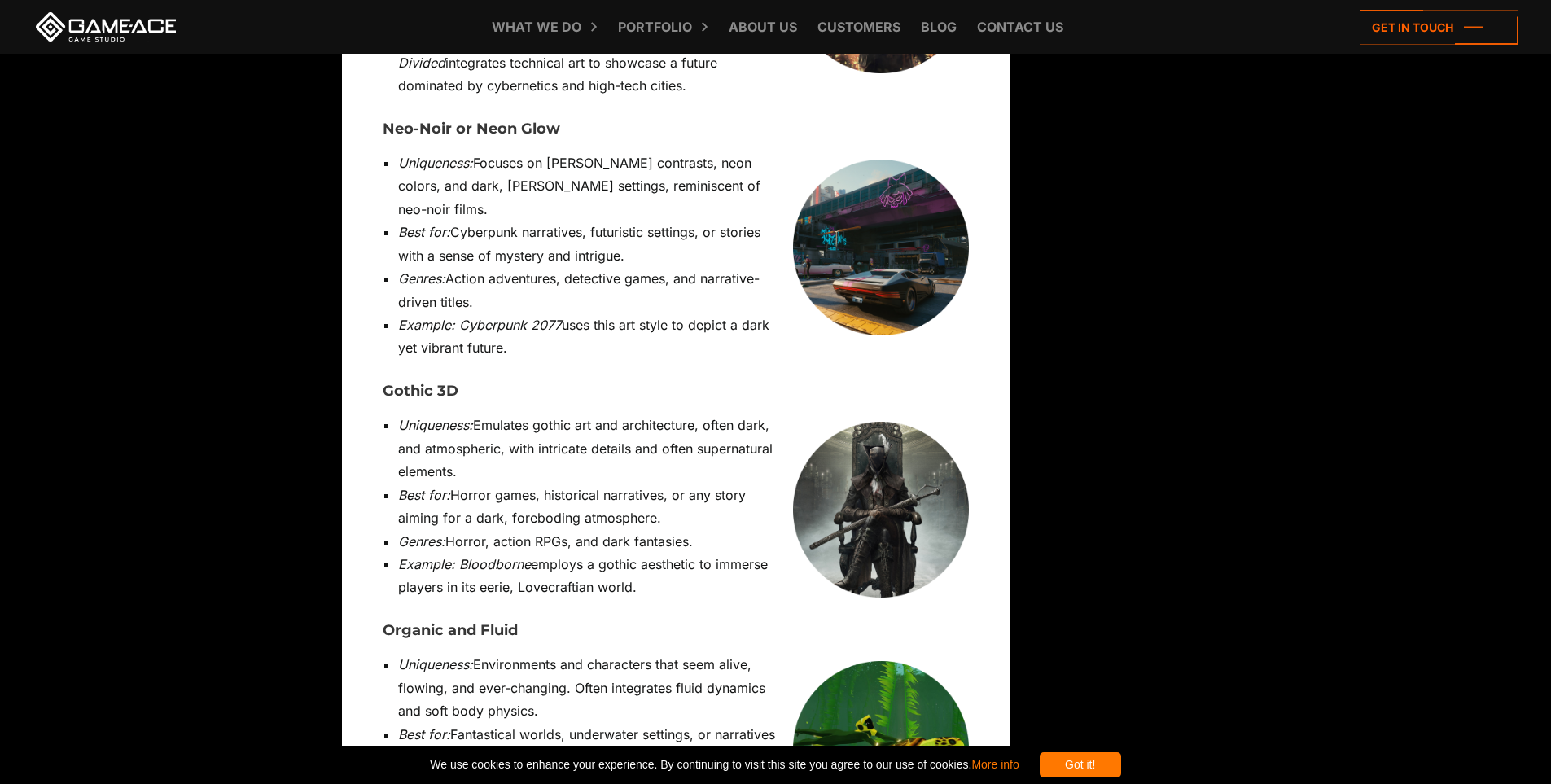
click at [907, 661] on img at bounding box center [881, 748] width 176 height 176
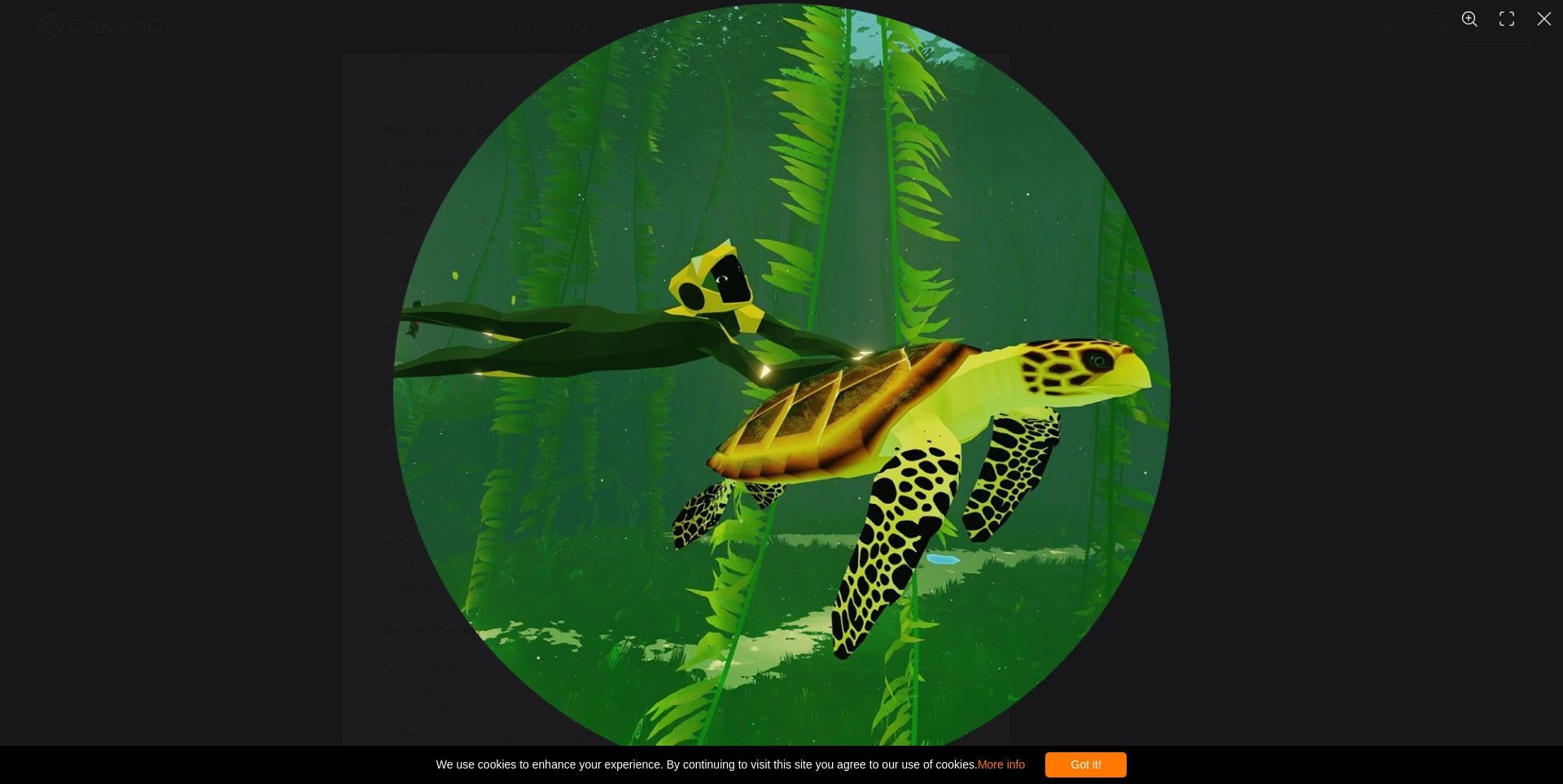
click at [1396, 498] on div "You can close this modal content with the ESC key" at bounding box center [781, 392] width 1563 height 784
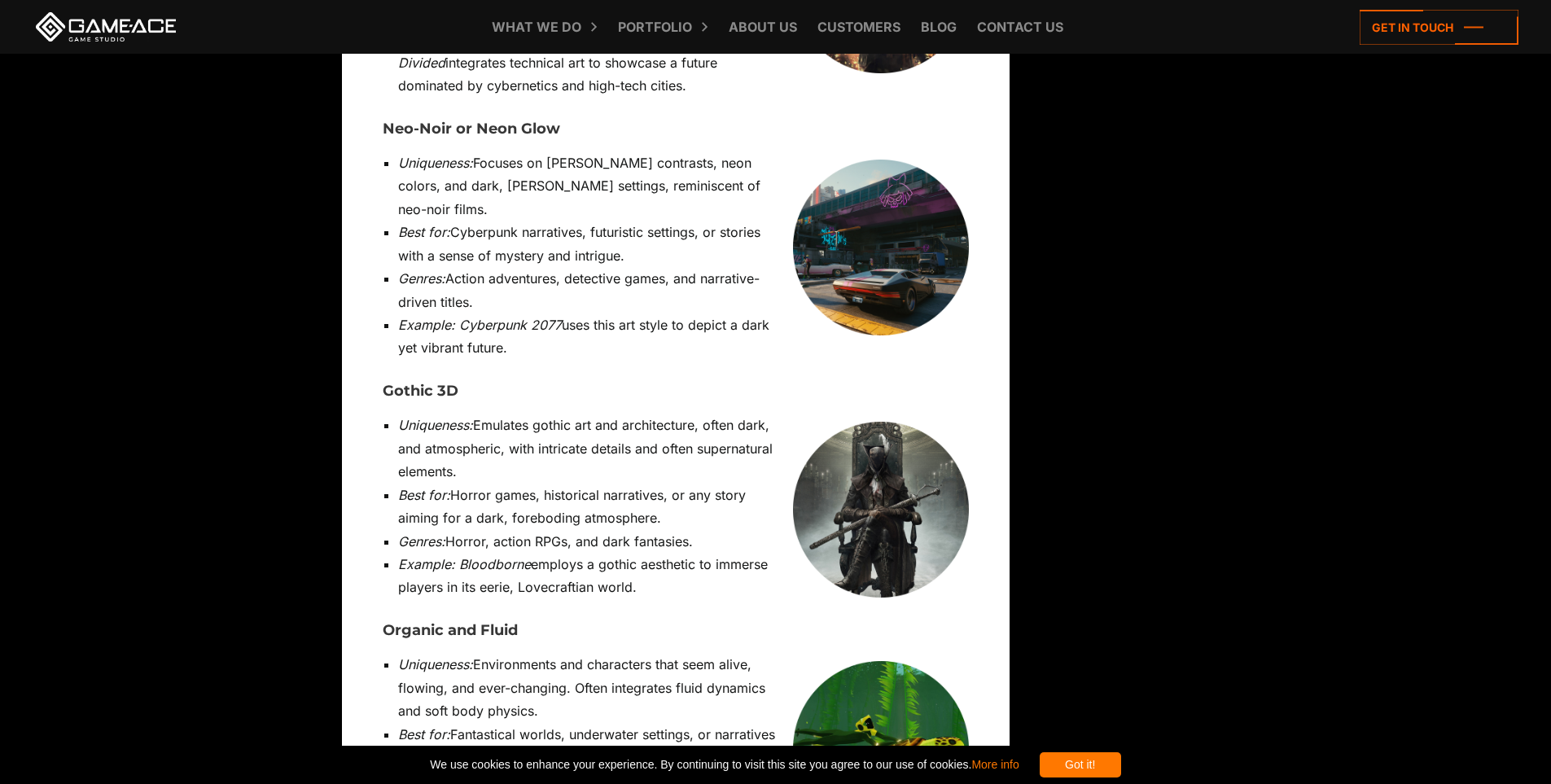
drag, startPoint x: 459, startPoint y: 528, endPoint x: 497, endPoint y: 527, distance: 38.0
copy li "ABZÛ"
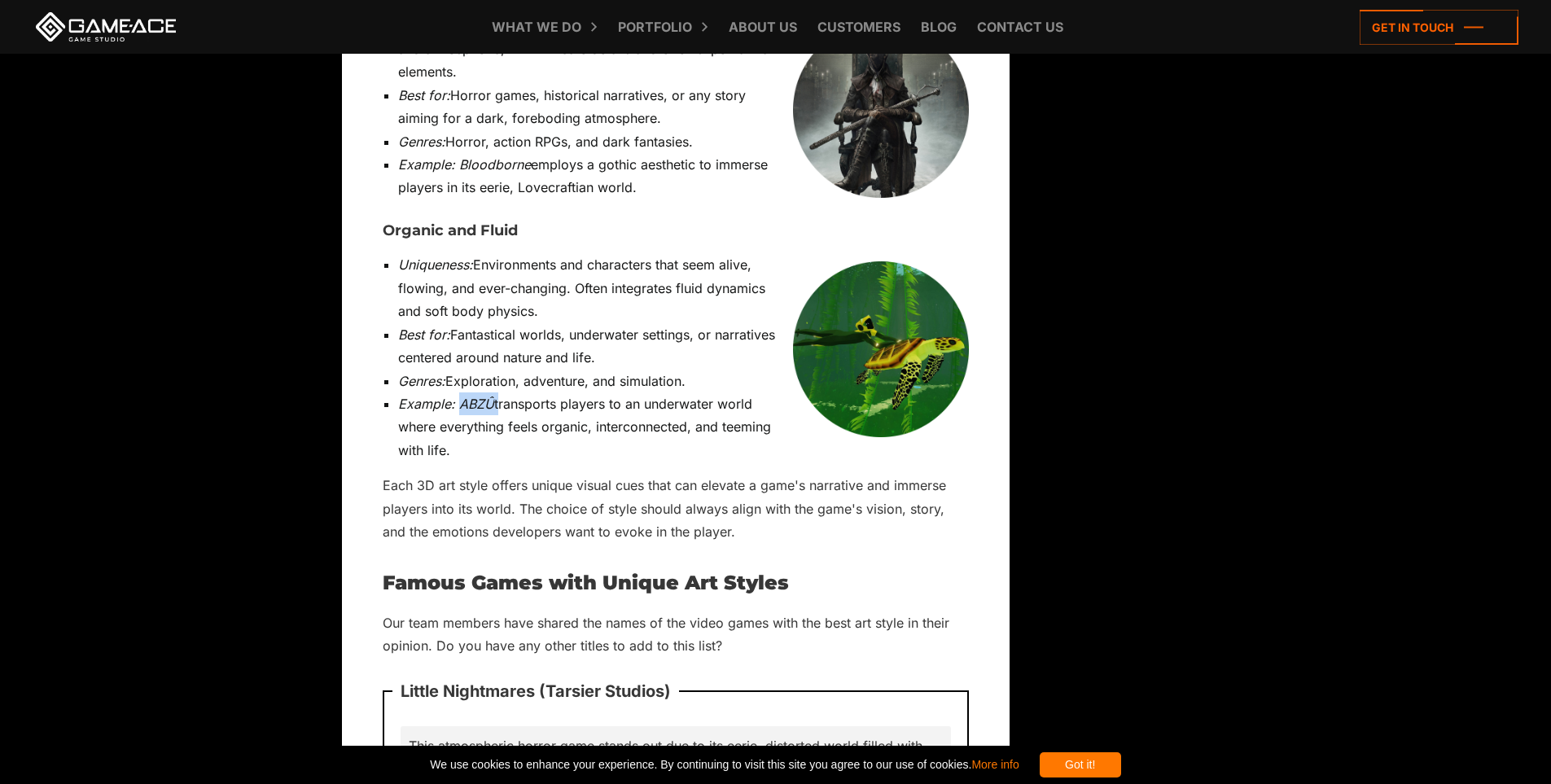
scroll to position [11962, 0]
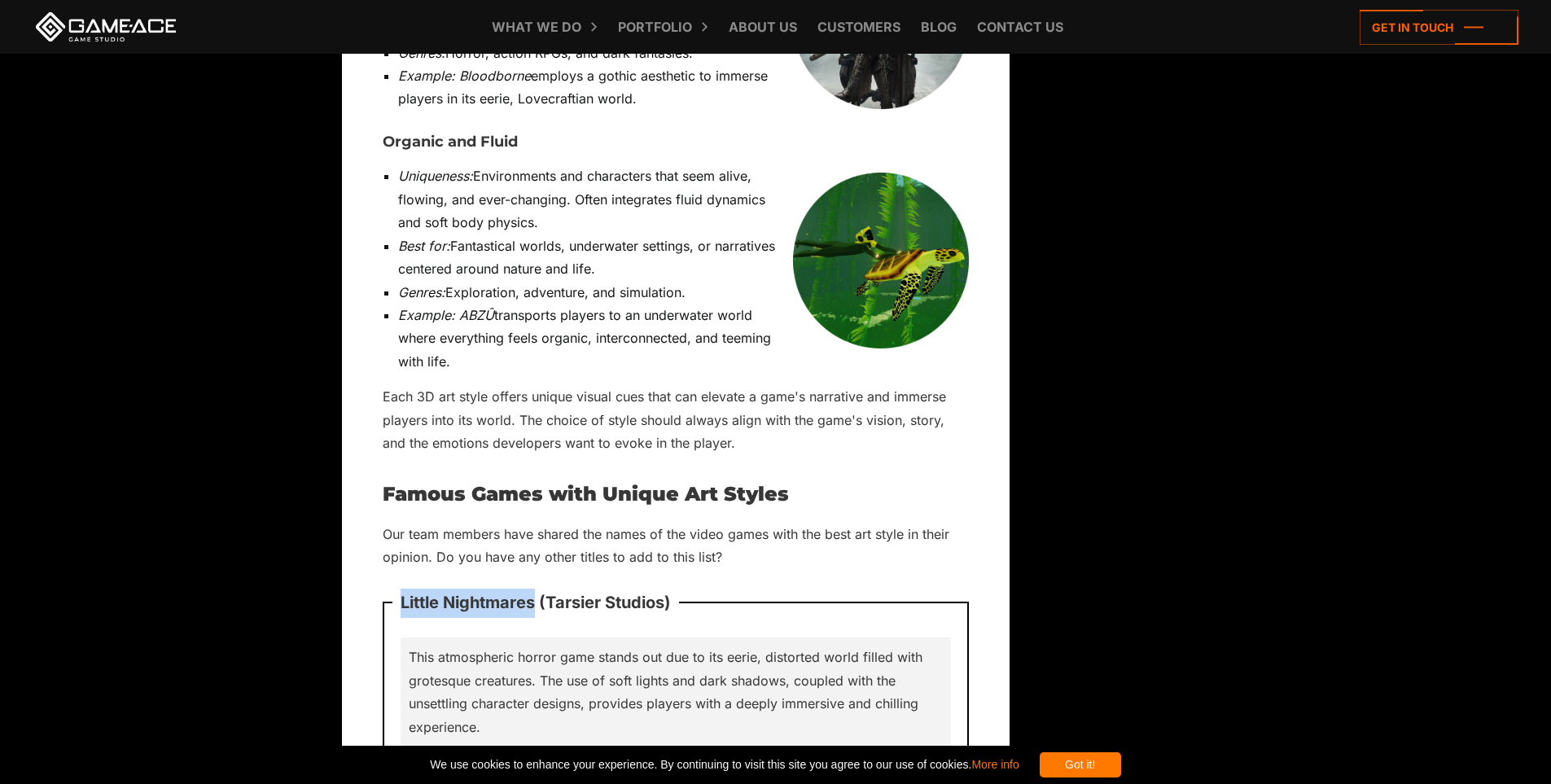
drag, startPoint x: 402, startPoint y: 328, endPoint x: 536, endPoint y: 328, distance: 134.0
click at [536, 580] on p "Little Nightmares (Tarsier Studios)" at bounding box center [535, 603] width 287 height 46
copy p "Little Nightmares"
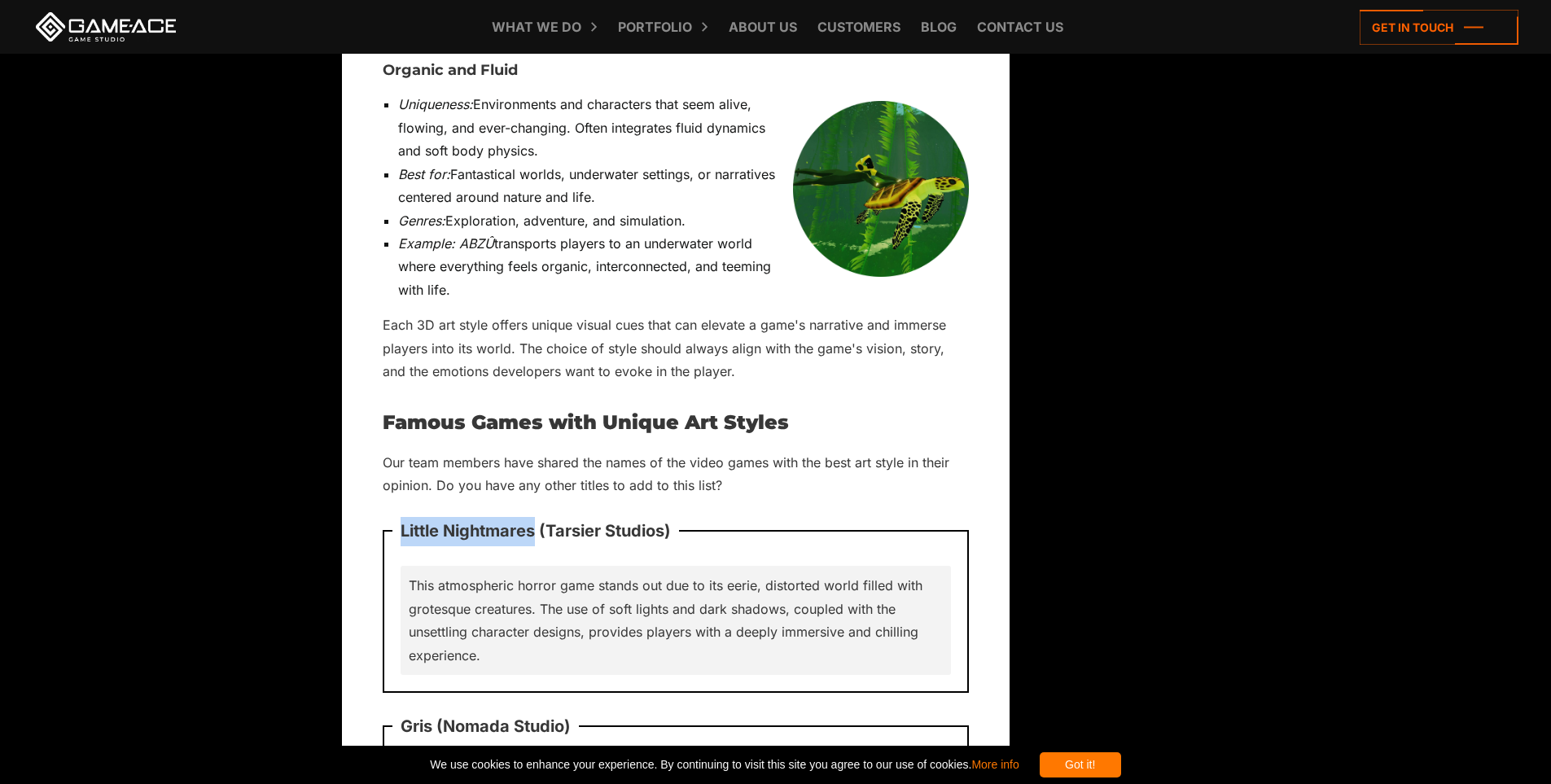
scroll to position [12044, 0]
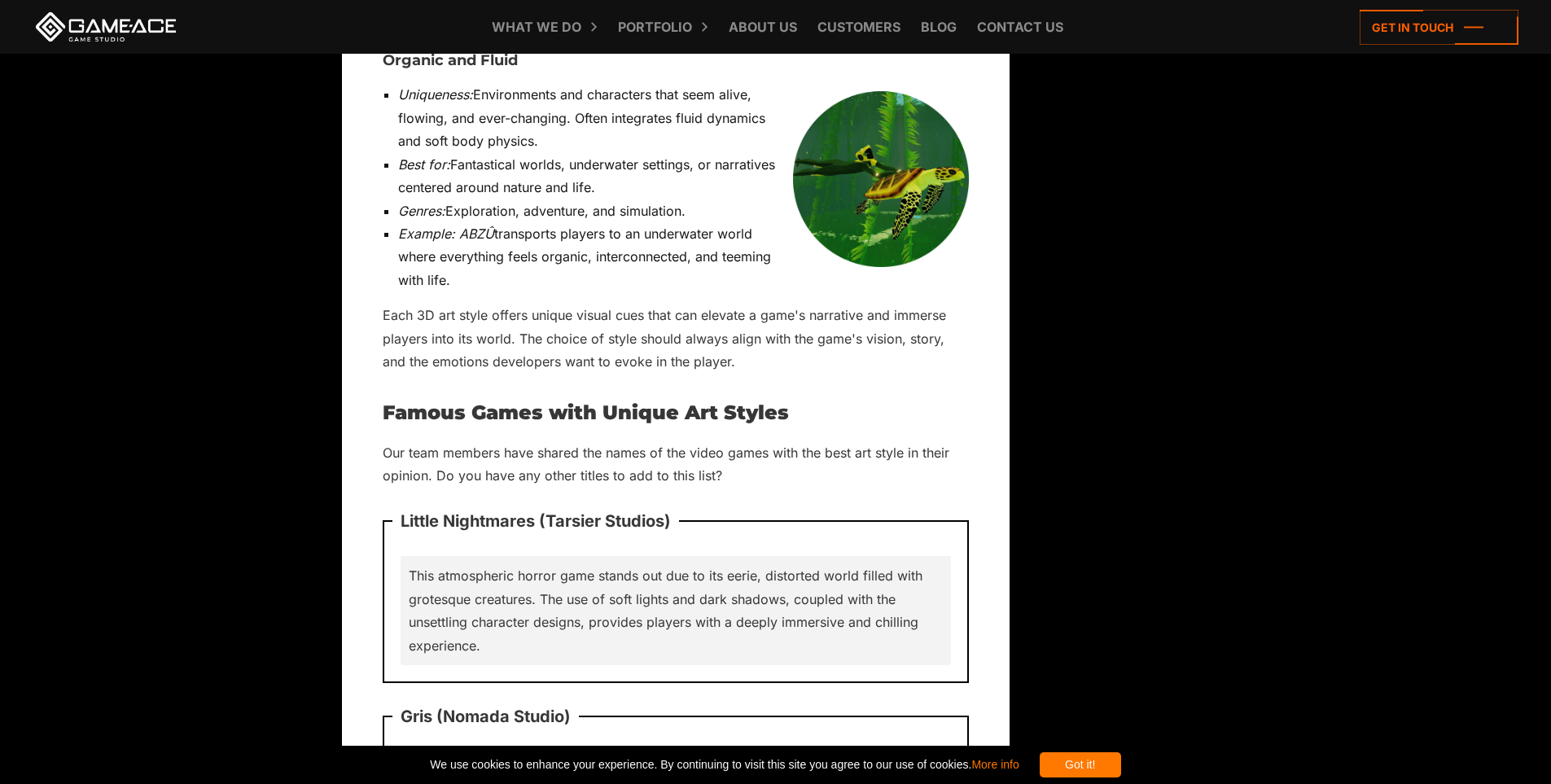
click at [413, 694] on p "Gris (Nomada Studio)" at bounding box center [485, 717] width 186 height 46
copy p "Gris"
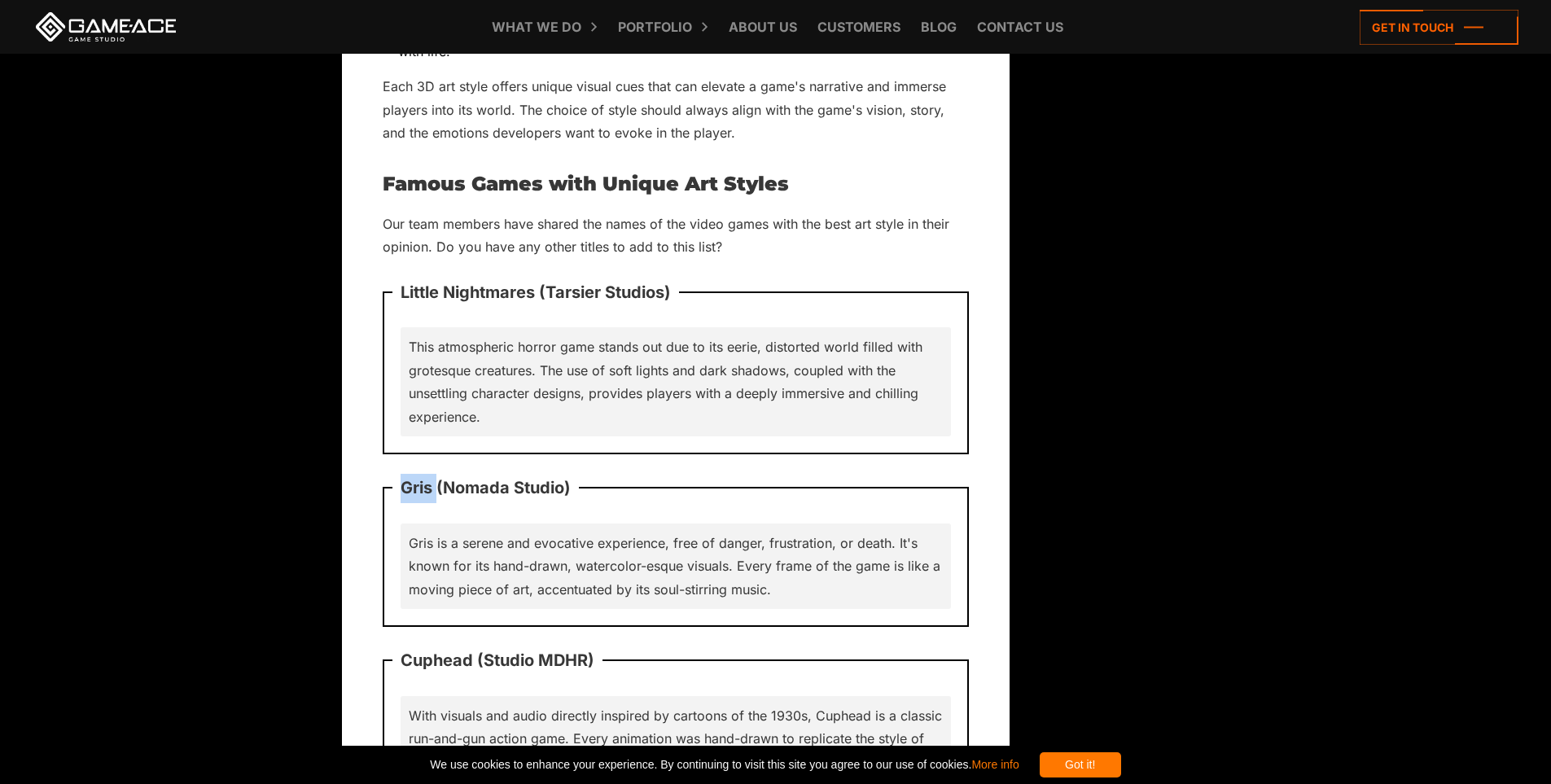
scroll to position [12288, 0]
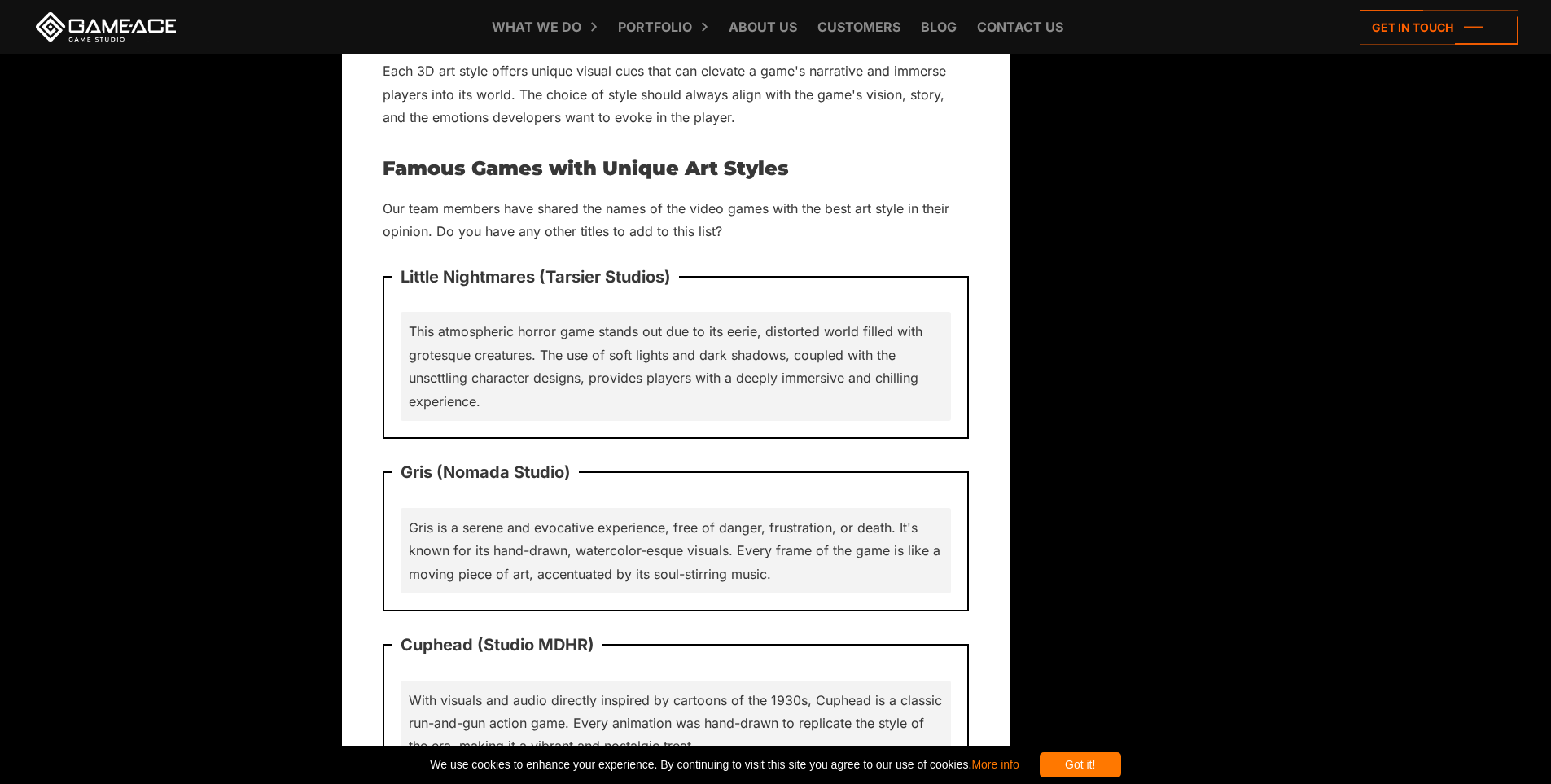
copy p "Journey"
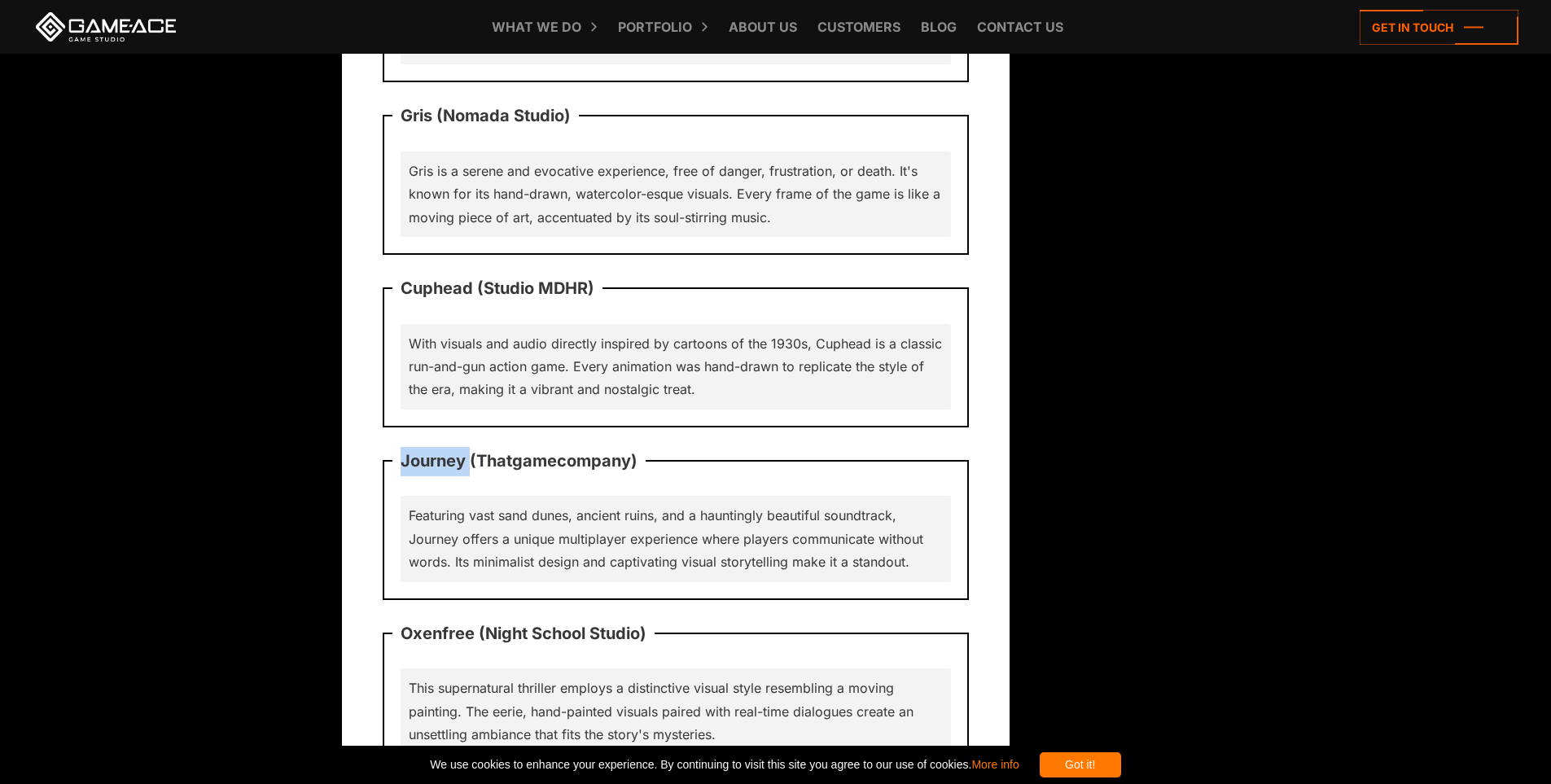
scroll to position [12614, 0]
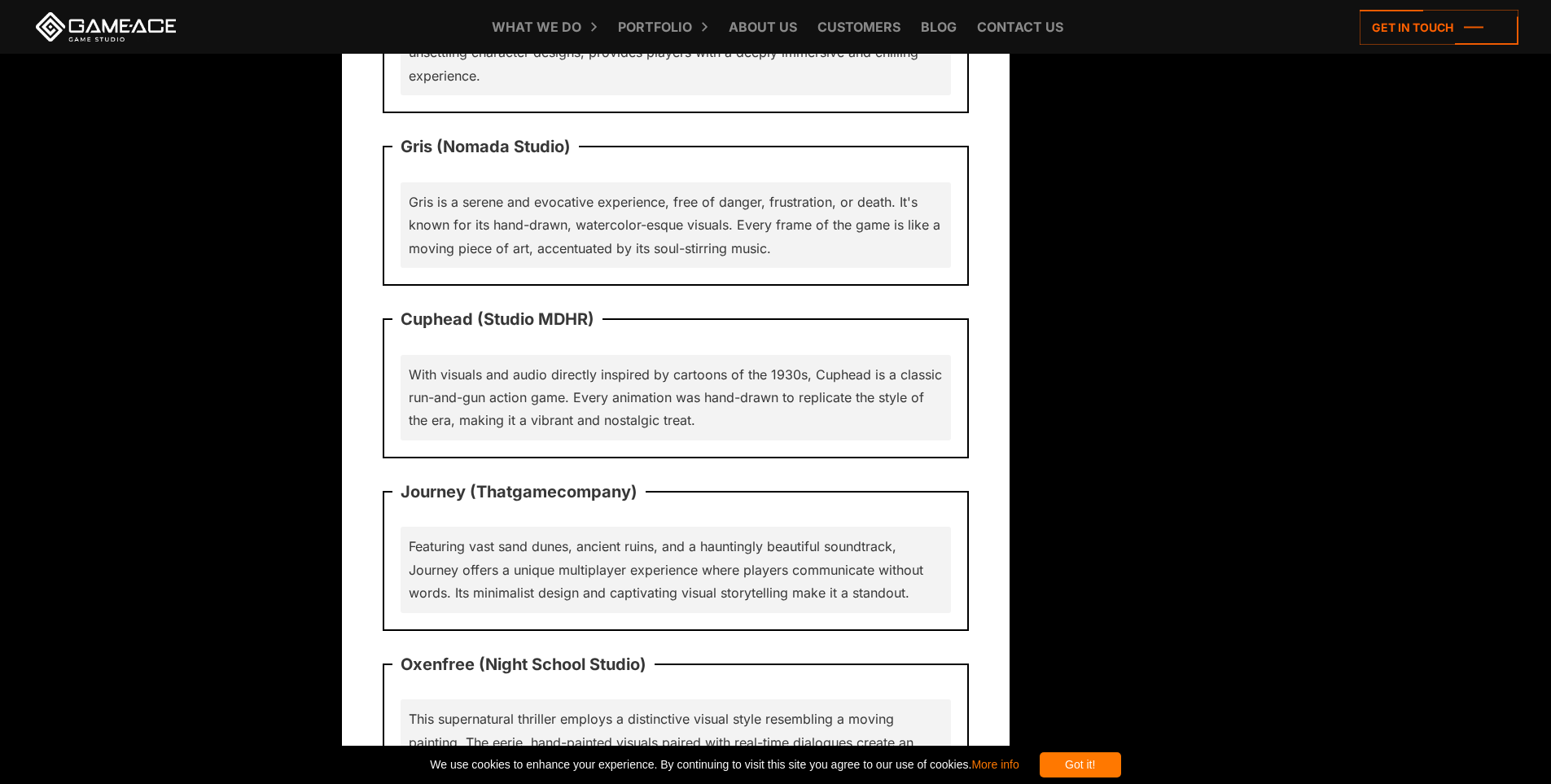
click at [430, 642] on p "Oxenfree (Night School Studio)" at bounding box center [523, 665] width 262 height 46
copy p "Oxenfree"
drag, startPoint x: 402, startPoint y: 558, endPoint x: 498, endPoint y: 567, distance: 96.4
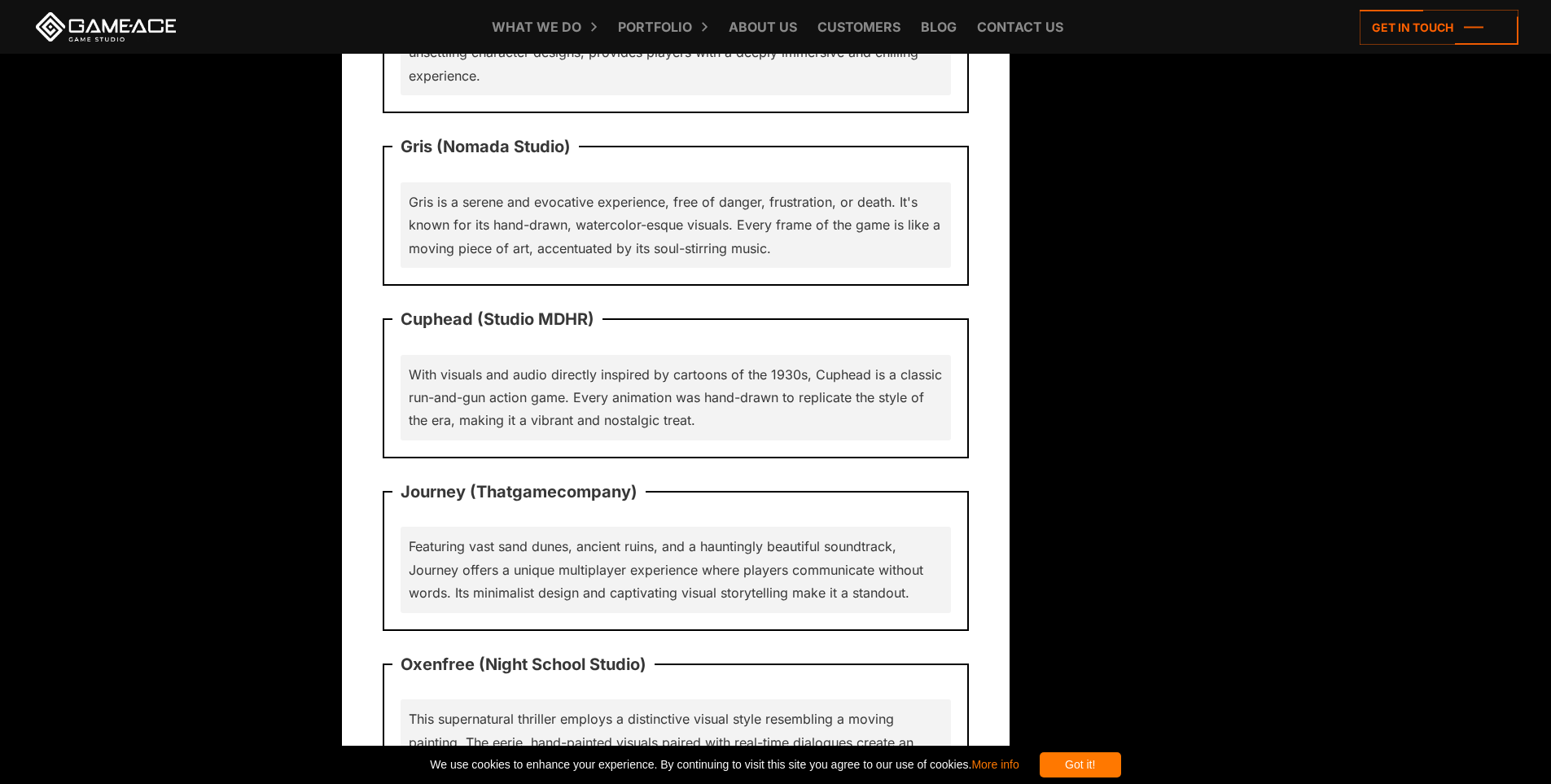
copy p "The Witness"
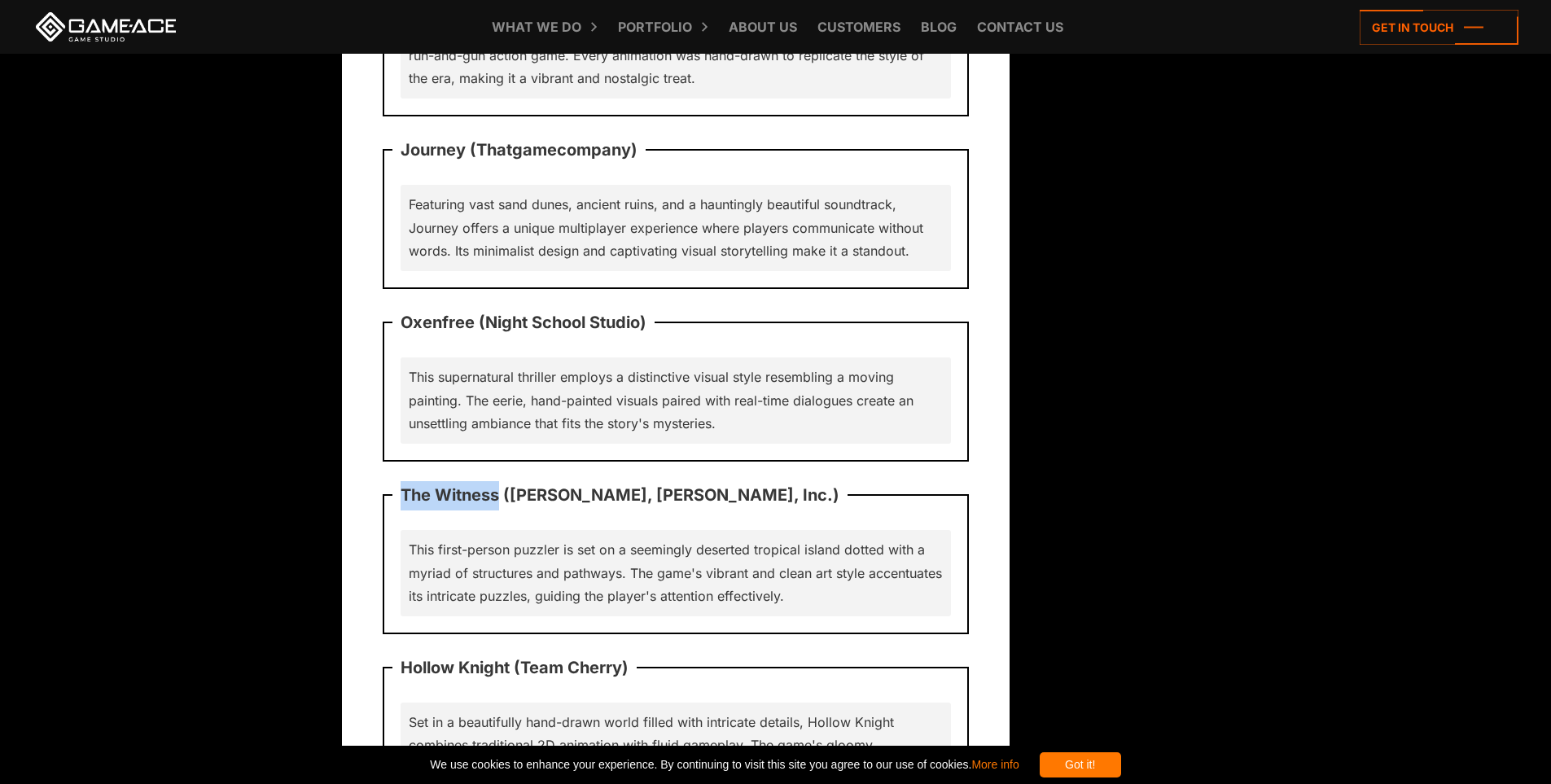
scroll to position [13020, 0]
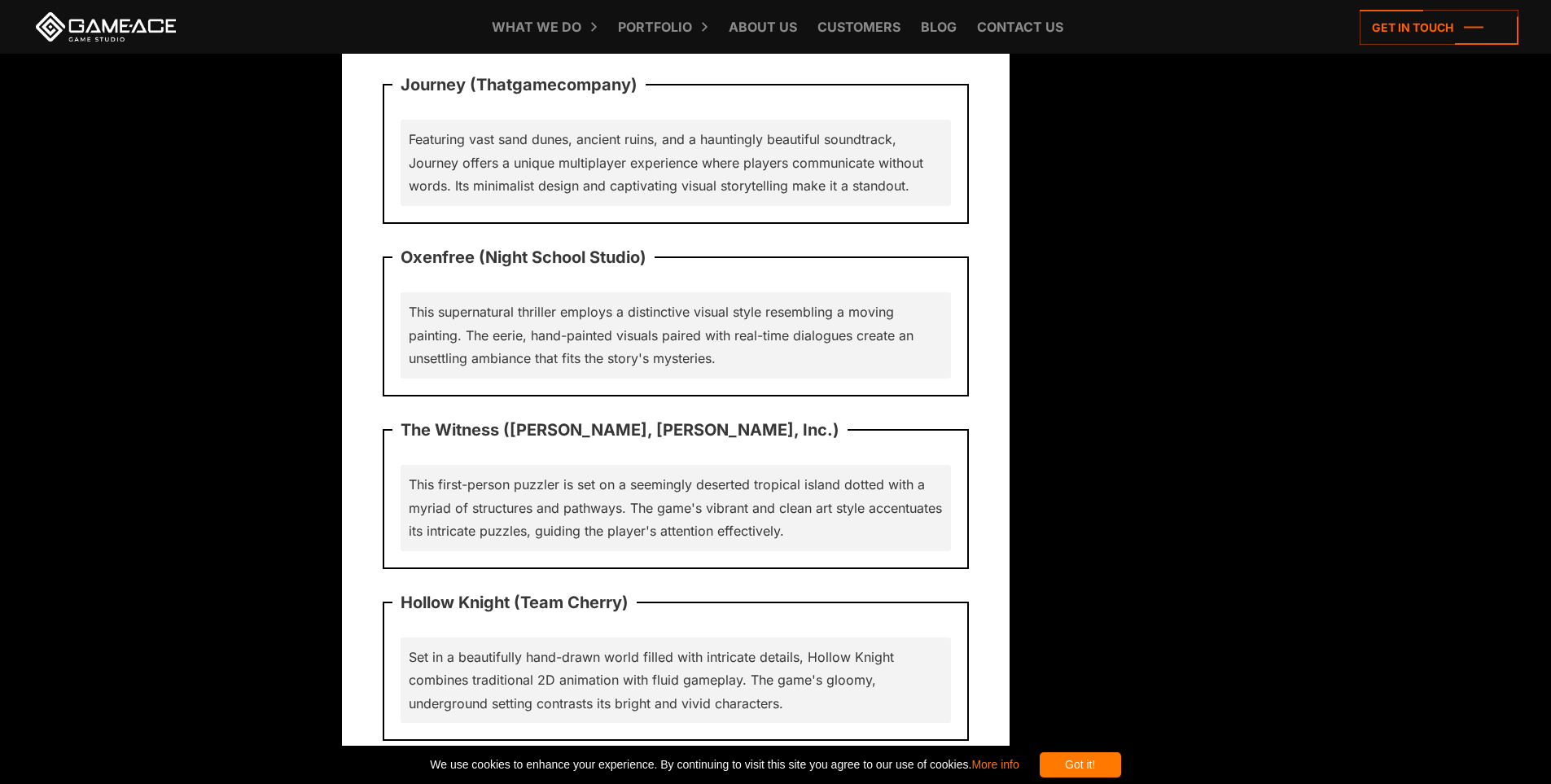
drag, startPoint x: 409, startPoint y: 491, endPoint x: 458, endPoint y: 504, distance: 50.7
click at [458, 752] on p "Child of Light (Ubisoft)" at bounding box center [489, 775] width 195 height 46
drag, startPoint x: 390, startPoint y: 499, endPoint x: 505, endPoint y: 514, distance: 116.0
copy p "Child of Light"
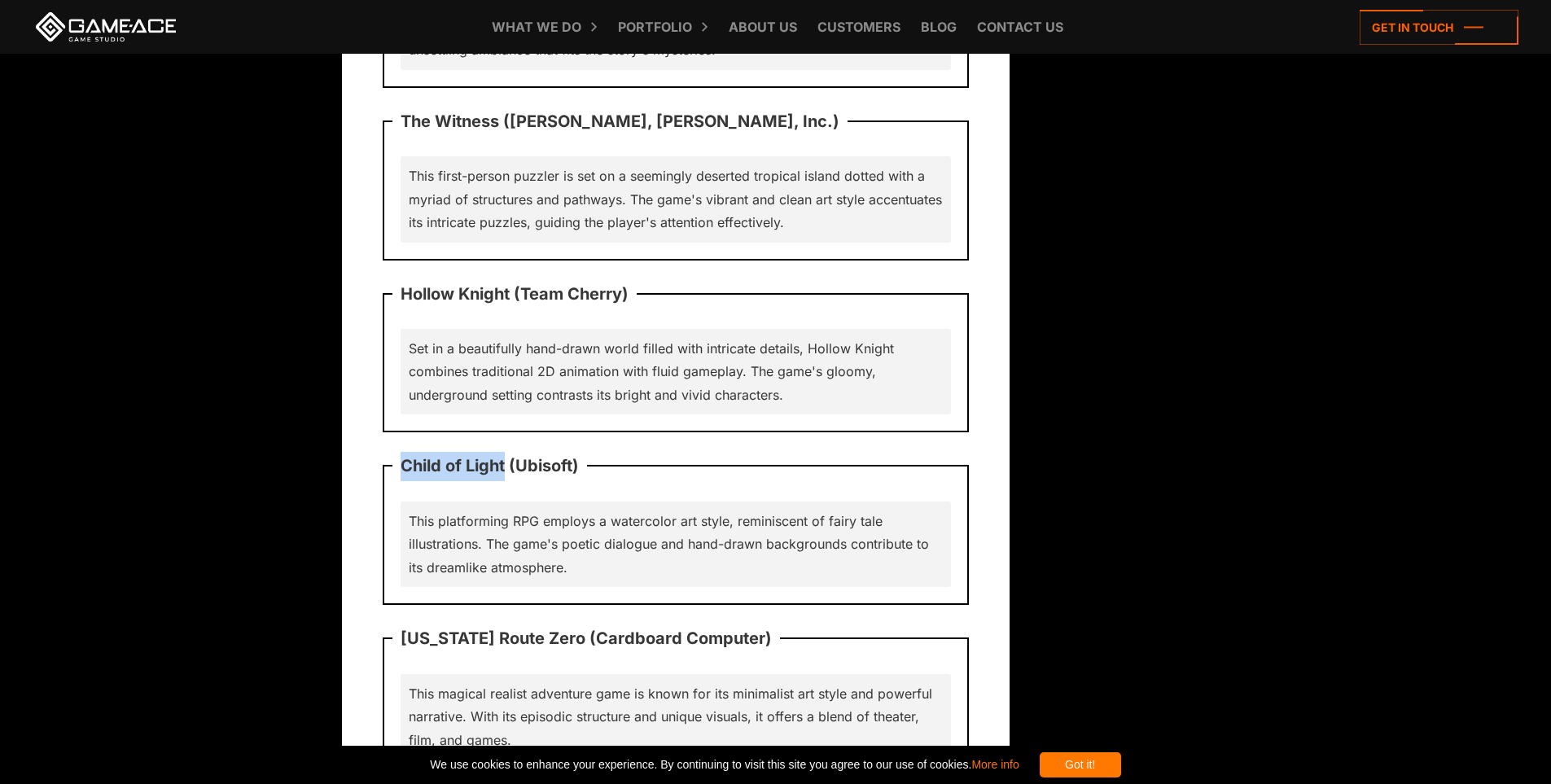
scroll to position [13346, 0]
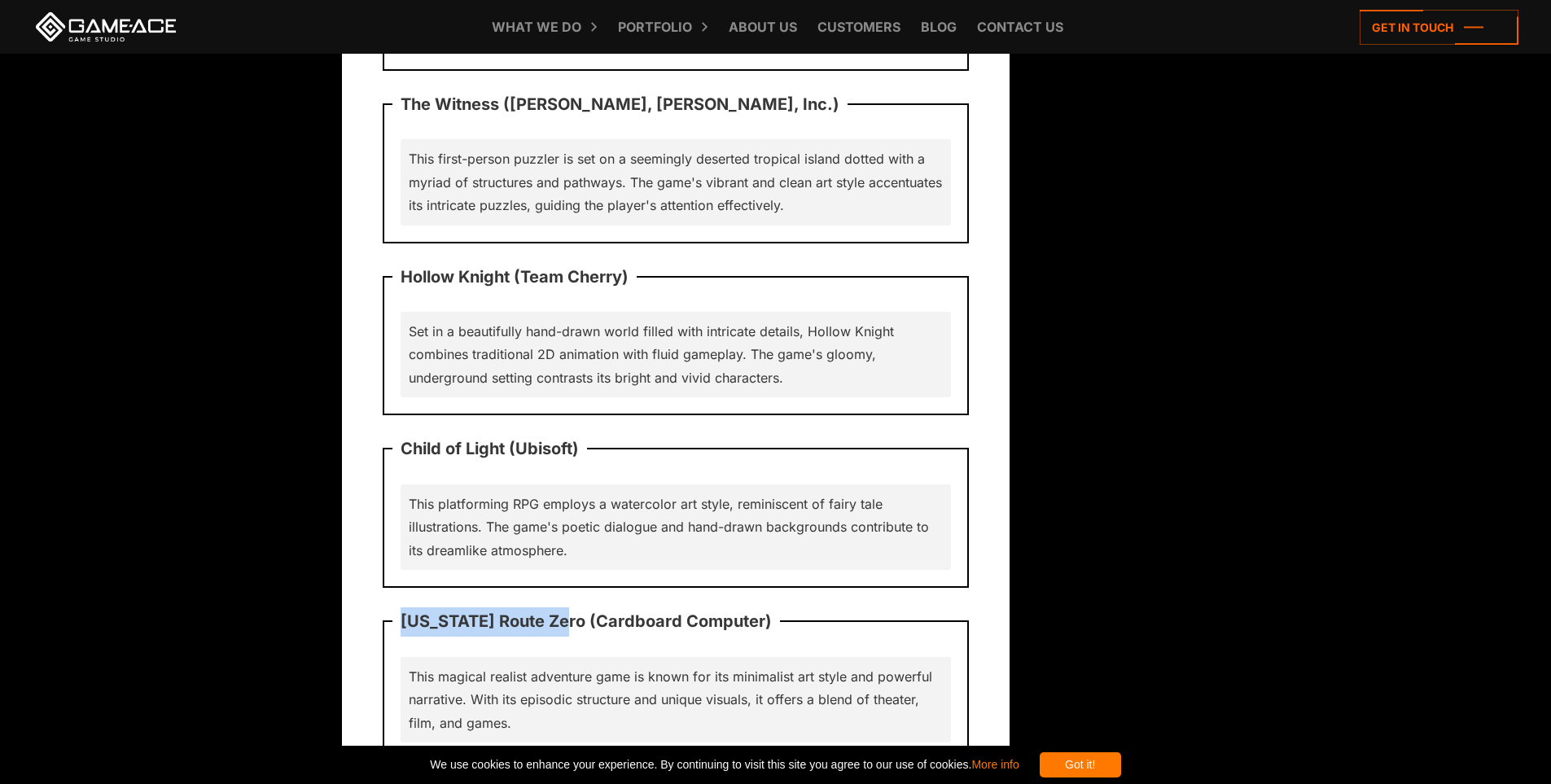
drag, startPoint x: 399, startPoint y: 347, endPoint x: 564, endPoint y: 358, distance: 165.4
click at [564, 599] on p "[US_STATE] Route Zero (Cardboard Computer)" at bounding box center [586, 622] width 388 height 46
copy p "[US_STATE] Route Zero"
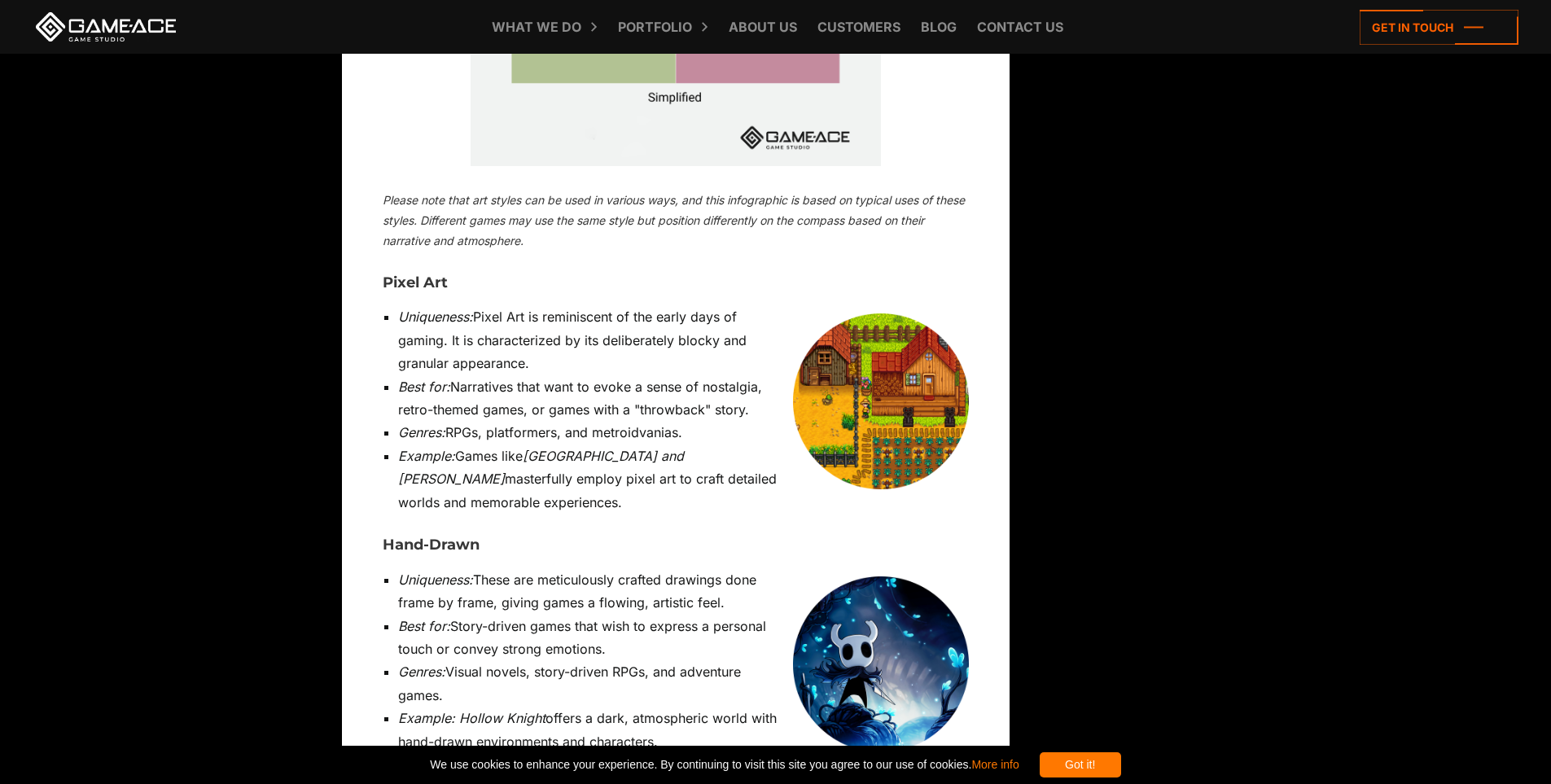
scroll to position [5208, 0]
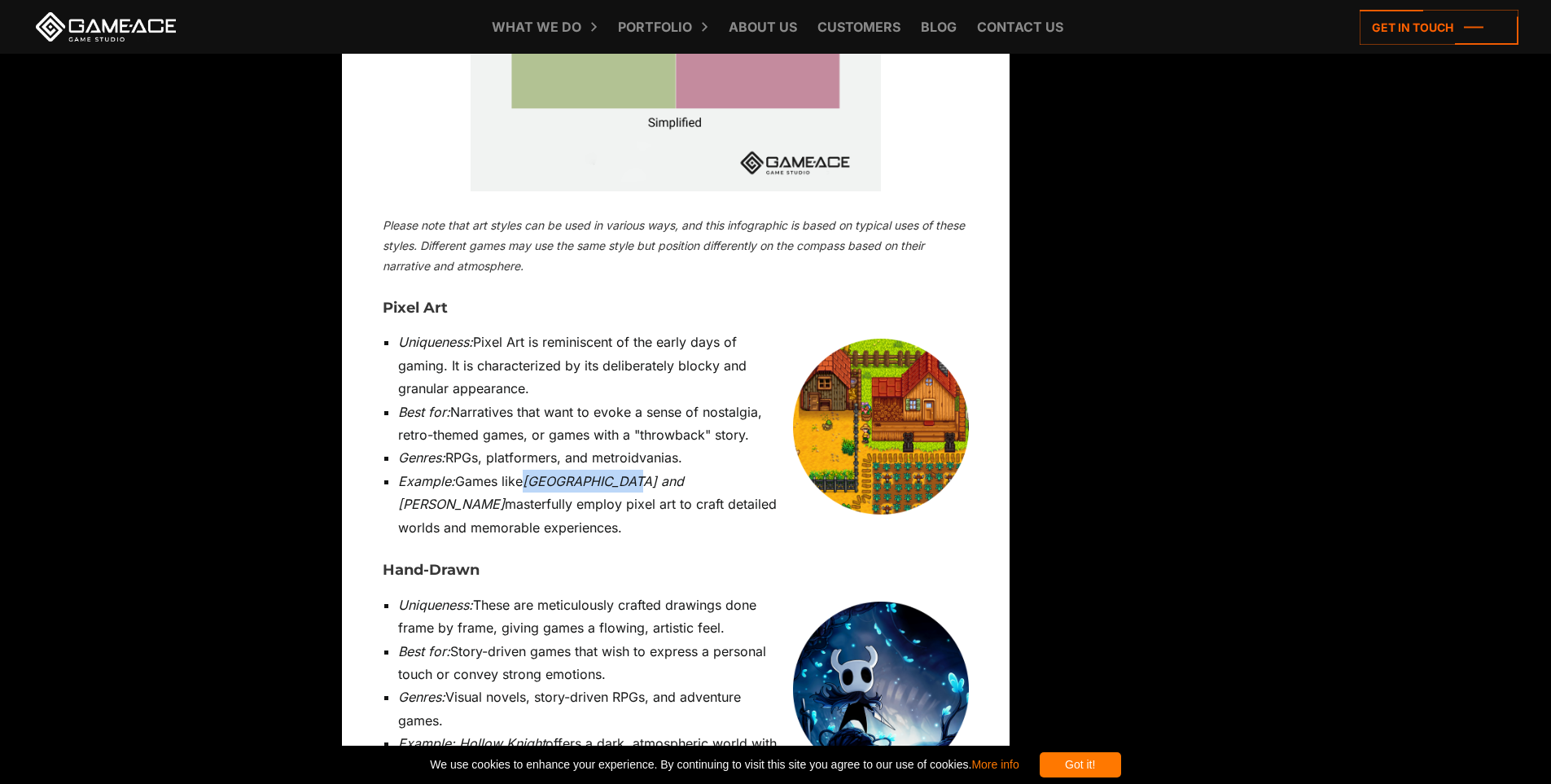
drag, startPoint x: 530, startPoint y: 316, endPoint x: 624, endPoint y: 322, distance: 94.2
click at [624, 473] on em "[GEOGRAPHIC_DATA] and [PERSON_NAME]" at bounding box center [541, 492] width 286 height 39
click at [675, 473] on em "[GEOGRAPHIC_DATA] and [PERSON_NAME]" at bounding box center [541, 492] width 286 height 39
click at [684, 473] on em "[GEOGRAPHIC_DATA] and [PERSON_NAME]" at bounding box center [541, 492] width 286 height 39
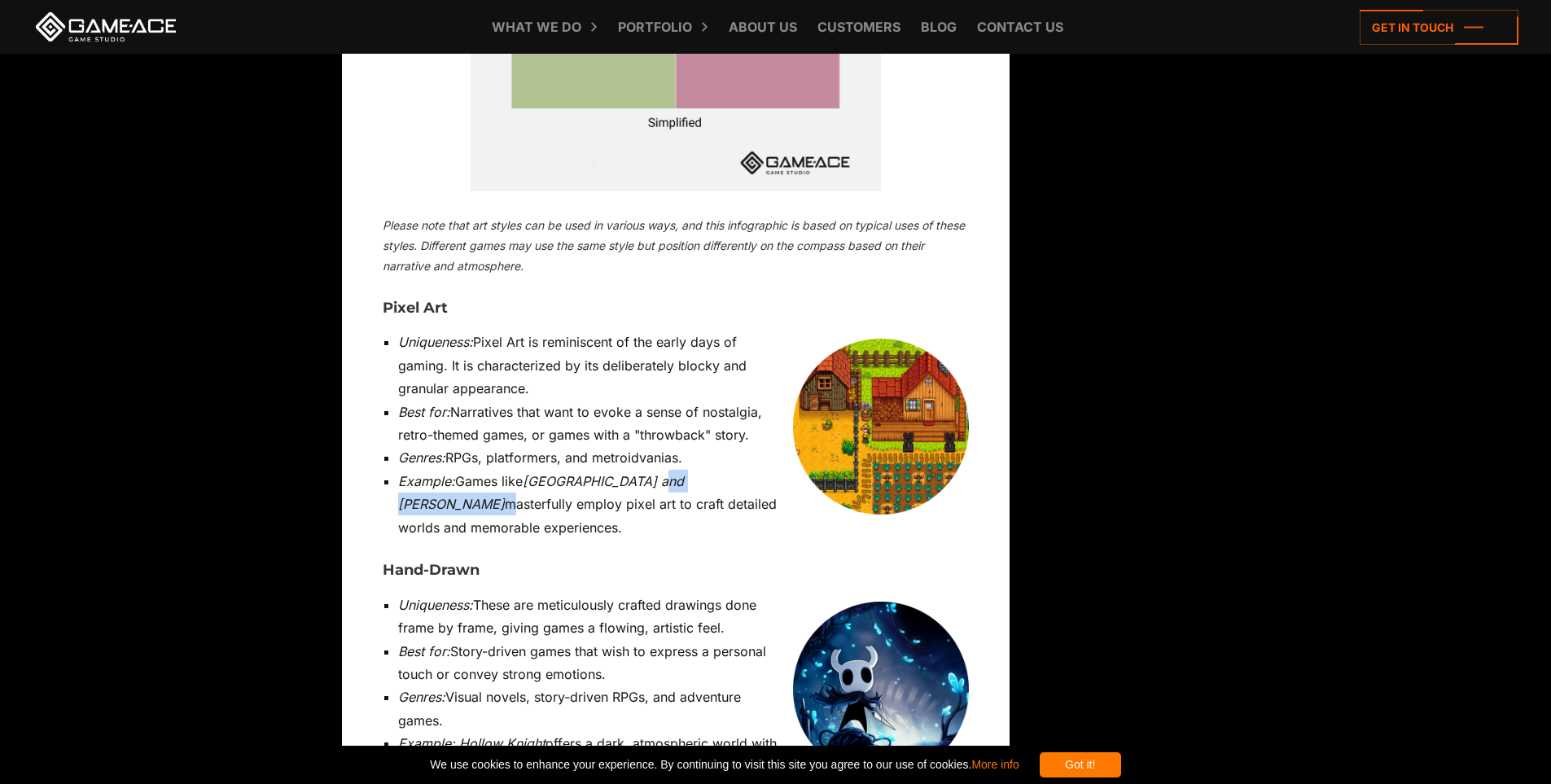
click at [684, 473] on em "[GEOGRAPHIC_DATA] and [PERSON_NAME]" at bounding box center [541, 492] width 286 height 39
